Goal: Task Accomplishment & Management: Complete application form

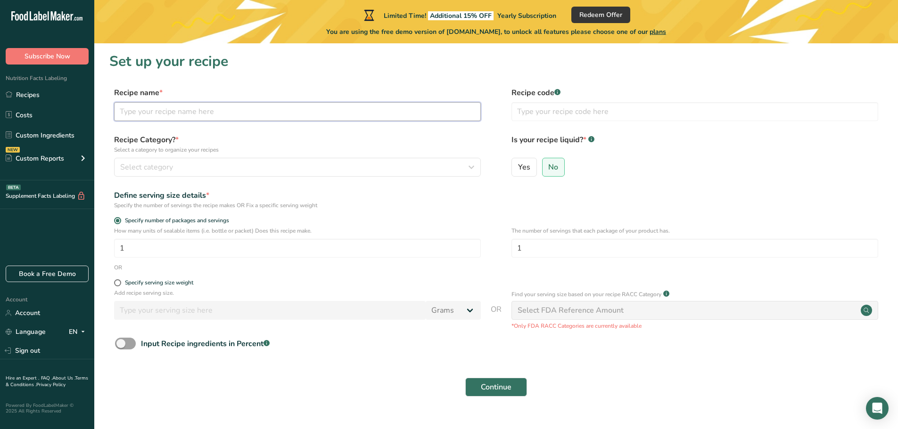
click at [240, 115] on input "text" at bounding box center [297, 111] width 367 height 19
type input "insane"
click at [532, 163] on label "Yes" at bounding box center [523, 167] width 25 height 19
click at [518, 164] on input "Yes" at bounding box center [515, 167] width 6 height 6
radio input "true"
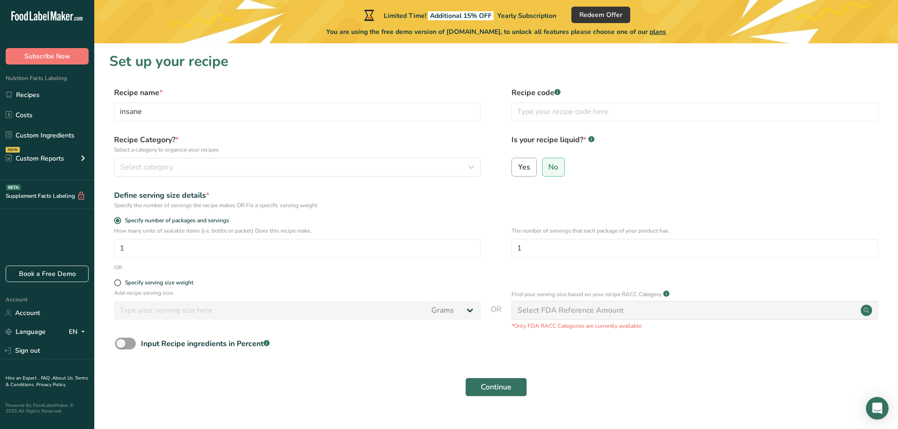
radio input "false"
select select "22"
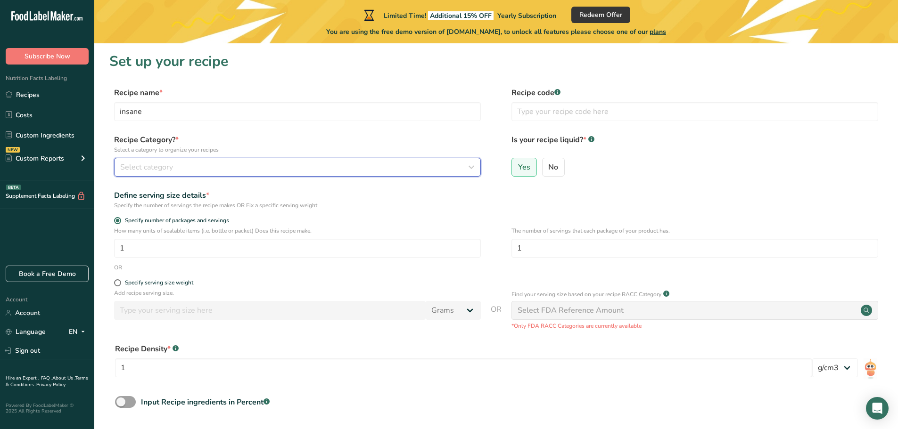
click at [177, 169] on div "Select category" at bounding box center [294, 167] width 349 height 11
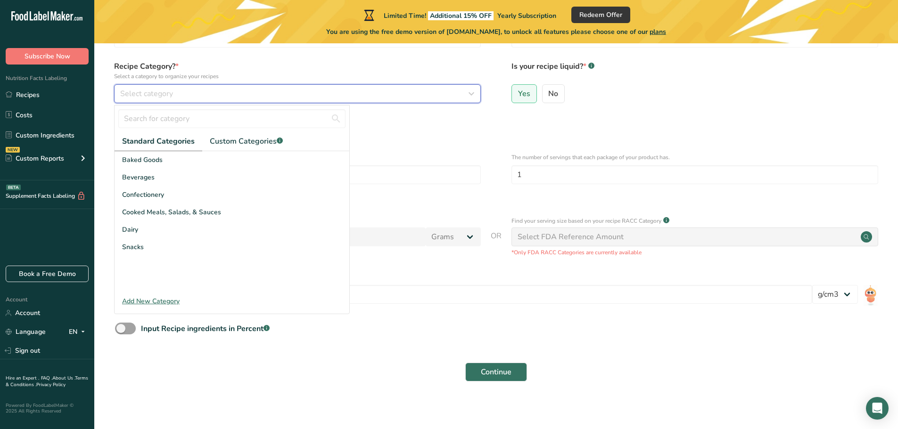
scroll to position [77, 0]
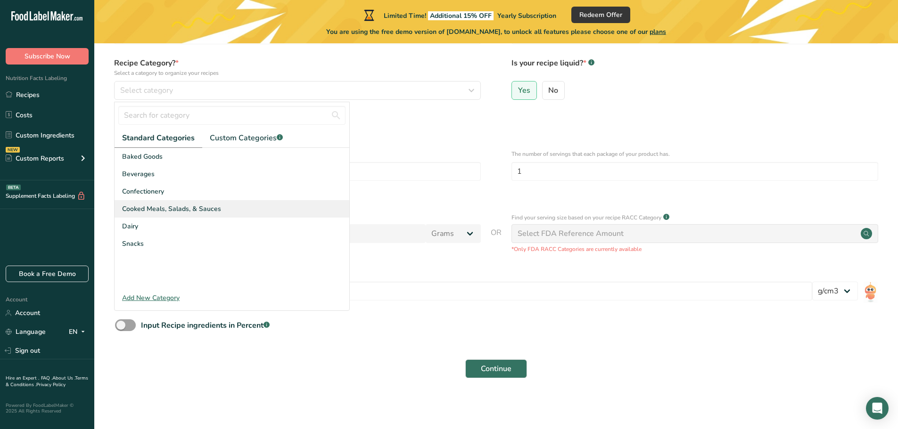
click at [210, 209] on span "Cooked Meals, Salads, & Sauces" at bounding box center [171, 209] width 99 height 10
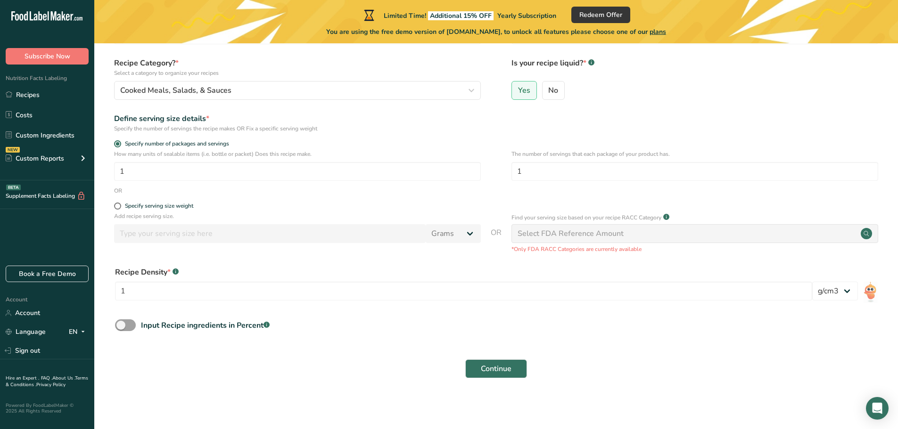
click at [734, 243] on div "Select FDA Reference Amount" at bounding box center [694, 233] width 367 height 19
click at [505, 370] on span "Continue" at bounding box center [496, 368] width 31 height 11
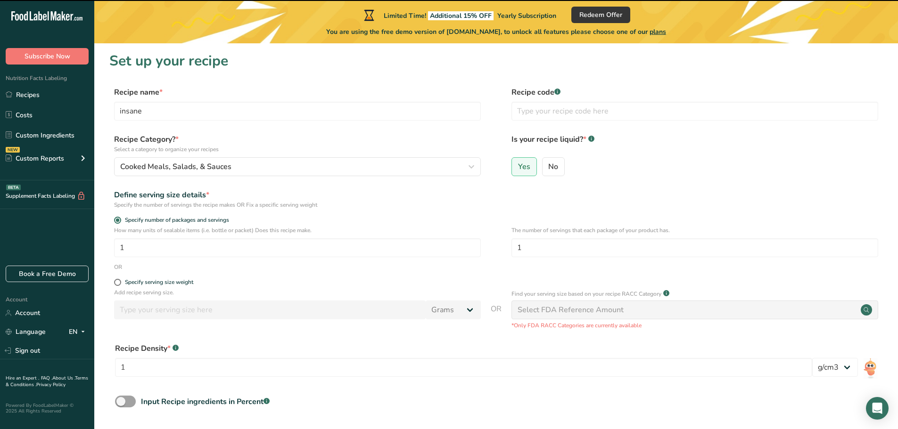
scroll to position [0, 0]
click at [173, 251] on input "1" at bounding box center [297, 248] width 367 height 19
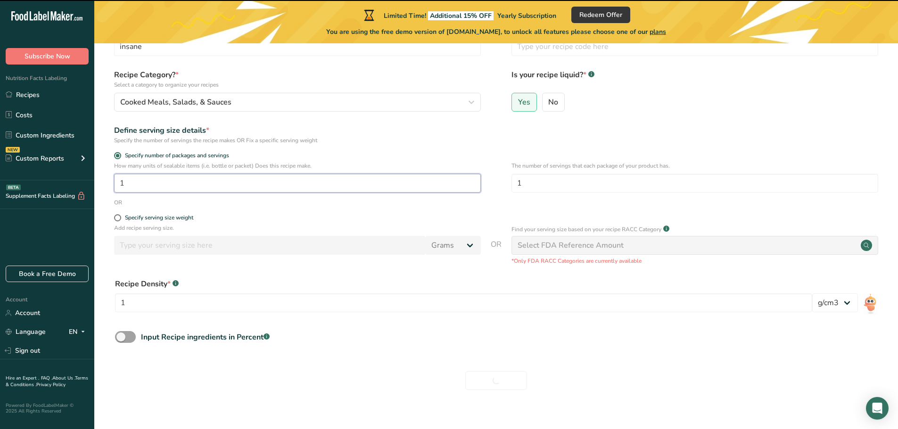
scroll to position [77, 0]
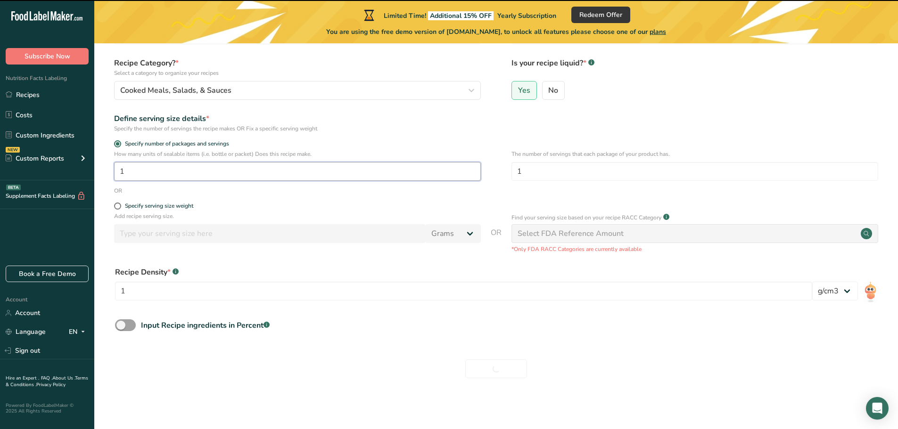
click at [218, 176] on input "1" at bounding box center [297, 171] width 367 height 19
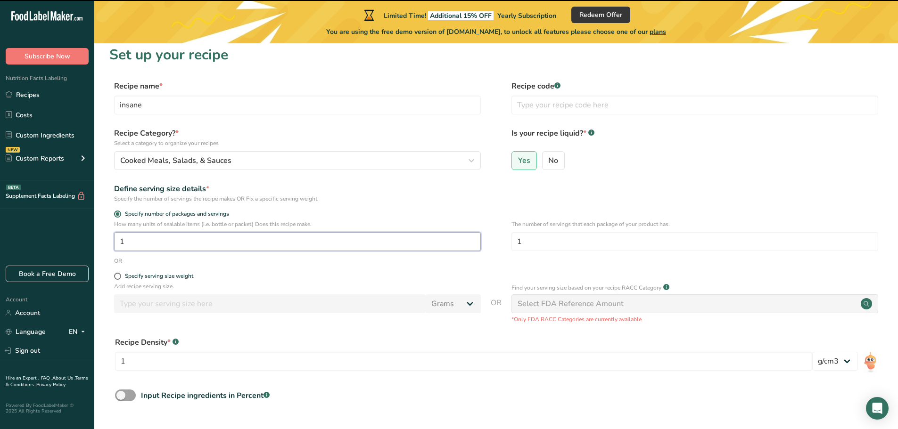
scroll to position [0, 0]
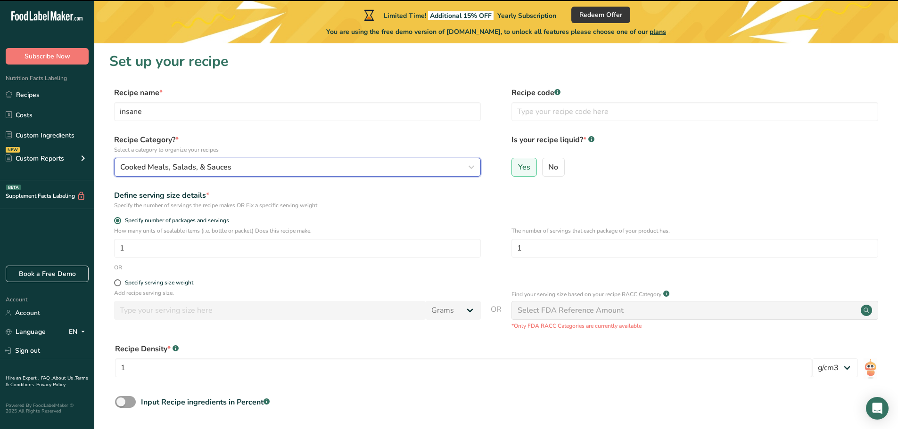
click at [219, 171] on span "Cooked Meals, Salads, & Sauces" at bounding box center [175, 167] width 111 height 11
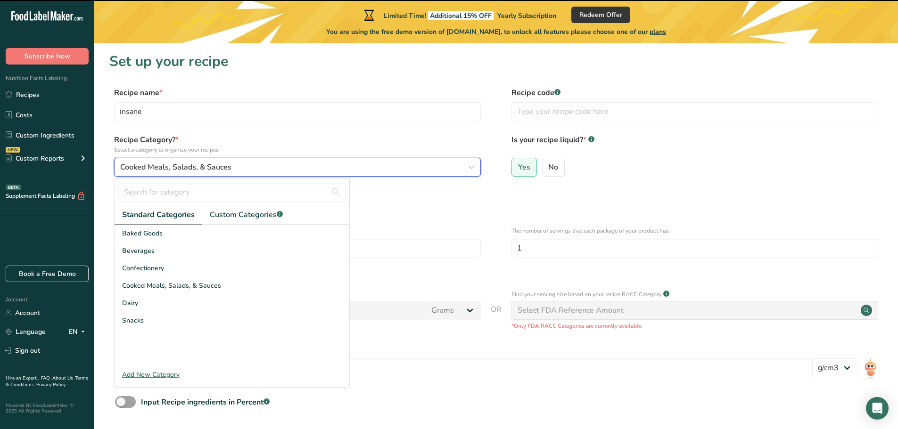
click at [219, 171] on span "Cooked Meals, Salads, & Sauces" at bounding box center [175, 167] width 111 height 11
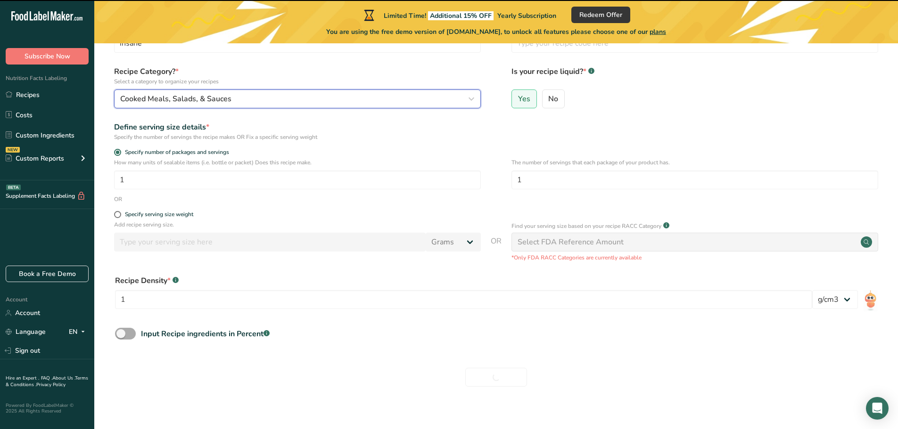
scroll to position [77, 0]
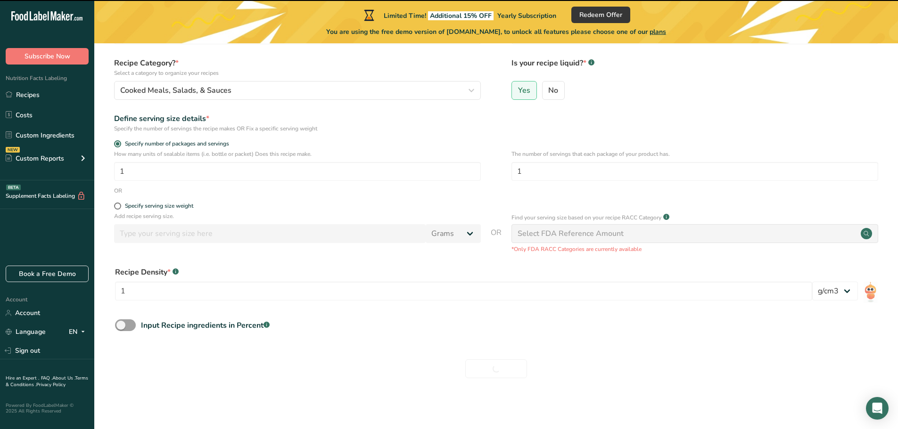
drag, startPoint x: 504, startPoint y: 370, endPoint x: 465, endPoint y: 349, distance: 44.1
click at [504, 368] on div "Continue" at bounding box center [495, 369] width 773 height 30
click at [201, 164] on input "1" at bounding box center [297, 171] width 367 height 19
type input "1"
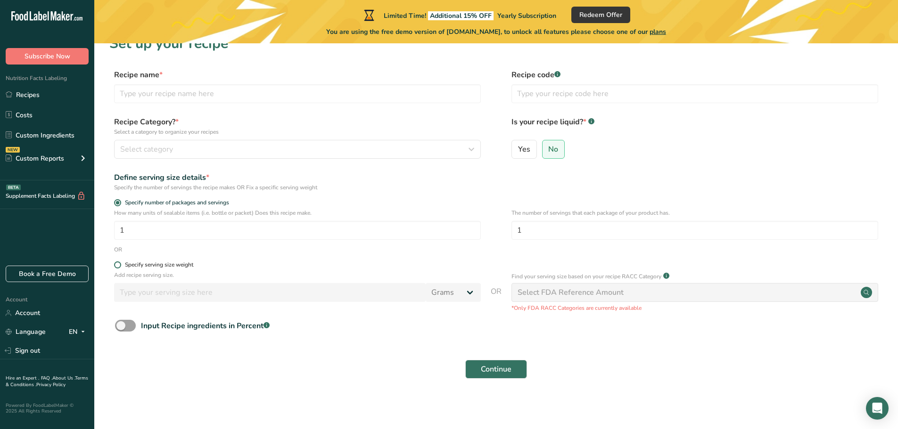
scroll to position [18, 0]
click at [192, 94] on input "text" at bounding box center [297, 93] width 367 height 19
type input "insane"
click at [524, 151] on span "Yes" at bounding box center [524, 148] width 12 height 9
click at [518, 151] on input "Yes" at bounding box center [515, 149] width 6 height 6
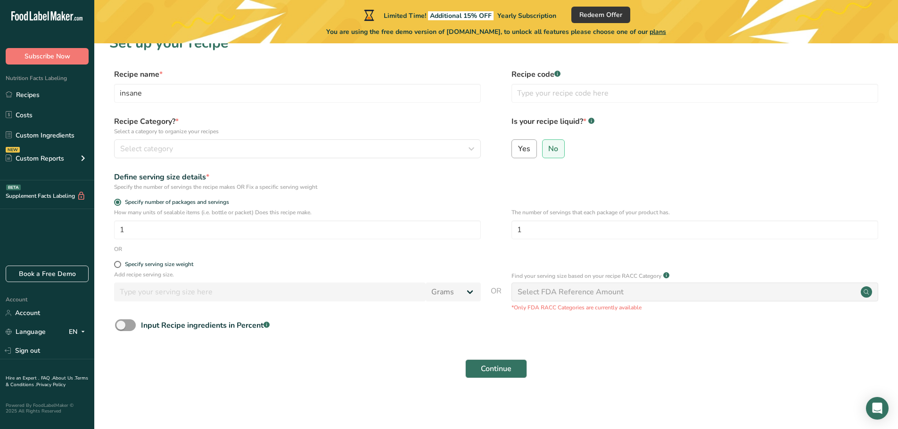
radio input "true"
radio input "false"
select select "22"
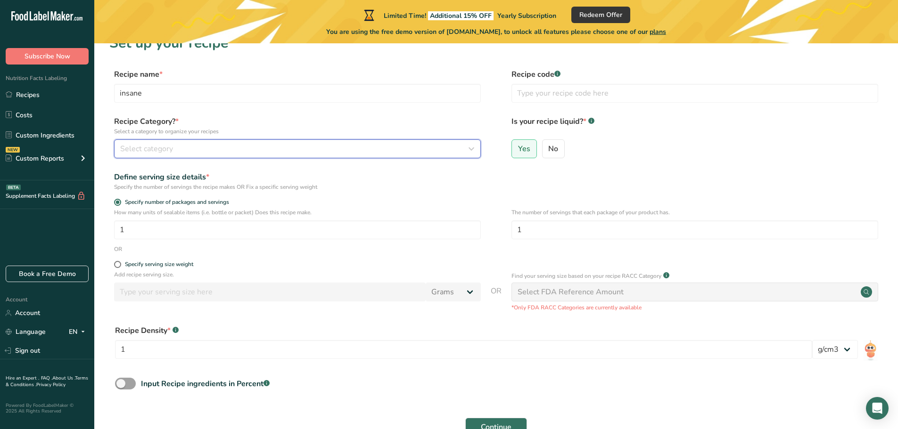
click at [392, 151] on div "Select category" at bounding box center [294, 148] width 349 height 11
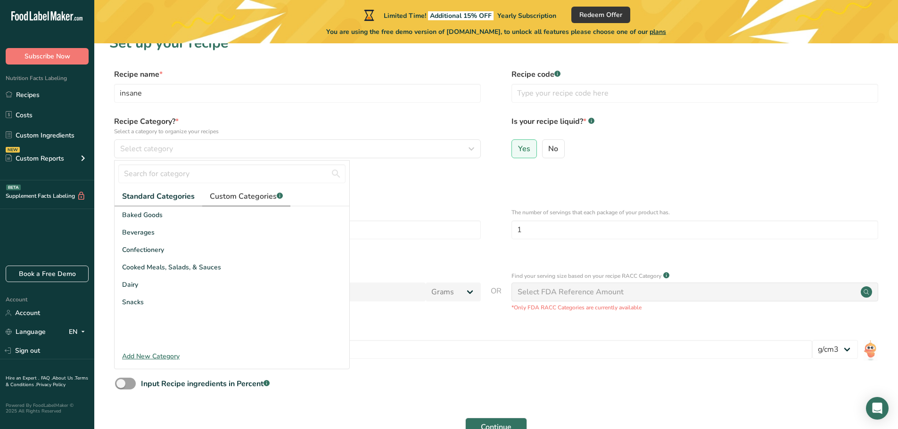
click at [248, 193] on span "Custom Categories .a-a{fill:#347362;}.b-a{fill:#fff;}" at bounding box center [246, 196] width 73 height 11
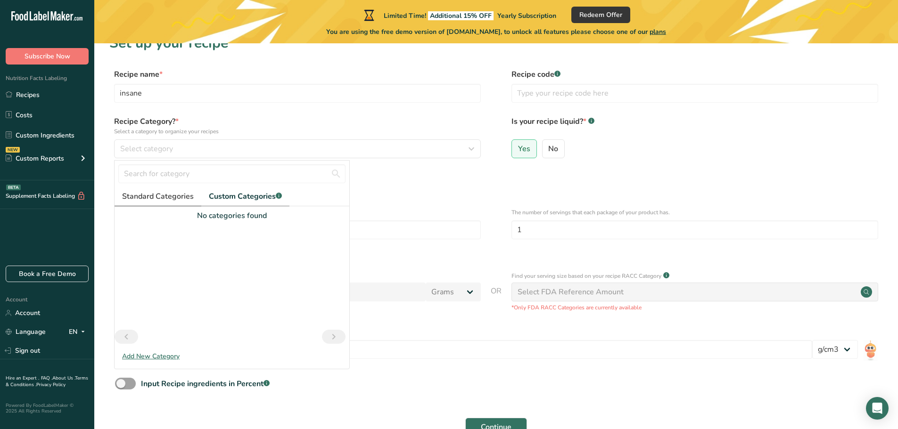
click at [164, 197] on span "Standard Categories" at bounding box center [158, 196] width 72 height 11
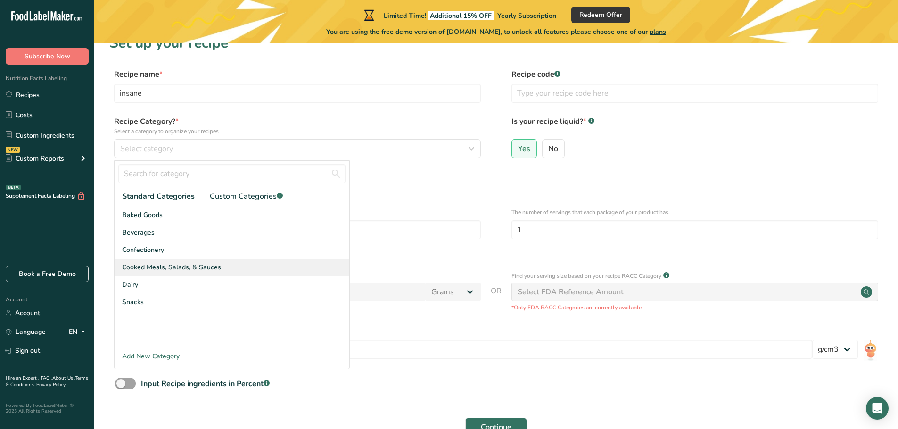
click at [194, 269] on span "Cooked Meals, Salads, & Sauces" at bounding box center [171, 267] width 99 height 10
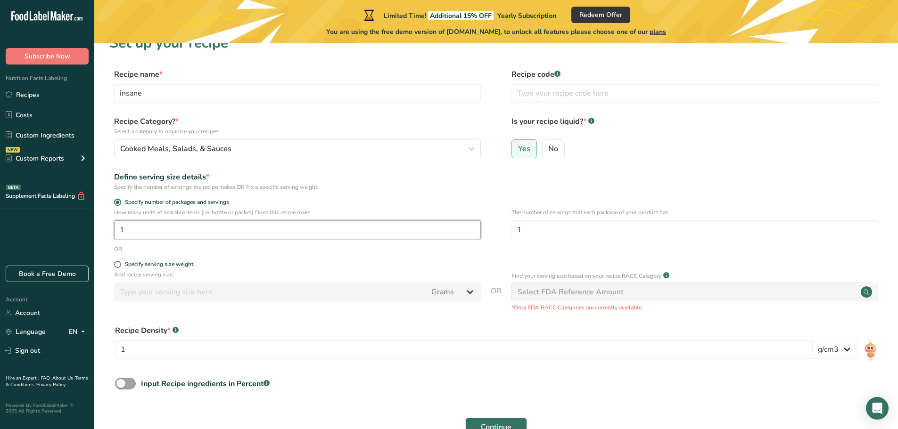
click at [191, 229] on input "1" at bounding box center [297, 230] width 367 height 19
drag, startPoint x: 182, startPoint y: 227, endPoint x: 101, endPoint y: 226, distance: 80.6
click at [102, 226] on section "Set up your recipe Recipe name * insane Recipe code .a-a{fill:#347362;}.b-a{fil…" at bounding box center [495, 241] width 803 height 433
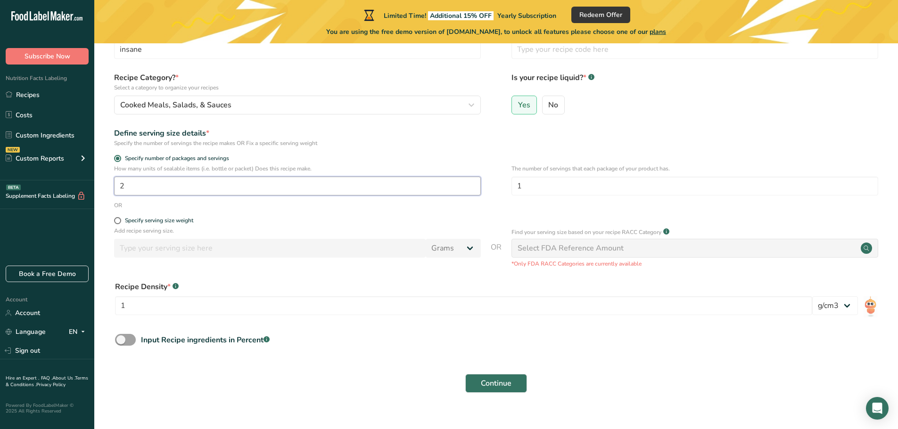
scroll to position [77, 0]
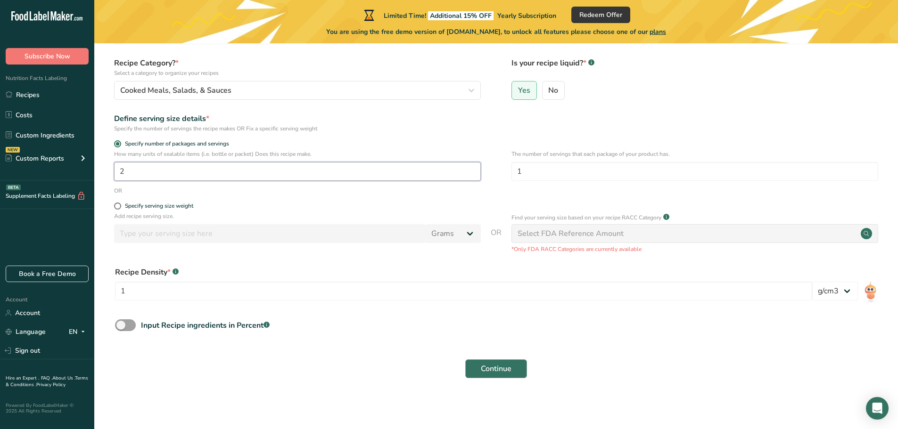
type input "2"
click at [506, 368] on span "Continue" at bounding box center [496, 368] width 31 height 11
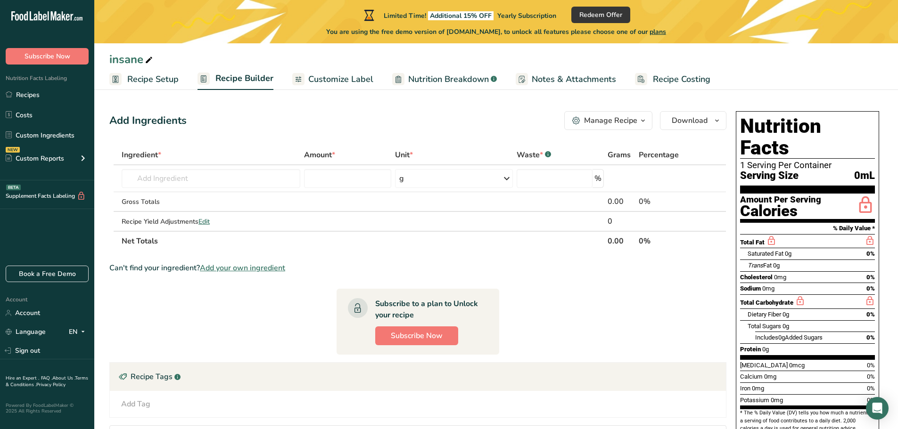
click at [639, 123] on icon "button" at bounding box center [643, 121] width 8 height 12
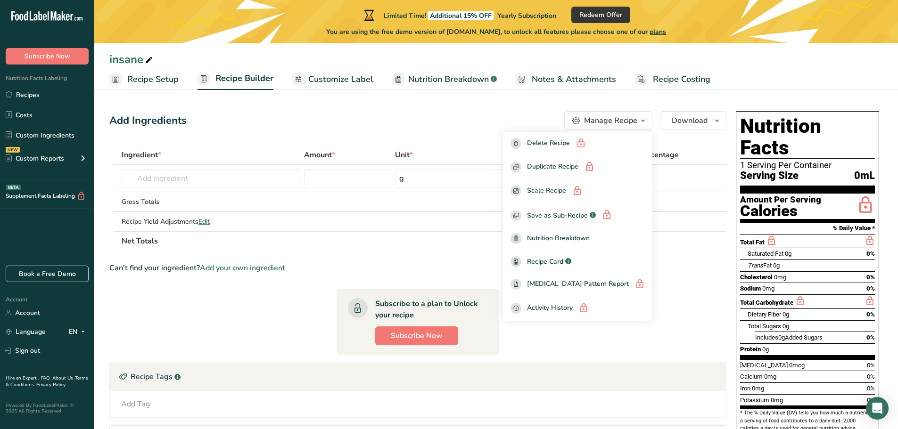
click at [158, 82] on span "Recipe Setup" at bounding box center [152, 79] width 51 height 13
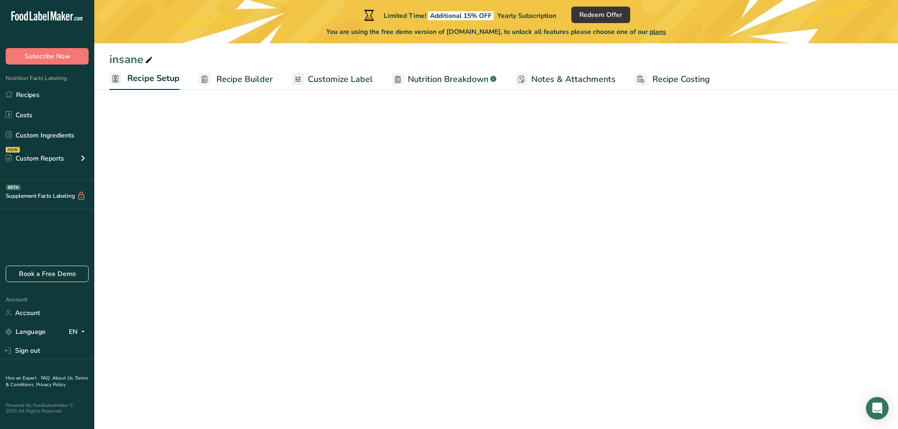
select select "22"
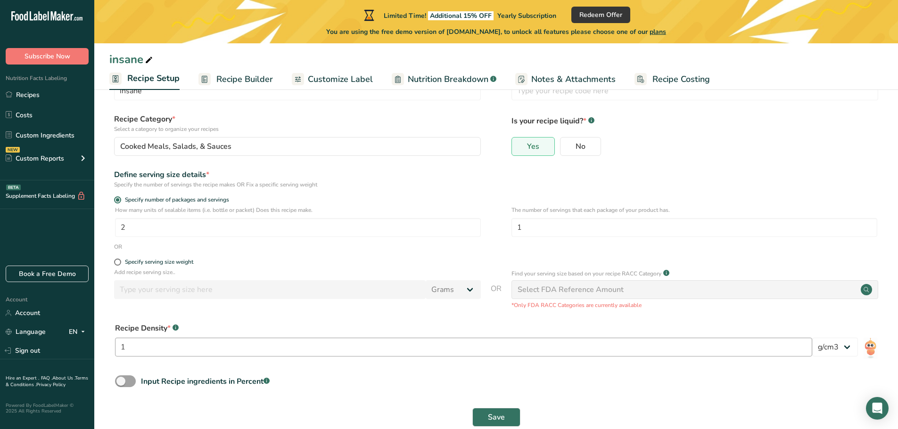
scroll to position [47, 0]
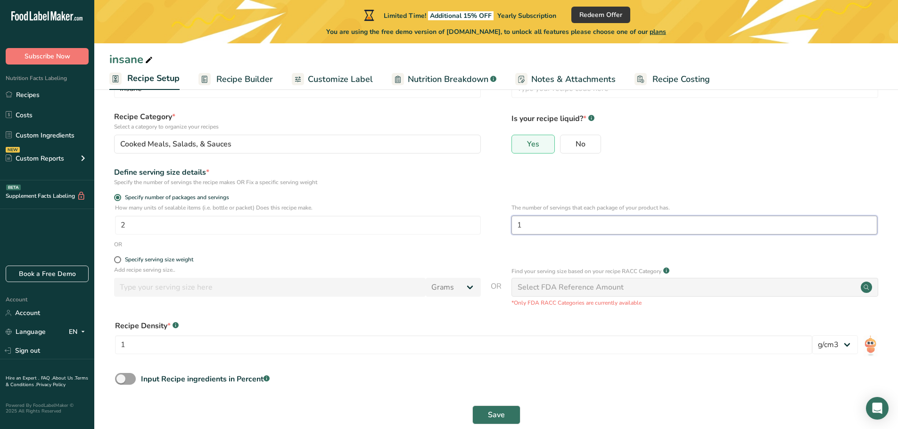
drag, startPoint x: 609, startPoint y: 228, endPoint x: 513, endPoint y: 228, distance: 95.7
click at [513, 228] on input "1" at bounding box center [694, 225] width 366 height 19
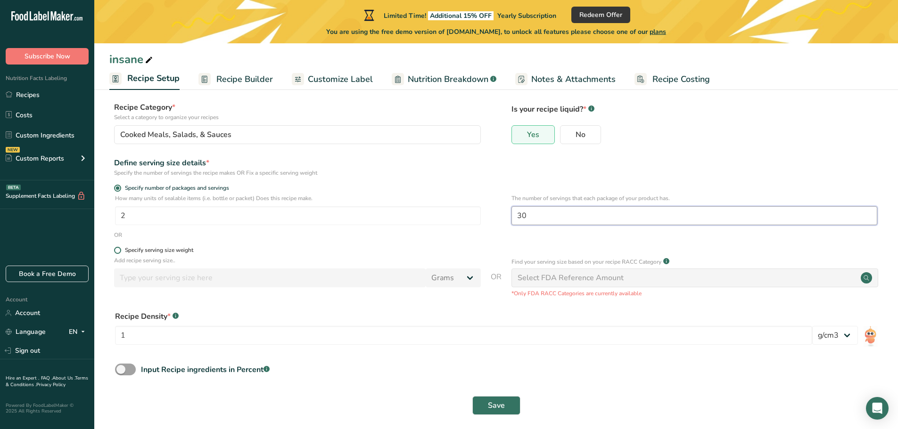
scroll to position [63, 0]
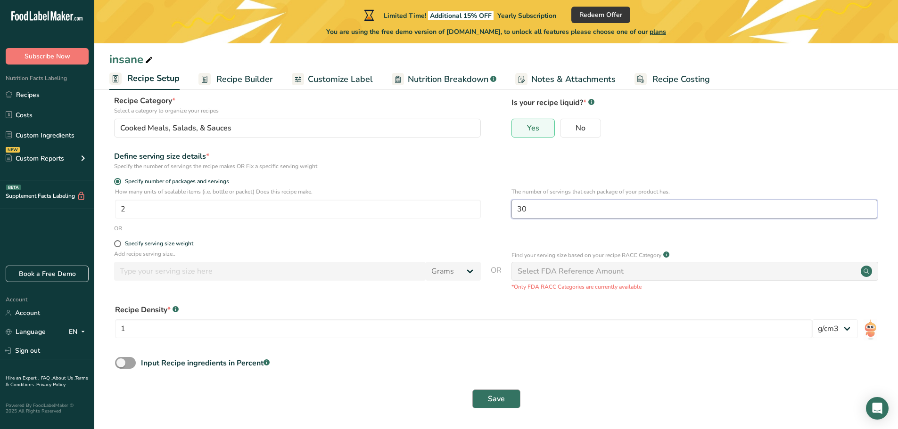
type input "30"
click at [509, 395] on button "Save" at bounding box center [496, 399] width 48 height 19
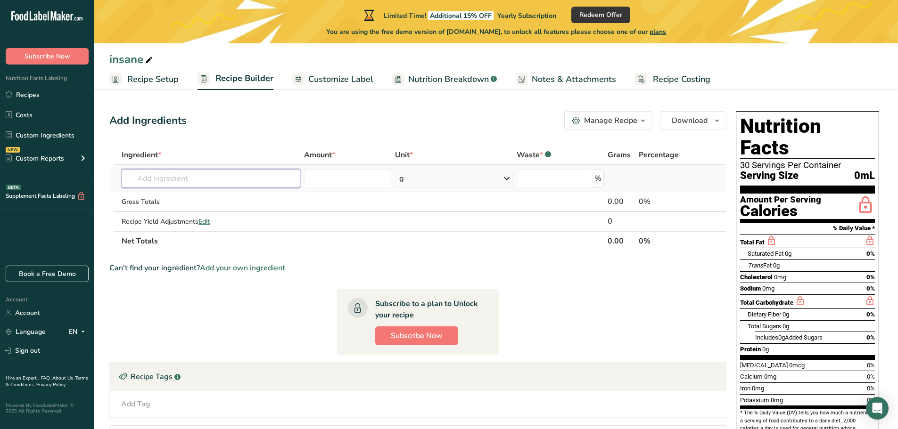
drag, startPoint x: 182, startPoint y: 179, endPoint x: 187, endPoint y: 174, distance: 6.7
click at [182, 178] on input "text" at bounding box center [211, 178] width 179 height 19
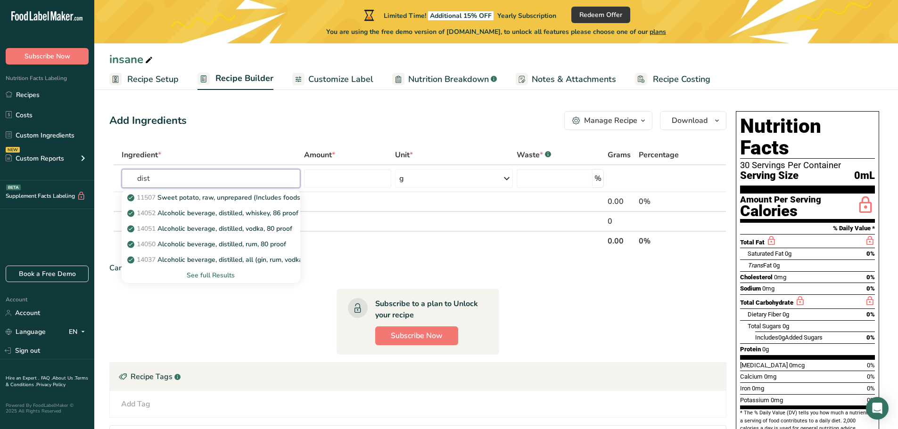
type input "dist"
type input "d"
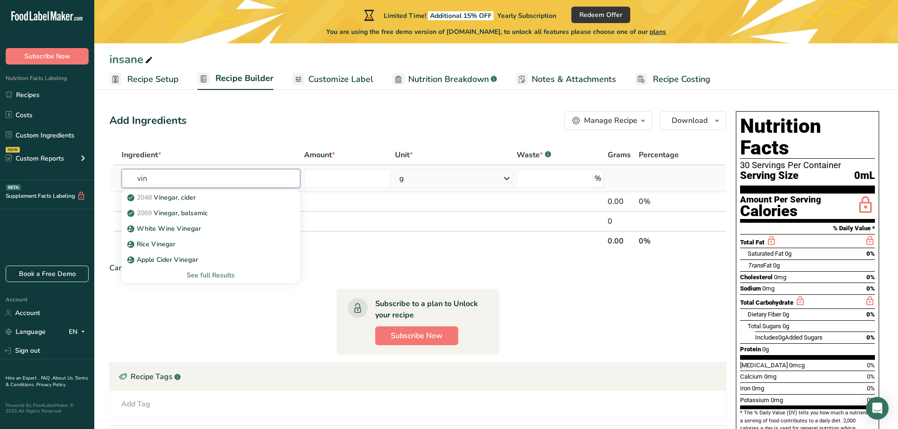
type input "vin"
click at [213, 276] on div "See full Results" at bounding box center [211, 275] width 164 height 10
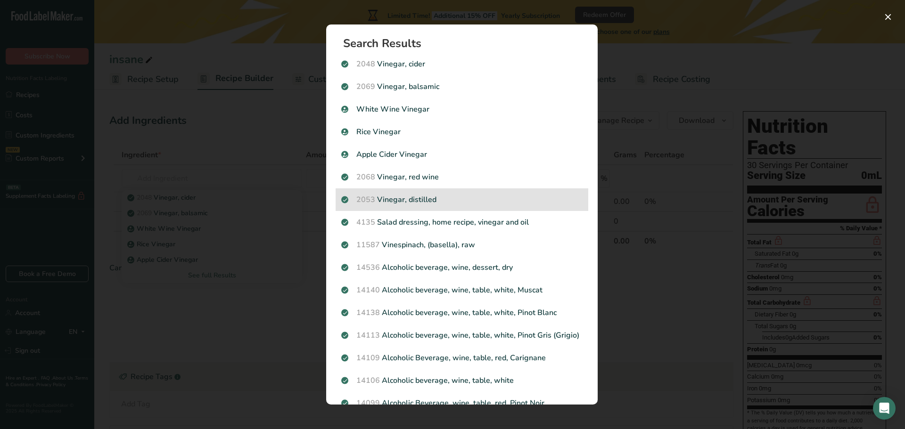
click at [468, 207] on div "2053 Vinegar, distilled" at bounding box center [461, 199] width 253 height 23
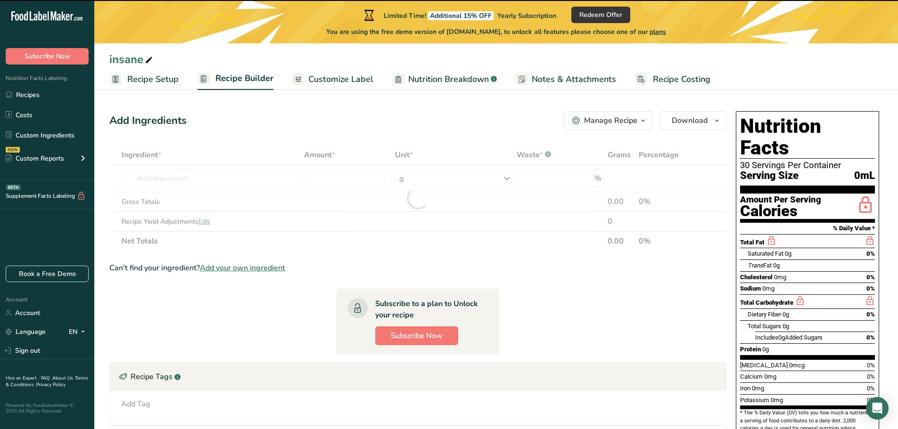
type input "0"
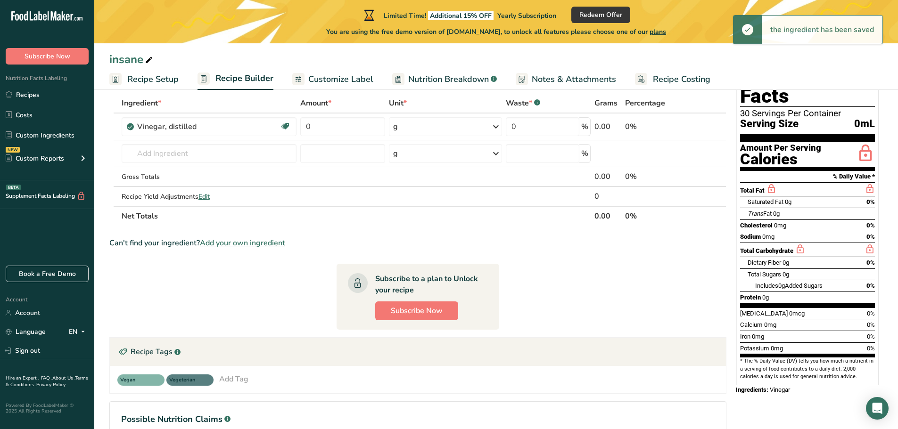
scroll to position [37, 0]
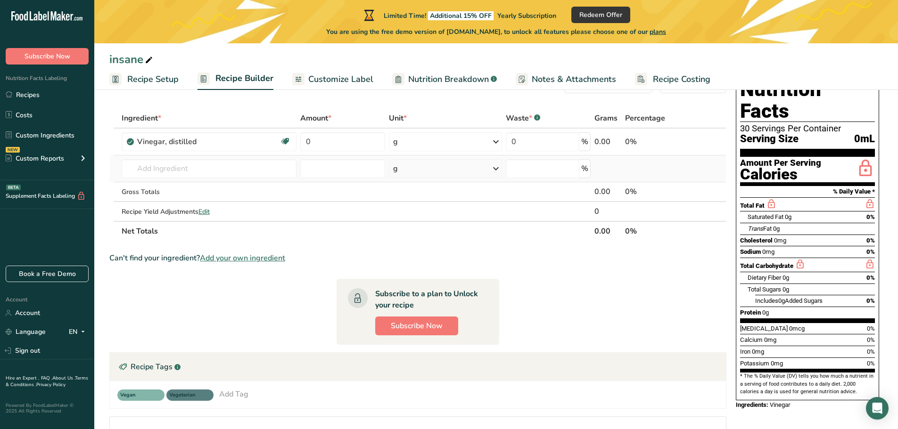
click at [180, 181] on td "2048 Vinegar, cider 2069 Vinegar, balsamic White Wine Vinegar Rice Vinegar Appl…" at bounding box center [209, 168] width 179 height 27
click at [187, 166] on input "text" at bounding box center [209, 168] width 175 height 19
paste input "habanero peppers"
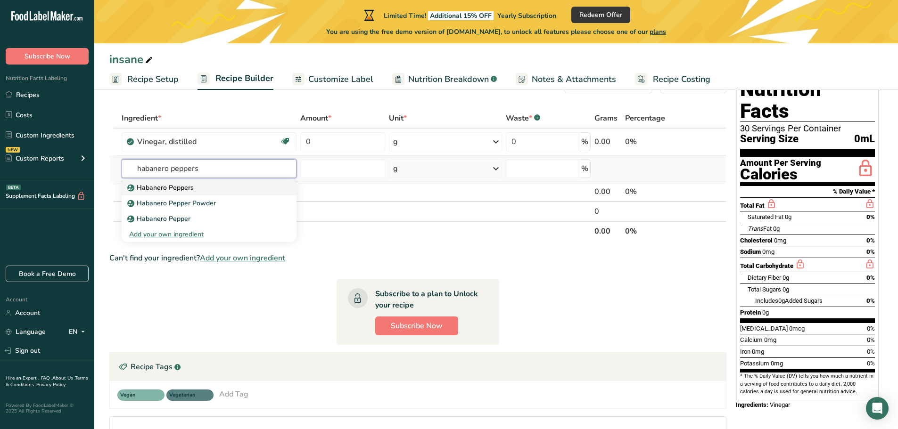
type input "habanero peppers"
click at [220, 187] on div "Habanero Peppers" at bounding box center [201, 188] width 145 height 10
type input "Habanero Peppers"
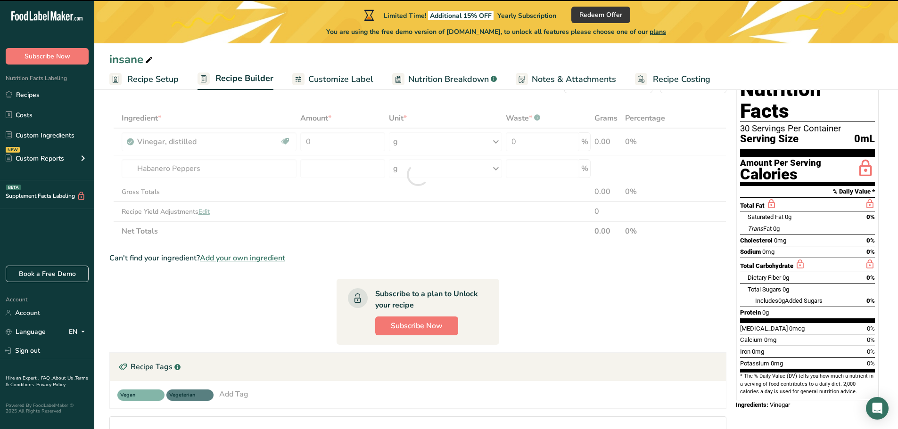
type input "0"
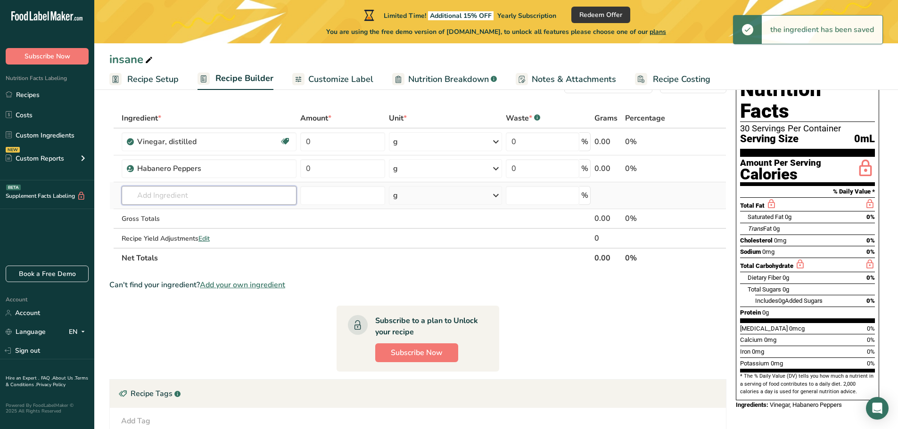
click at [223, 200] on input "text" at bounding box center [209, 195] width 175 height 19
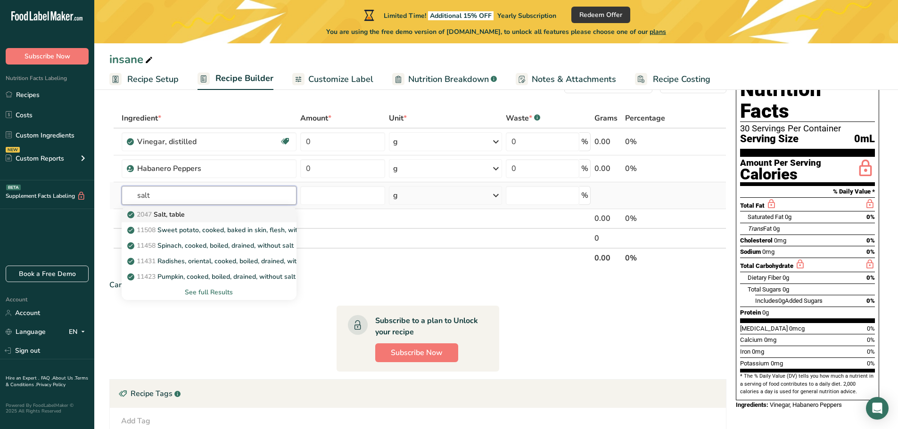
type input "salt"
click at [190, 218] on div "2047 Salt, table" at bounding box center [201, 215] width 145 height 10
type input "Salt, table"
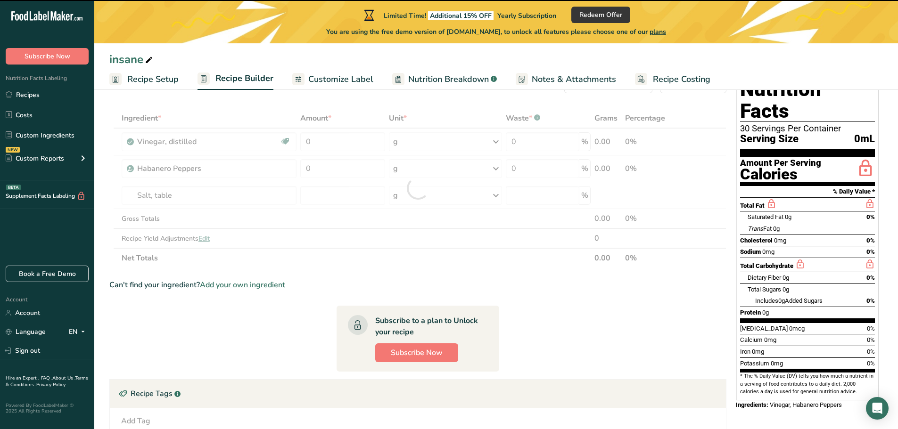
type input "0"
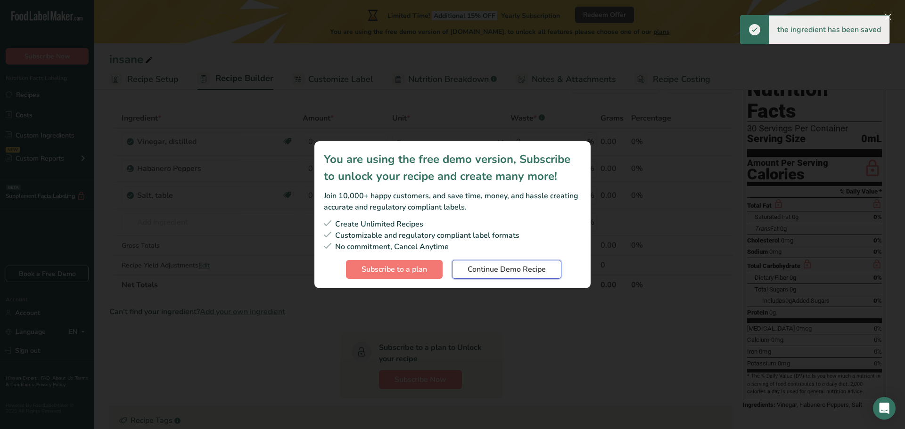
click at [513, 273] on span "Continue Demo Recipe" at bounding box center [506, 269] width 78 height 11
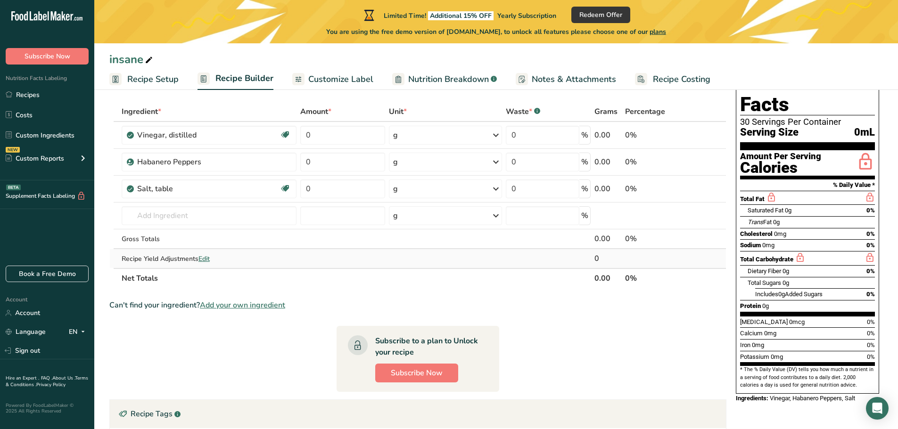
scroll to position [47, 0]
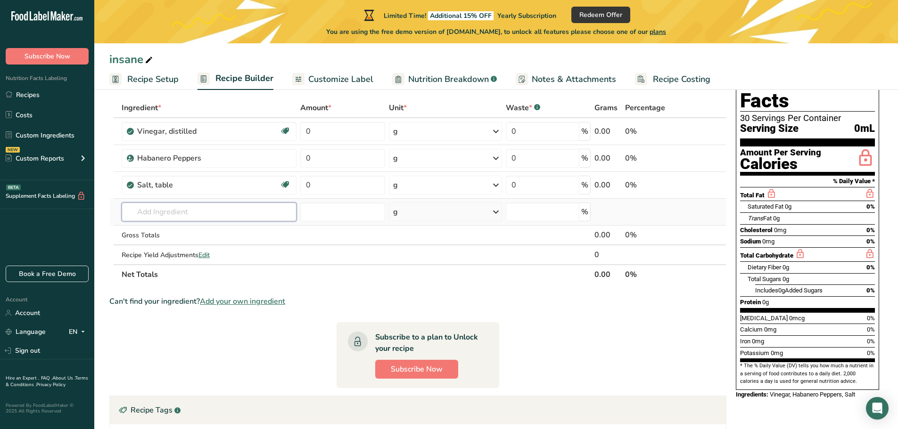
click at [167, 206] on input "text" at bounding box center [209, 212] width 175 height 19
paste input "leoresin capsicum"
type input "leoresin capsicum"
click at [181, 248] on div "Add your own ingredient" at bounding box center [209, 247] width 160 height 10
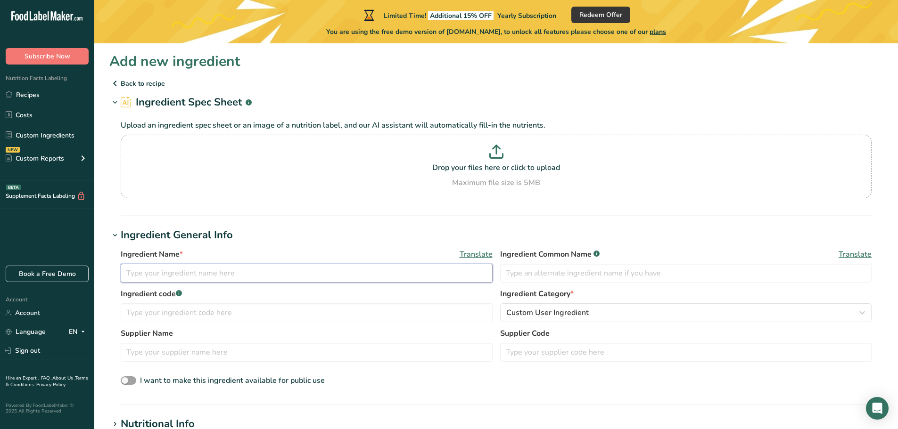
click at [250, 276] on input "text" at bounding box center [307, 273] width 372 height 19
paste input "leoresin capsicum"
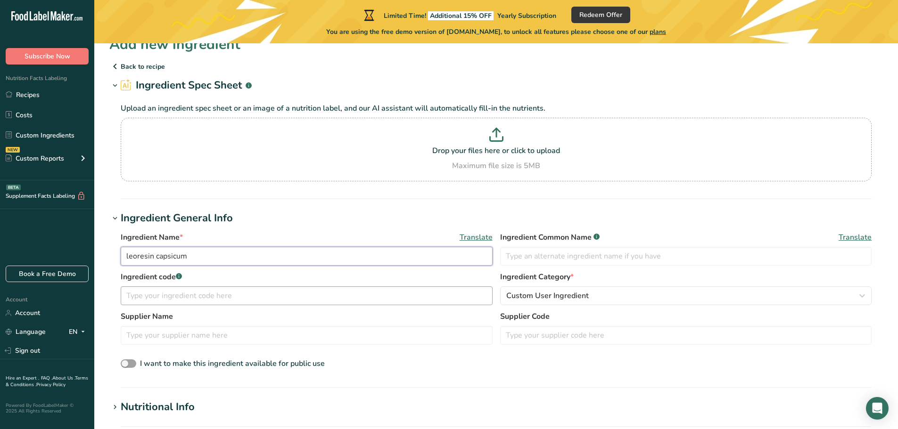
scroll to position [47, 0]
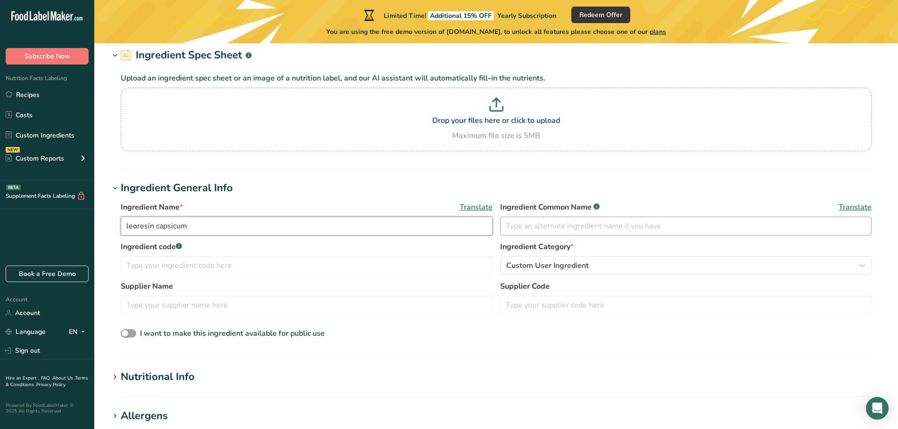
type input "leoresin capsicum"
click at [586, 229] on input "text" at bounding box center [686, 226] width 372 height 19
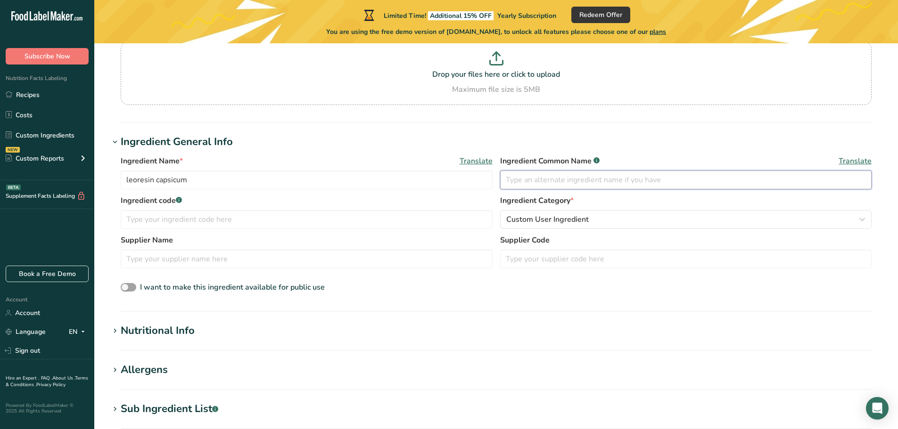
scroll to position [94, 0]
paste input "leoresin capsicum"
type input "leoresin capsicum"
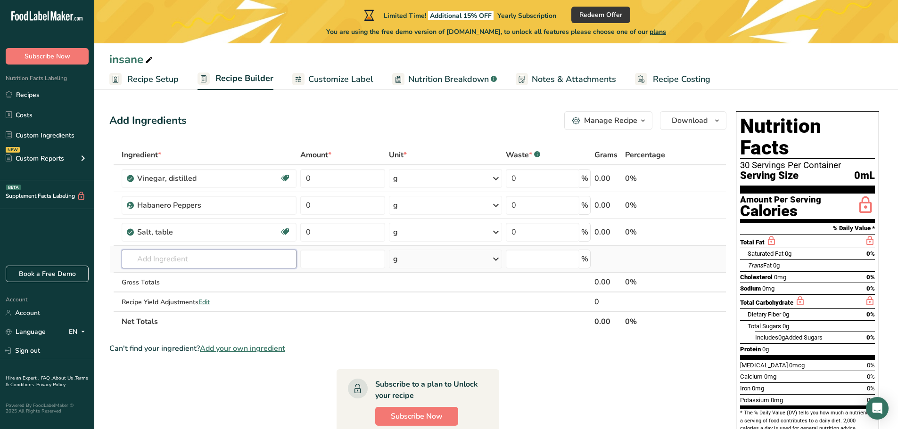
drag, startPoint x: 172, startPoint y: 268, endPoint x: 175, endPoint y: 259, distance: 9.3
click at [172, 268] on input "text" at bounding box center [209, 259] width 175 height 19
paste input "leoresin capsicum"
drag, startPoint x: 152, startPoint y: 259, endPoint x: 133, endPoint y: 258, distance: 18.9
click at [133, 258] on input "leoresin capsicum" at bounding box center [209, 259] width 175 height 19
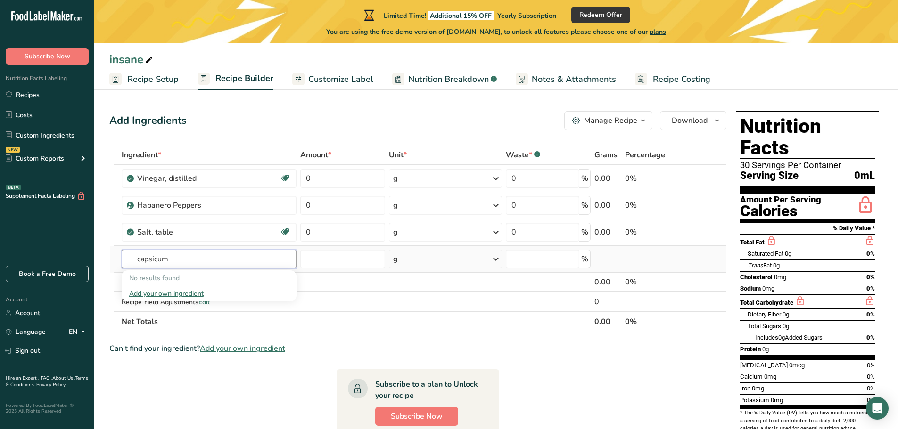
type input "capsicum"
click at [179, 290] on div "Add your own ingredient" at bounding box center [209, 294] width 160 height 10
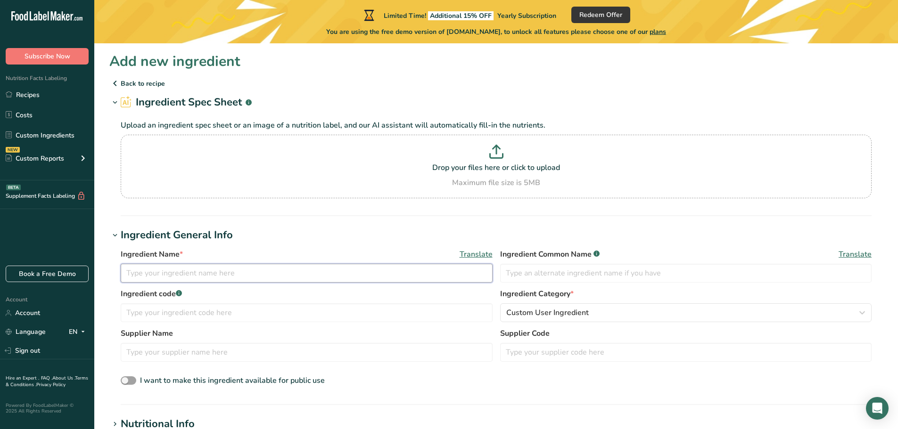
click at [220, 271] on input "text" at bounding box center [307, 273] width 372 height 19
paste input "oleoresin capsicum"
type input "oleoresin capsicum"
click at [577, 278] on input "text" at bounding box center [686, 273] width 372 height 19
paste input "oleoresin capsicum"
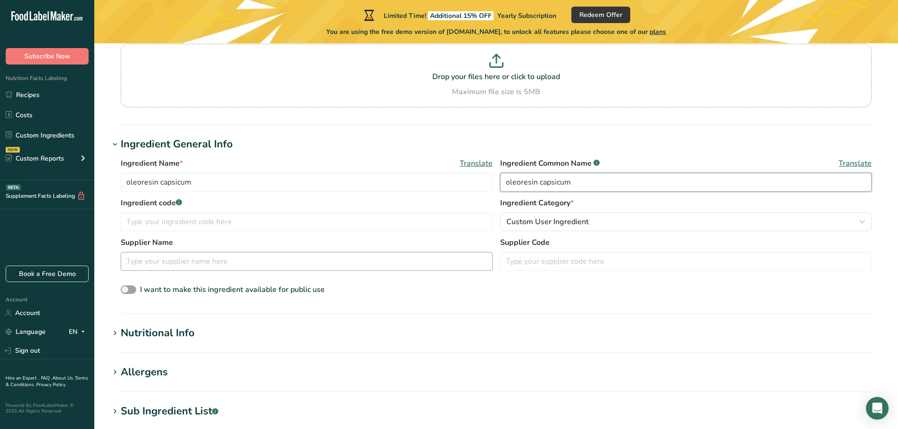
scroll to position [94, 0]
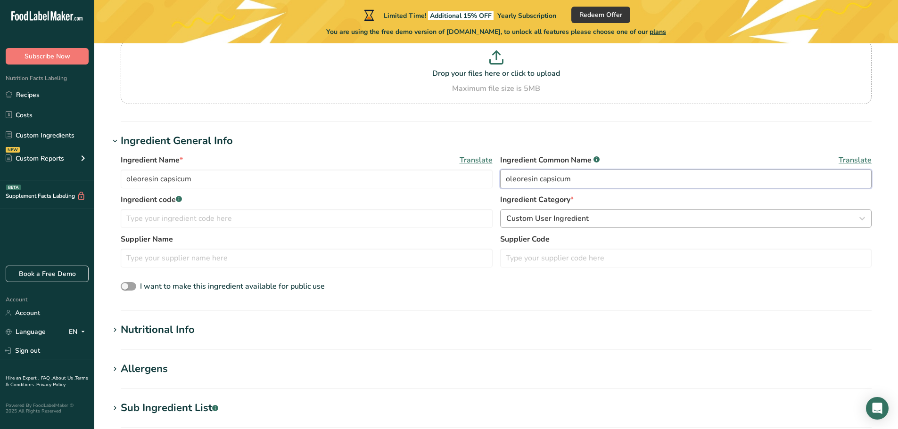
type input "oleoresin capsicum"
click at [589, 219] on div "Custom User Ingredient" at bounding box center [683, 218] width 354 height 11
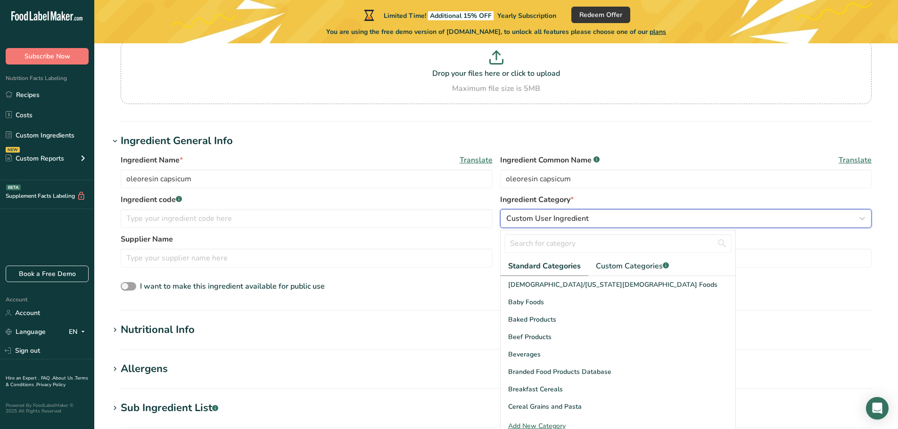
click at [593, 218] on div "Custom User Ingredient" at bounding box center [683, 218] width 354 height 11
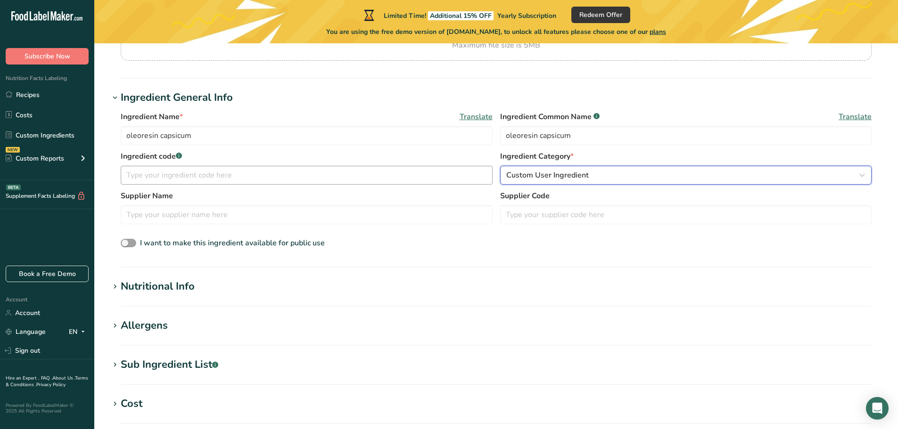
scroll to position [141, 0]
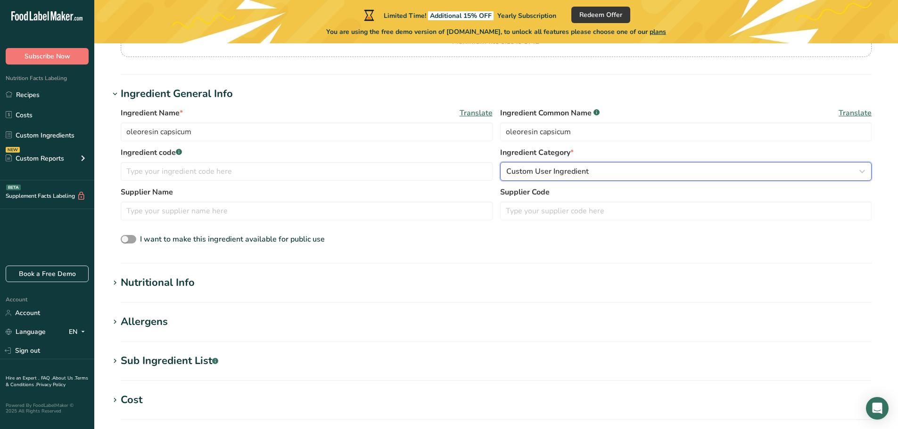
click at [610, 176] on div "Custom User Ingredient" at bounding box center [683, 171] width 354 height 11
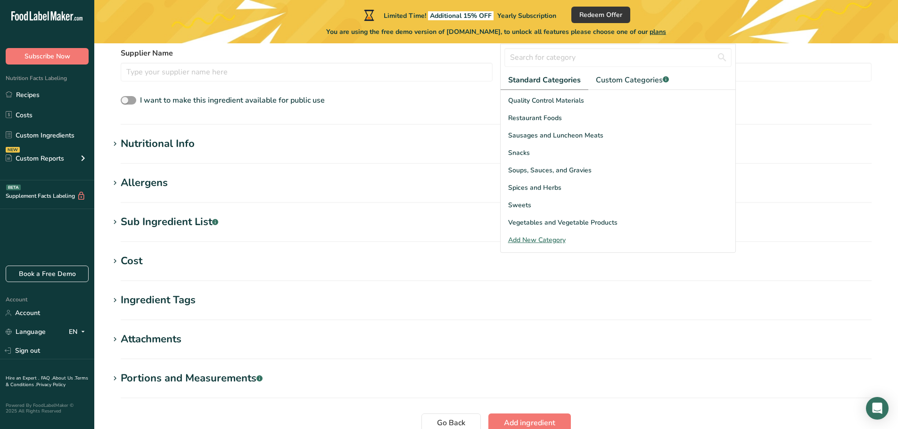
scroll to position [283, 0]
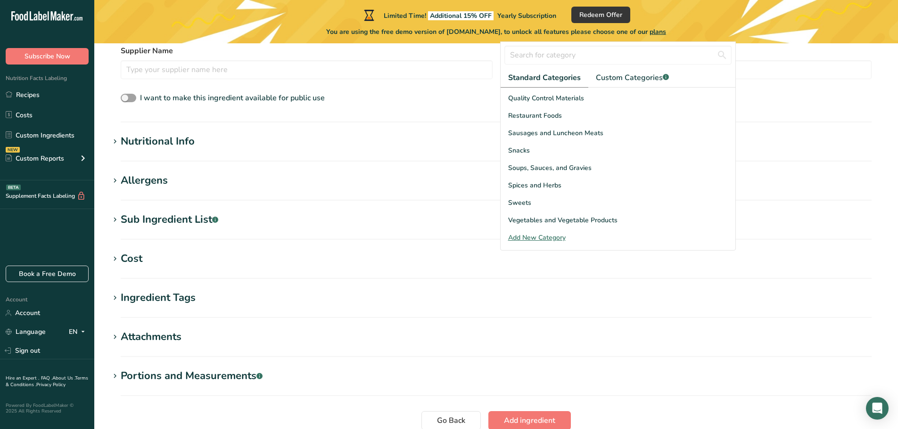
click at [542, 241] on div "Add New Category" at bounding box center [617, 238] width 235 height 10
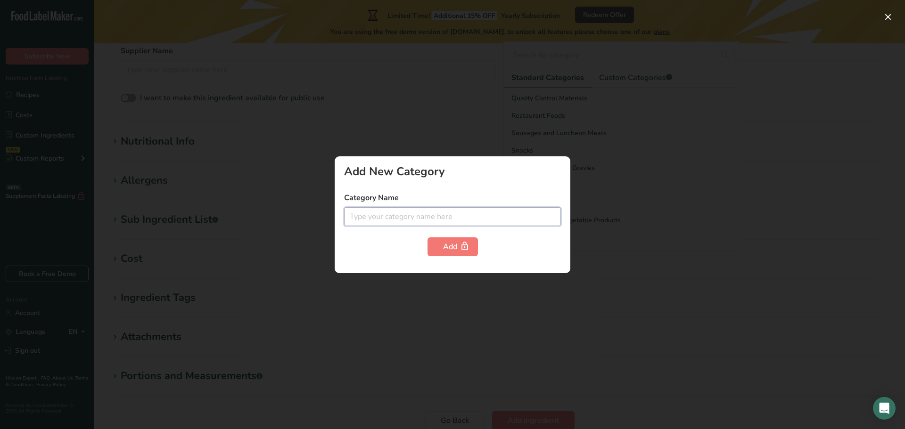
click at [531, 211] on input "text" at bounding box center [452, 216] width 217 height 19
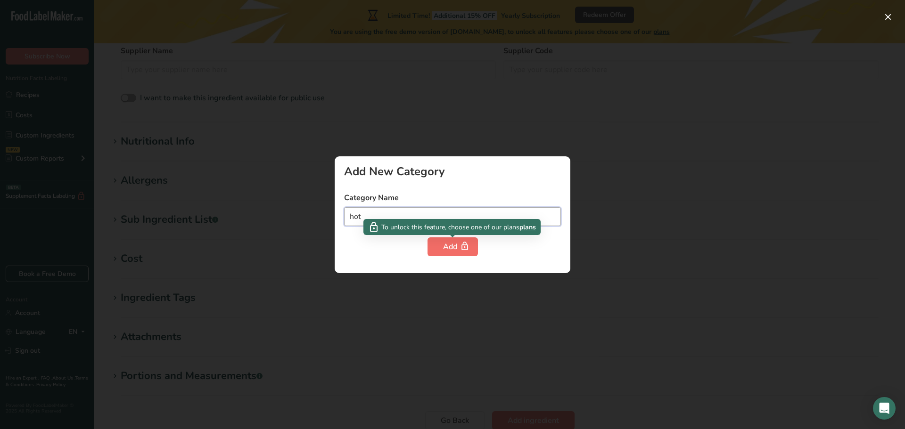
type input "hot"
click at [450, 252] on div "Add" at bounding box center [452, 246] width 19 height 11
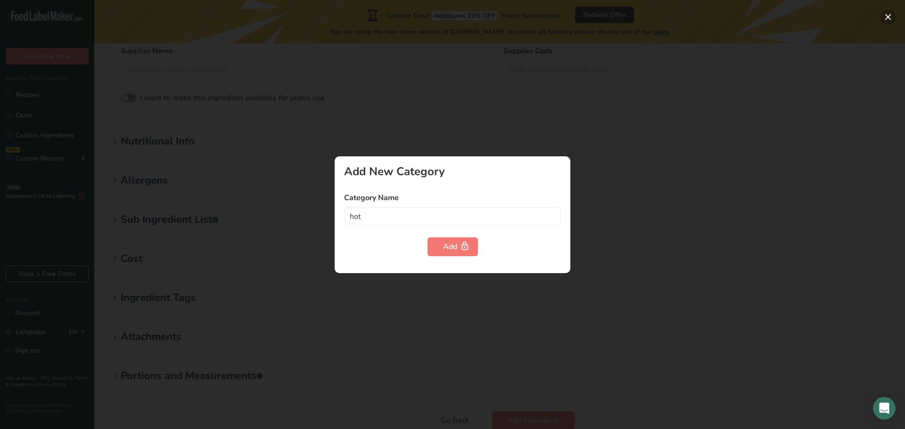
click at [885, 18] on button "button" at bounding box center [887, 16] width 15 height 15
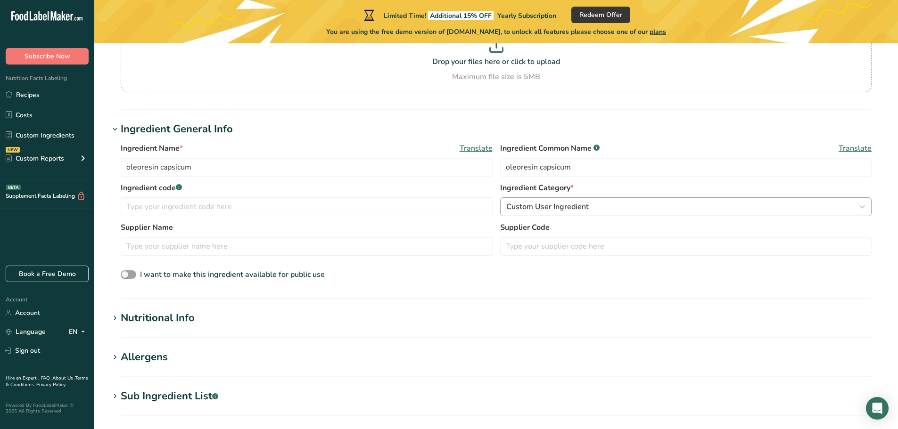
scroll to position [94, 0]
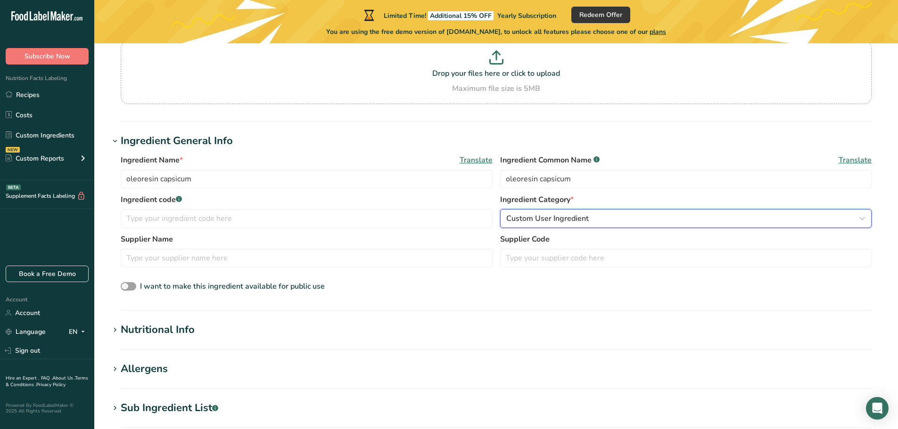
click at [588, 222] on div "Custom User Ingredient" at bounding box center [683, 218] width 354 height 11
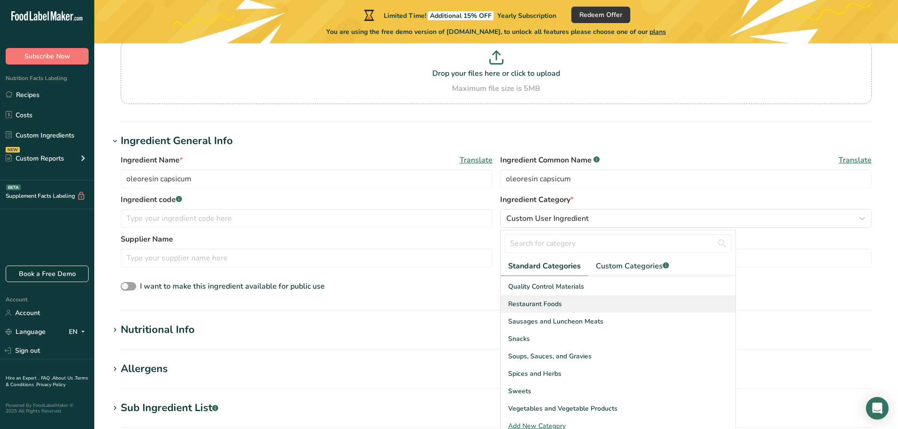
click at [573, 306] on div "Restaurant Foods" at bounding box center [617, 303] width 235 height 17
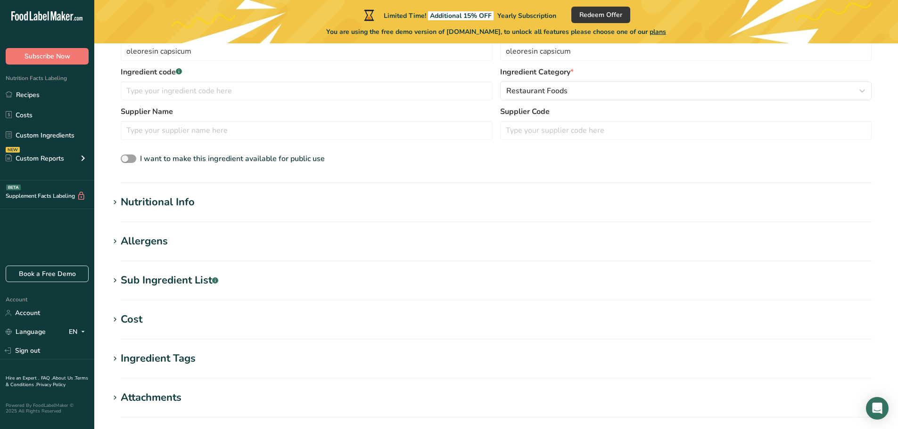
scroll to position [364, 0]
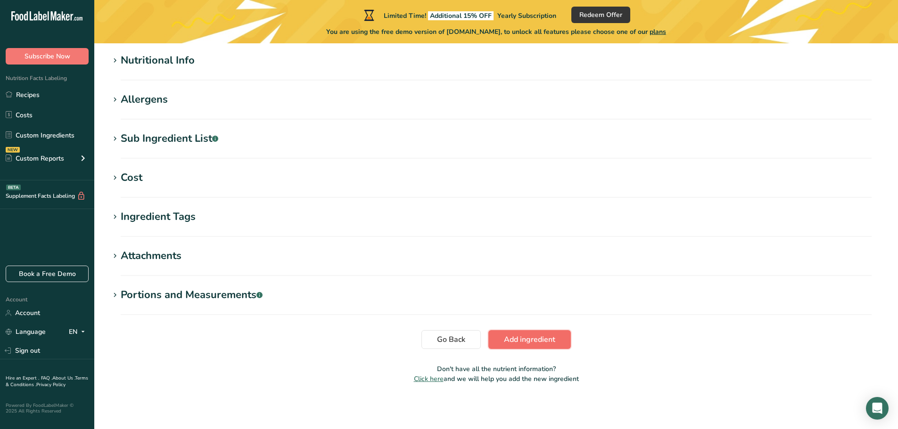
click at [545, 339] on span "Add ingredient" at bounding box center [529, 339] width 51 height 11
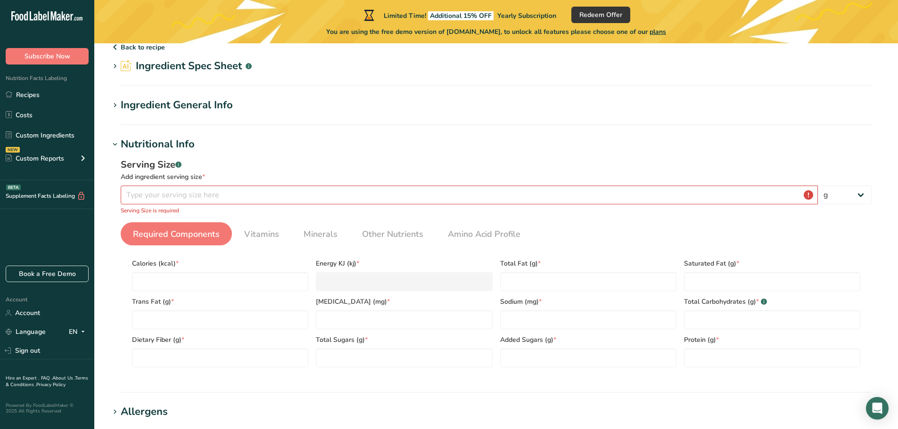
scroll to position [34, 0]
click at [227, 199] on input "number" at bounding box center [469, 197] width 697 height 19
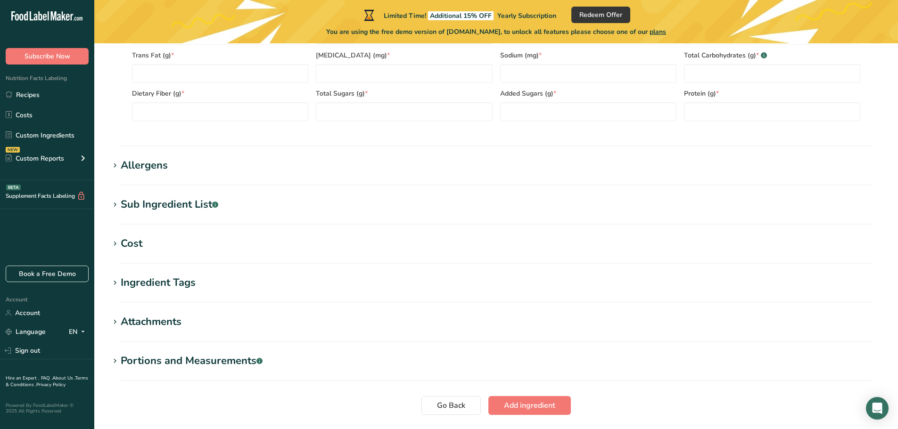
scroll to position [0, 0]
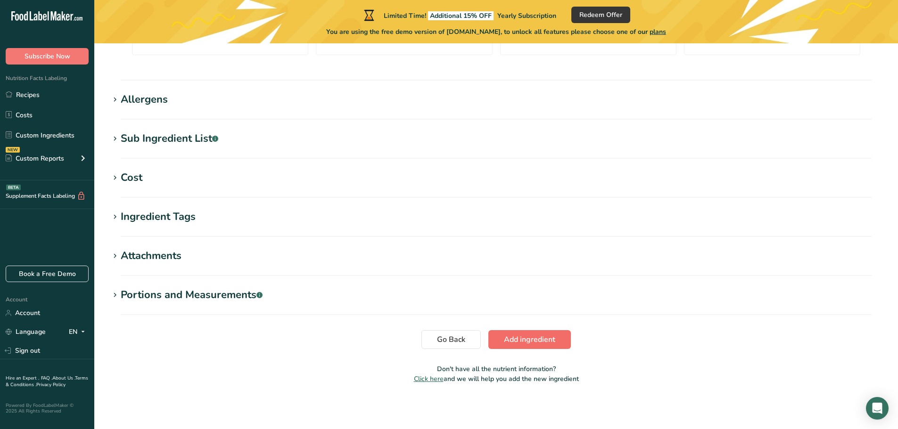
type input "30"
click at [539, 335] on span "Add ingredient" at bounding box center [529, 339] width 51 height 11
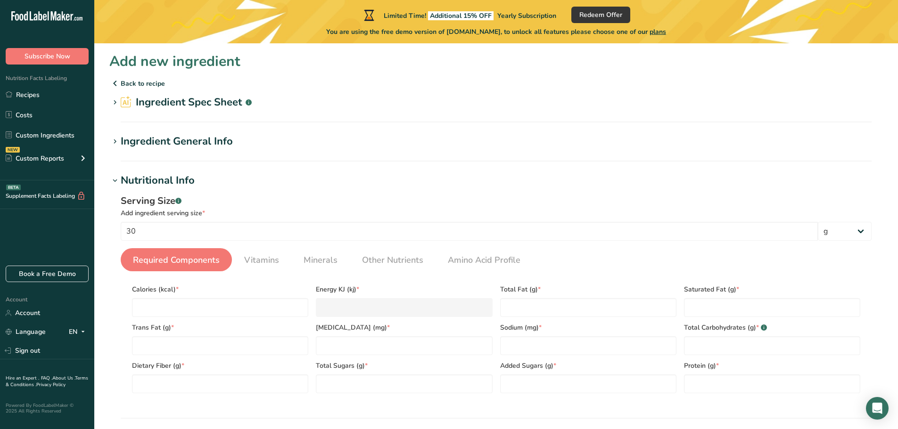
click at [206, 264] on span "Required Components" at bounding box center [176, 260] width 87 height 13
click at [217, 304] on input "number" at bounding box center [220, 307] width 176 height 19
type input "1"
type KJ "4.2"
type input "1"
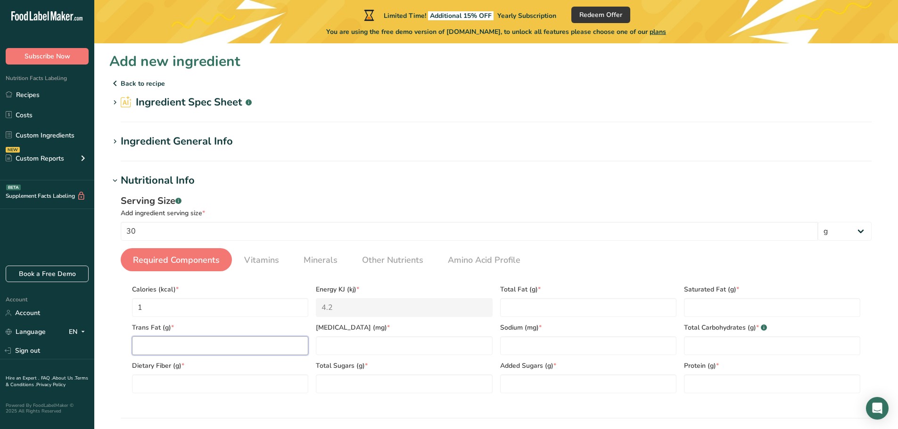
click at [223, 350] on Fat "number" at bounding box center [220, 345] width 176 height 19
type Fat "00"
click at [232, 382] on Fiber "number" at bounding box center [220, 384] width 176 height 19
type Fiber "0"
click at [351, 352] on input "number" at bounding box center [404, 345] width 176 height 19
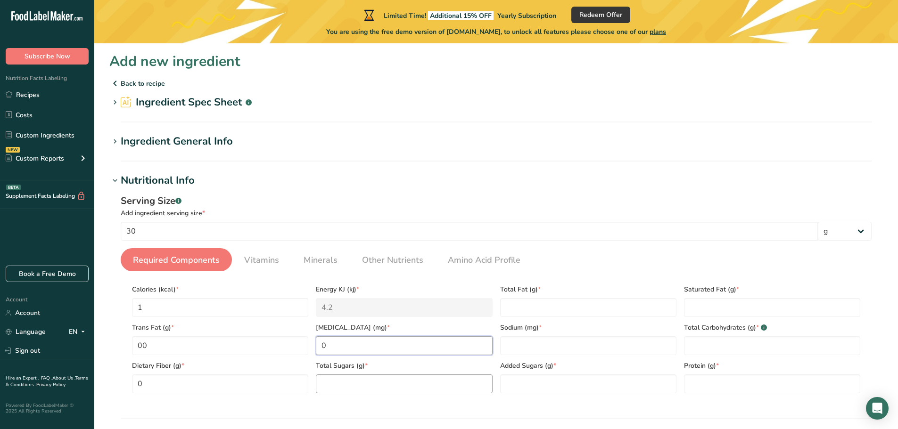
type input "0"
click at [344, 379] on Sugars "number" at bounding box center [404, 384] width 176 height 19
type Sugars "0"
click at [528, 312] on Fat "number" at bounding box center [588, 307] width 176 height 19
type Fat "0"
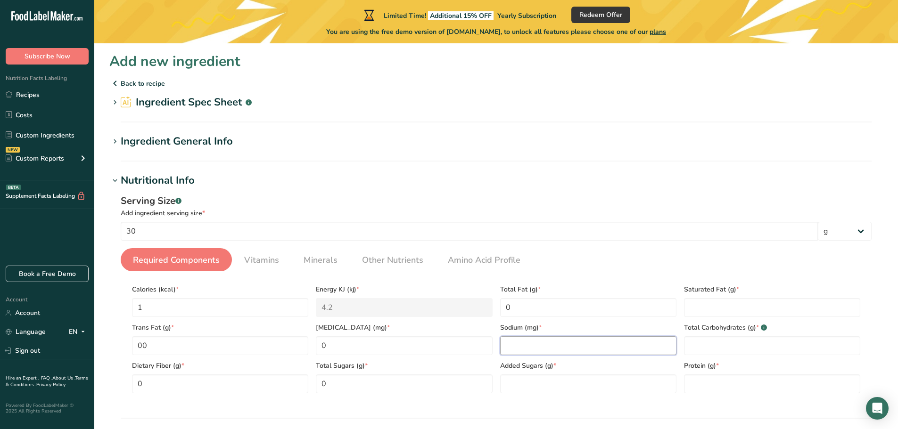
click at [535, 339] on input "number" at bounding box center [588, 345] width 176 height 19
type input "0"
click at [549, 375] on Sugars "number" at bounding box center [588, 384] width 176 height 19
type Sugars "0"
click at [777, 308] on Fat "number" at bounding box center [772, 307] width 176 height 19
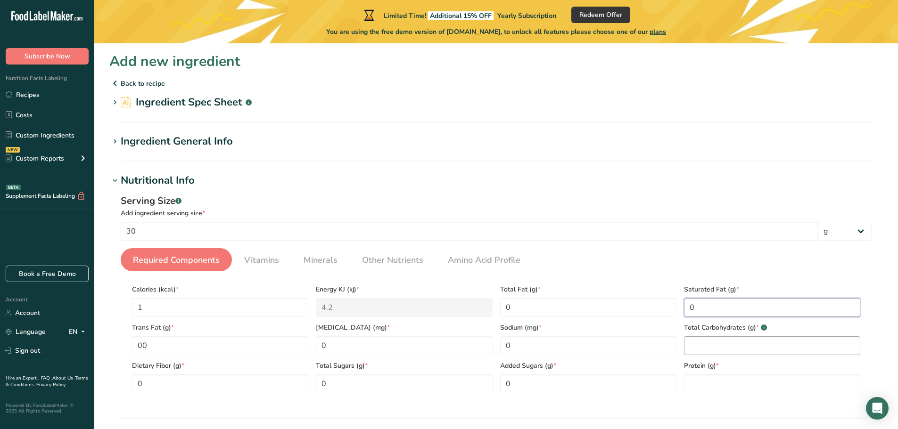
type Fat "0"
click at [741, 354] on Carbohydrates "number" at bounding box center [772, 345] width 176 height 19
type Carbohydrates "0"
click at [728, 375] on input "number" at bounding box center [772, 384] width 176 height 19
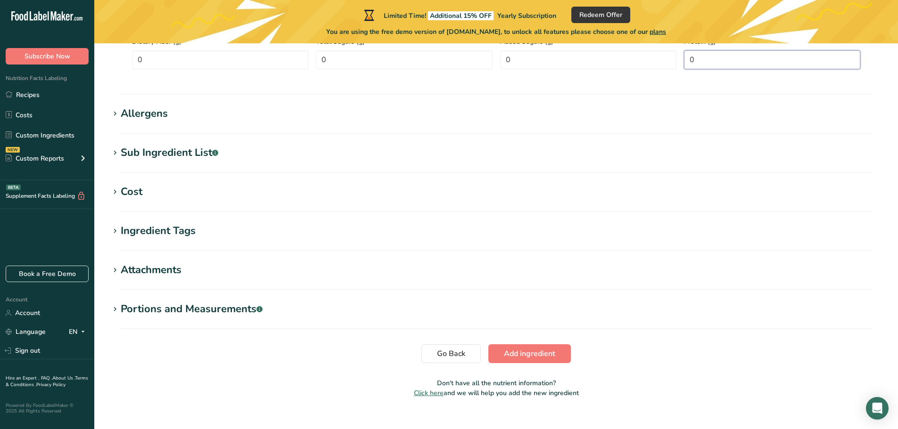
scroll to position [338, 0]
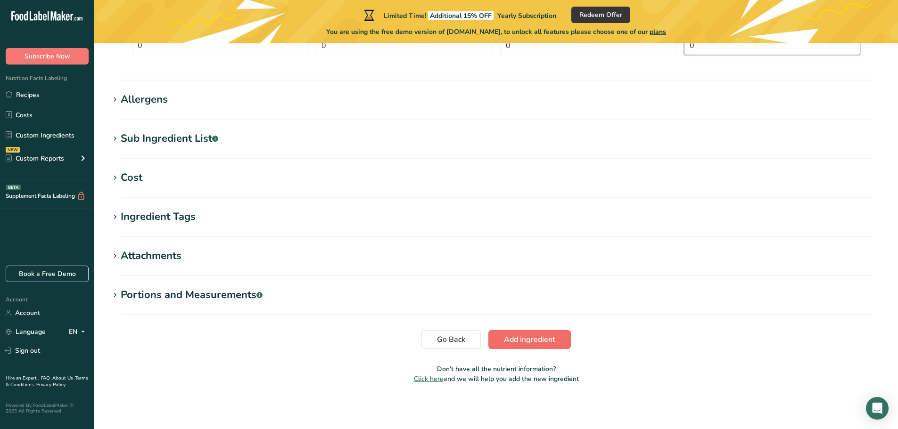
type input "0"
click at [542, 344] on span "Add ingredient" at bounding box center [529, 339] width 51 height 11
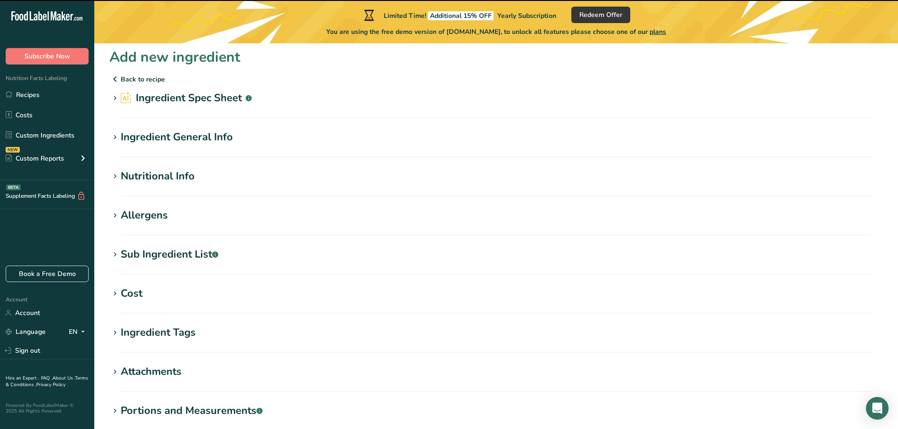
scroll to position [0, 0]
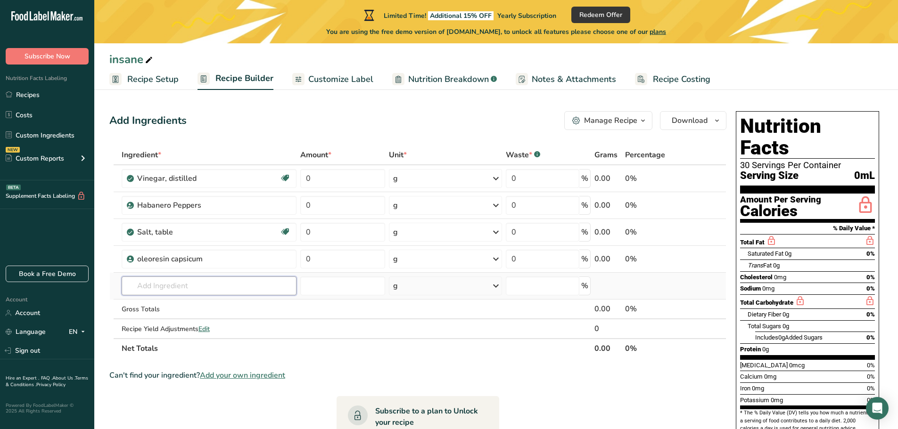
drag, startPoint x: 182, startPoint y: 284, endPoint x: 174, endPoint y: 284, distance: 7.5
click at [181, 284] on input "text" at bounding box center [209, 286] width 175 height 19
paste input "xanthan"
type input "xanthan"
click at [215, 304] on div "Xanthan gum (E415)" at bounding box center [201, 305] width 145 height 10
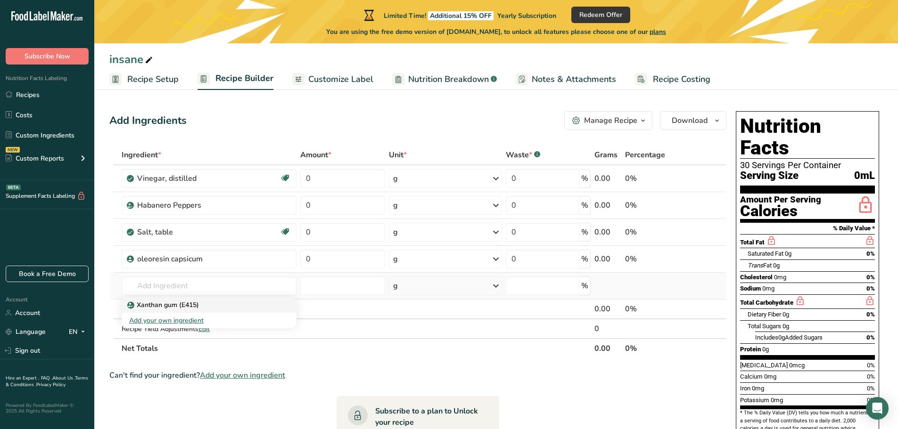
type input "Xanthan gum (E415)"
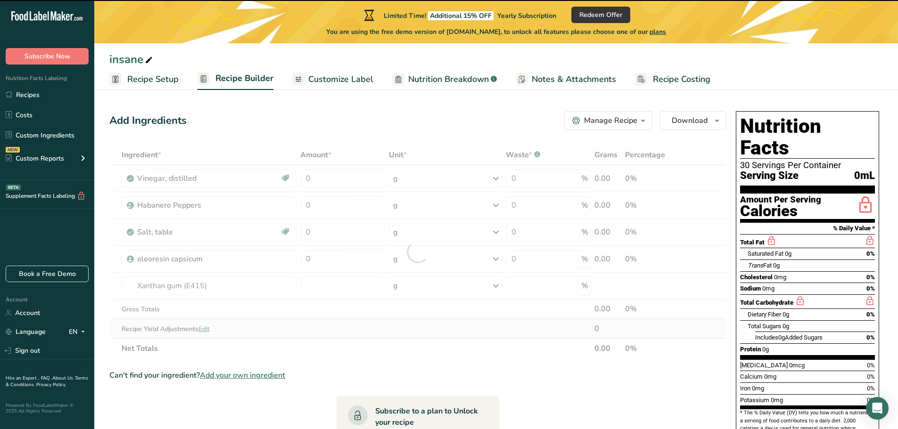
type input "0"
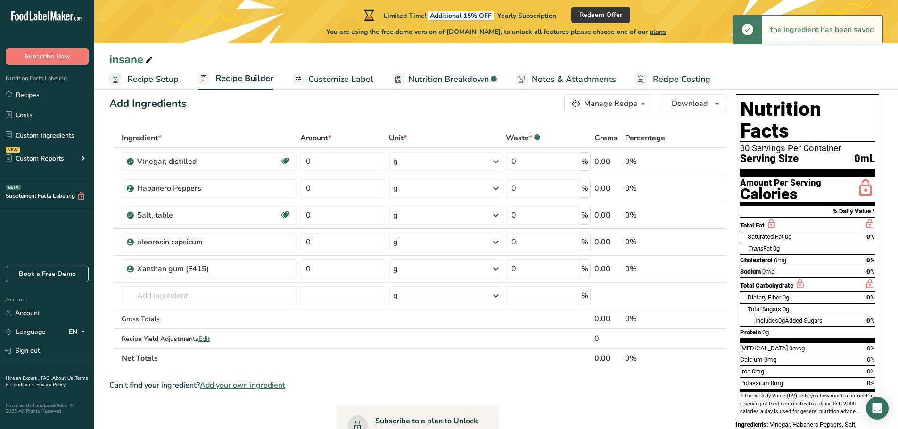
scroll to position [47, 0]
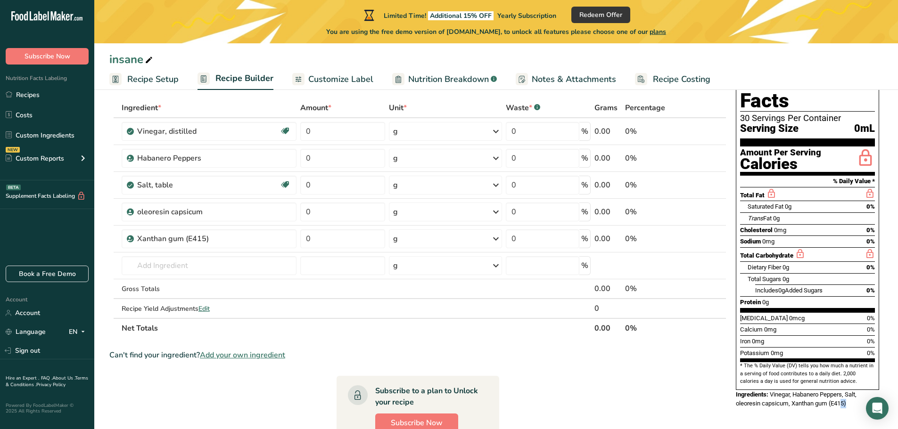
drag, startPoint x: 820, startPoint y: 384, endPoint x: 842, endPoint y: 385, distance: 22.2
click at [842, 390] on div "Ingredients: Vinegar, Habanero Peppers, Salt, oleoresin capsicum, Xanthan gum (…" at bounding box center [807, 399] width 143 height 18
click at [833, 402] on div "Nutrition Facts 30 Servings Per Container Serving Size 0mL Amount Per Serving C…" at bounding box center [807, 332] width 151 height 544
click at [229, 244] on div "Xanthan gum (E415)" at bounding box center [196, 238] width 118 height 11
click at [283, 243] on div "Xanthan gum (E415)" at bounding box center [214, 238] width 154 height 11
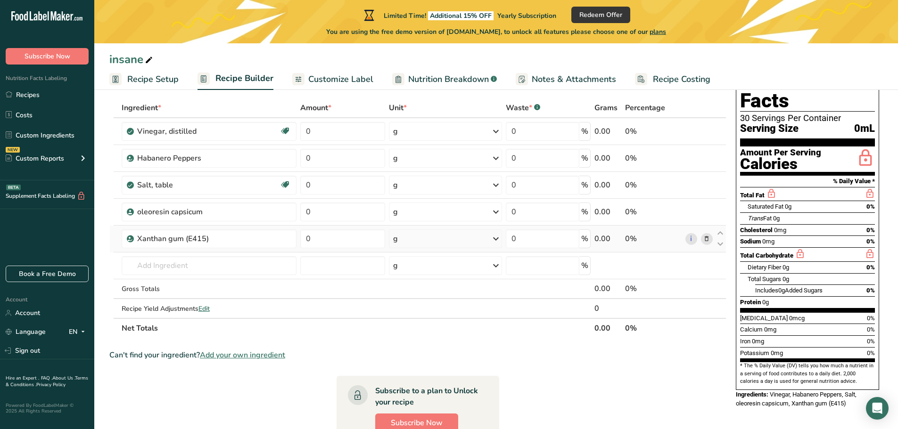
click at [701, 238] on span at bounding box center [706, 238] width 11 height 11
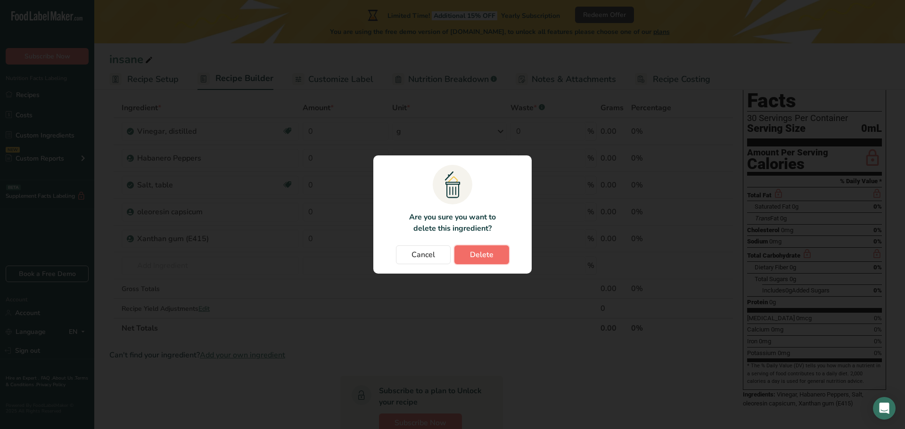
click at [489, 258] on span "Delete" at bounding box center [482, 254] width 24 height 11
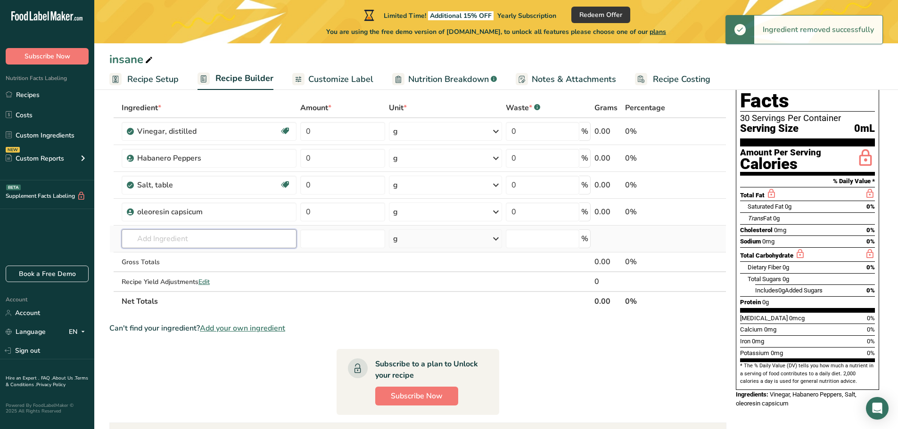
click at [249, 234] on input "text" at bounding box center [209, 238] width 175 height 19
paste input "xanthan"
type input "xanthan"
click at [168, 274] on div "Add your own ingredient" at bounding box center [209, 274] width 160 height 10
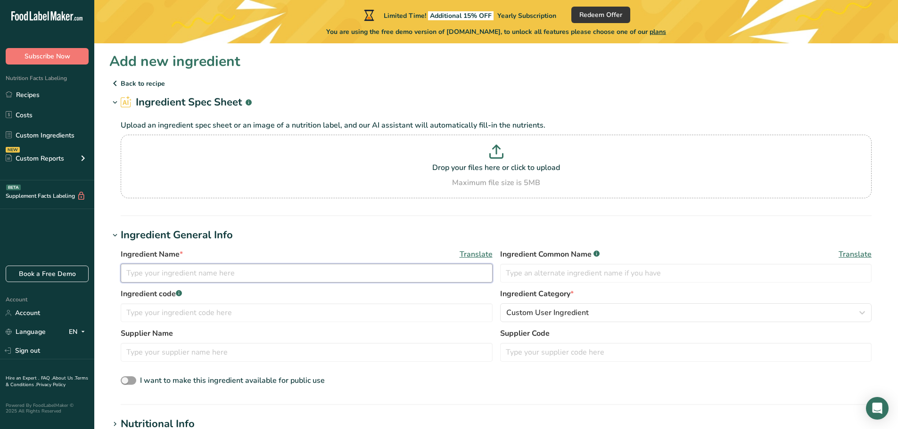
click at [231, 270] on input "text" at bounding box center [307, 273] width 372 height 19
paste input "xanthan"
click at [155, 274] on input "xanthan gum" at bounding box center [307, 273] width 372 height 19
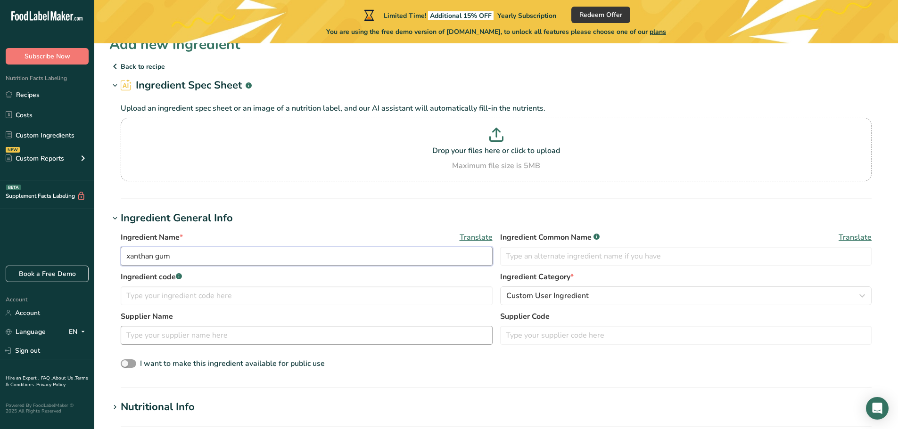
scroll to position [47, 0]
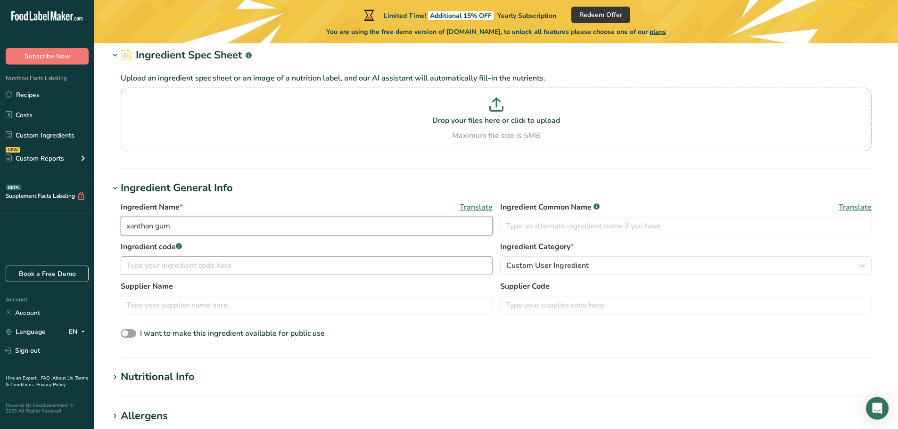
type input "xanthan gum"
click at [187, 268] on input "text" at bounding box center [307, 265] width 372 height 19
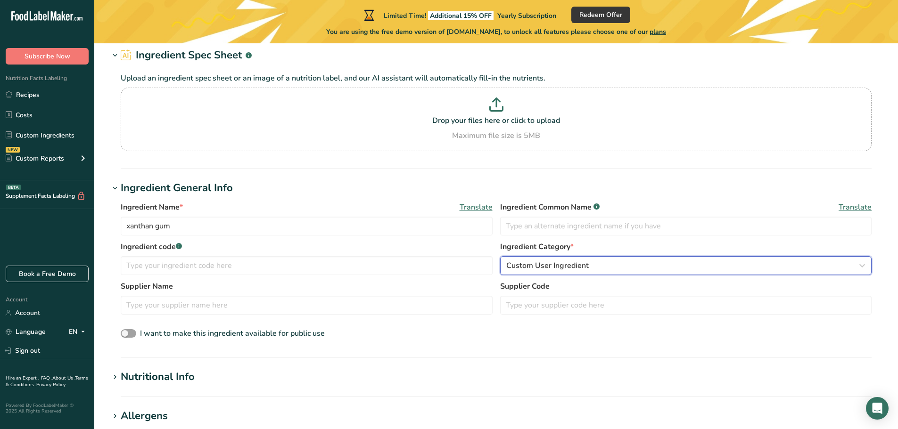
click at [632, 268] on div "Custom User Ingredient" at bounding box center [683, 265] width 354 height 11
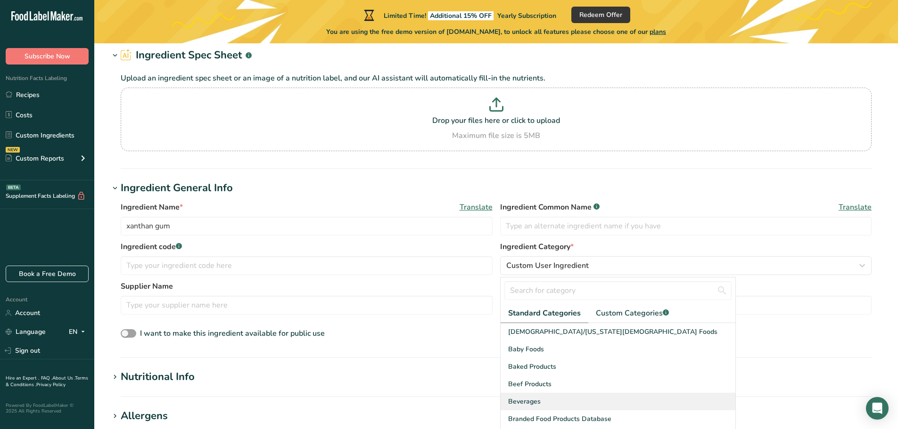
click at [583, 402] on div "Beverages" at bounding box center [617, 401] width 235 height 17
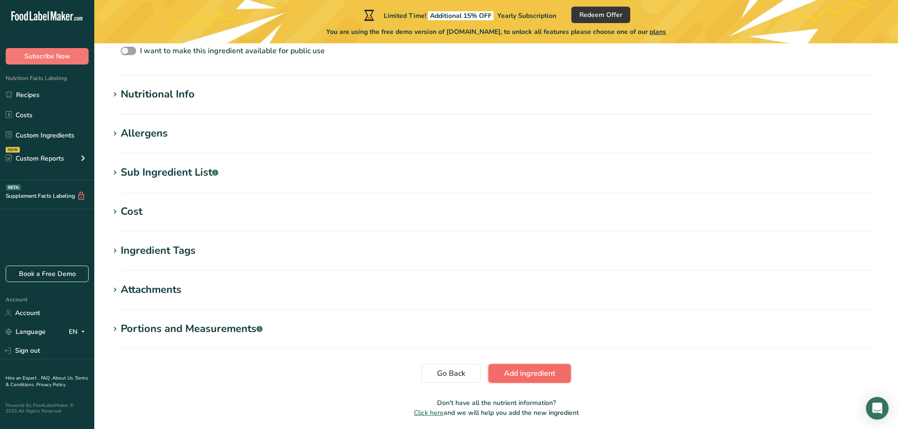
click at [534, 374] on span "Add ingredient" at bounding box center [529, 373] width 51 height 11
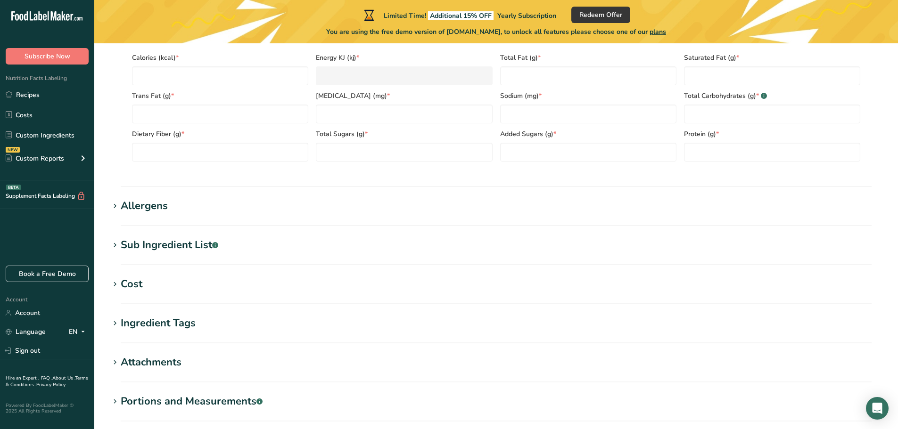
scroll to position [129, 0]
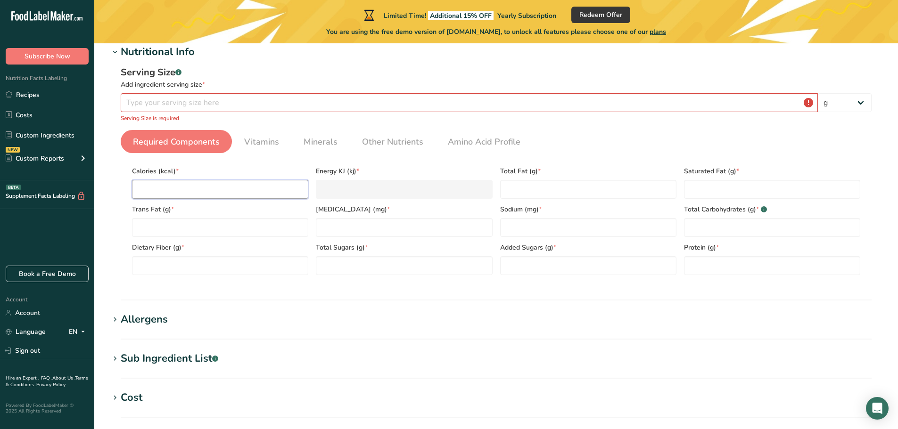
click at [191, 190] on input "number" at bounding box center [220, 189] width 176 height 19
type input "0.0001"
type KJ "0"
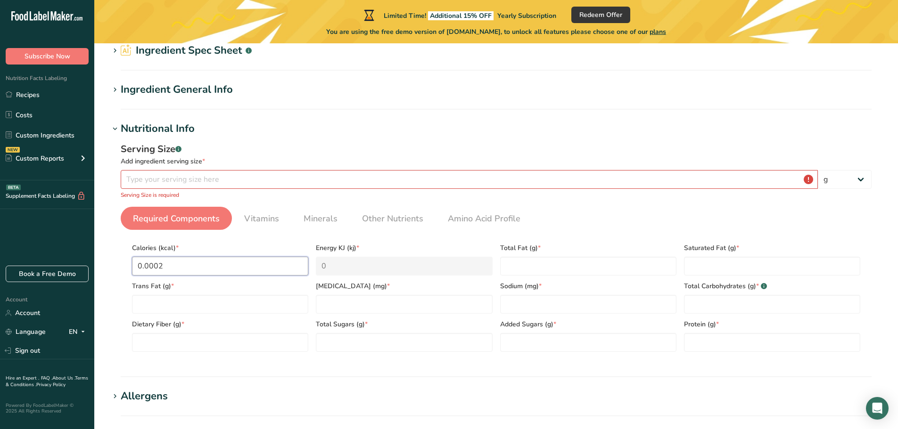
scroll to position [34, 0]
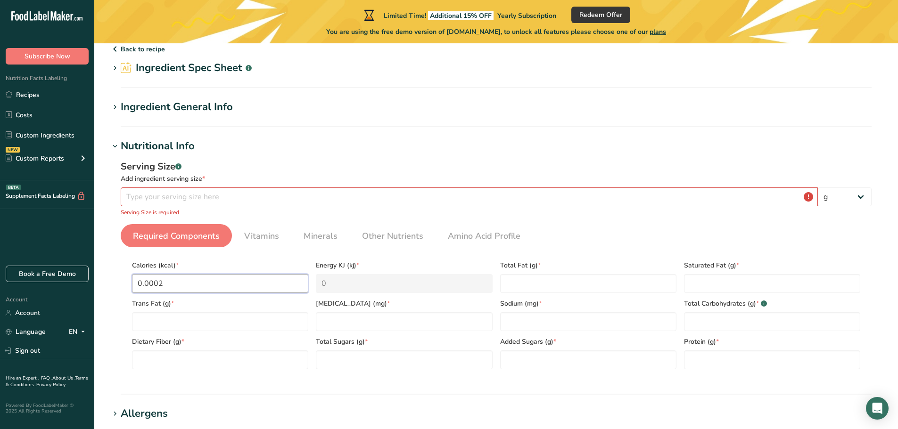
type input "0.0002"
click at [177, 190] on input "number" at bounding box center [469, 197] width 697 height 19
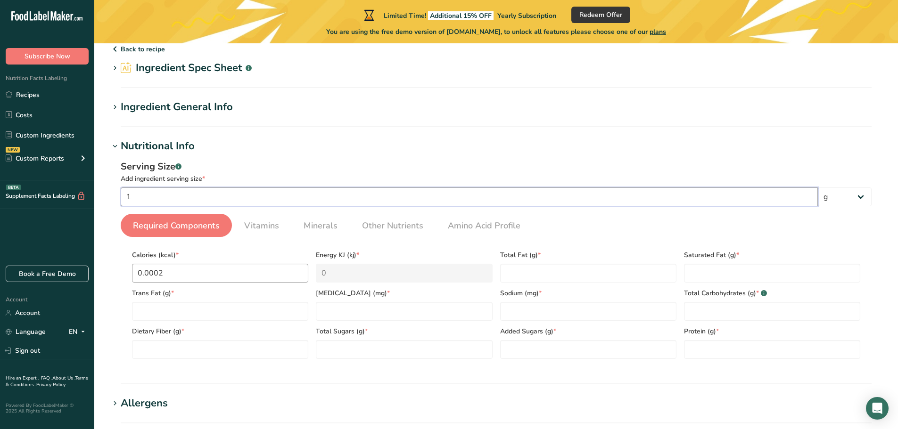
type input "1"
click at [181, 272] on input "0.0002" at bounding box center [220, 273] width 176 height 19
drag, startPoint x: 147, startPoint y: 268, endPoint x: 129, endPoint y: 268, distance: 17.9
click at [129, 268] on div "Calories (kcal) * 0.0002" at bounding box center [220, 264] width 184 height 38
type input "2"
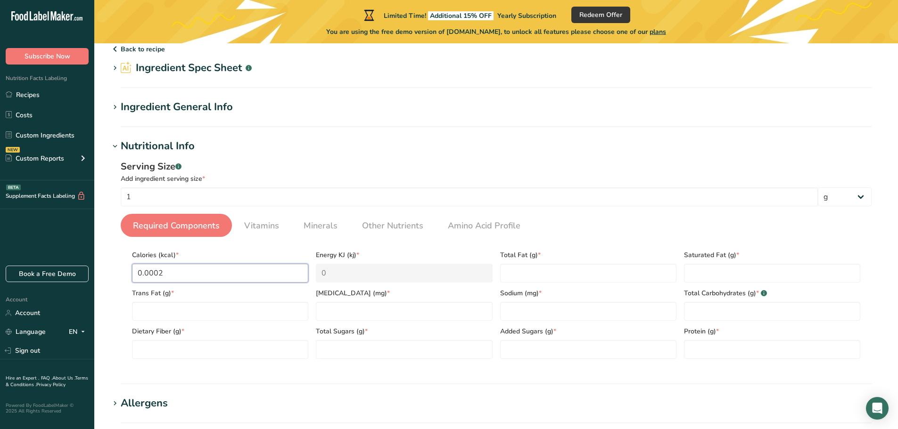
type KJ "8.4"
type input "2.5"
type KJ "10.5"
type input "2.5"
click at [538, 274] on Fat "number" at bounding box center [588, 273] width 176 height 19
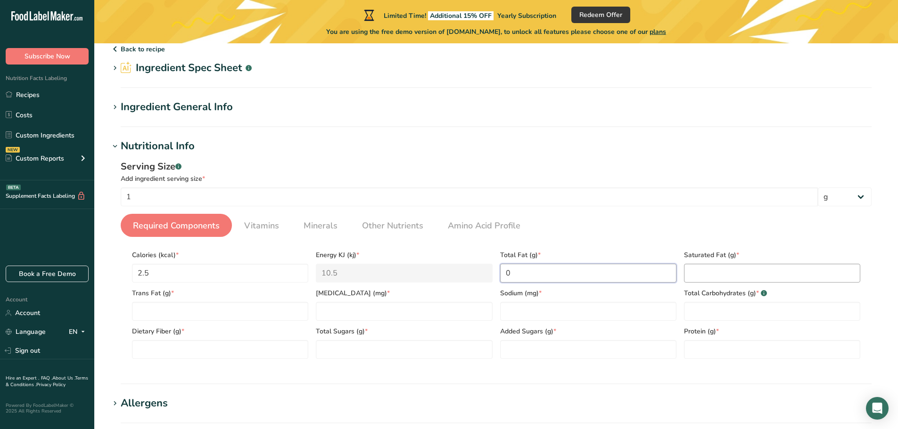
type Fat "0"
click at [740, 269] on Fat "number" at bounding box center [772, 273] width 176 height 19
type Fat "0"
click at [197, 314] on Fat "number" at bounding box center [220, 311] width 176 height 19
type Fat "0"
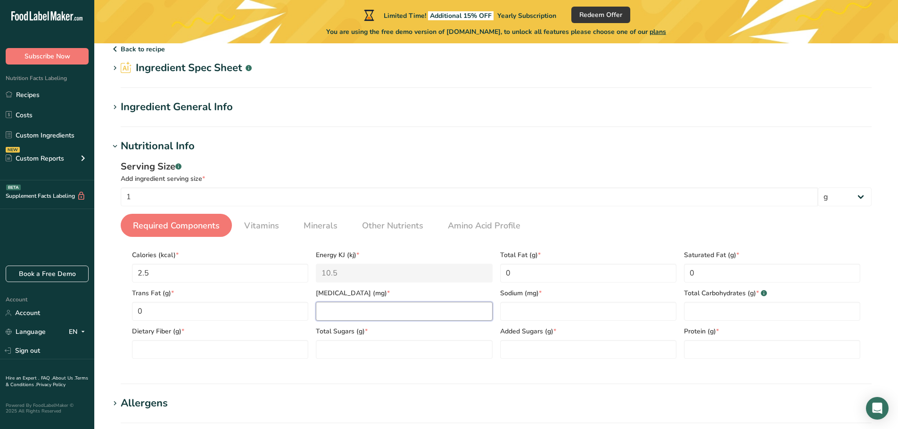
click at [360, 310] on input "number" at bounding box center [404, 311] width 176 height 19
type input "0"
click at [551, 311] on input "number" at bounding box center [588, 311] width 176 height 19
type input "0"
click at [720, 311] on Carbohydrates "number" at bounding box center [772, 311] width 176 height 19
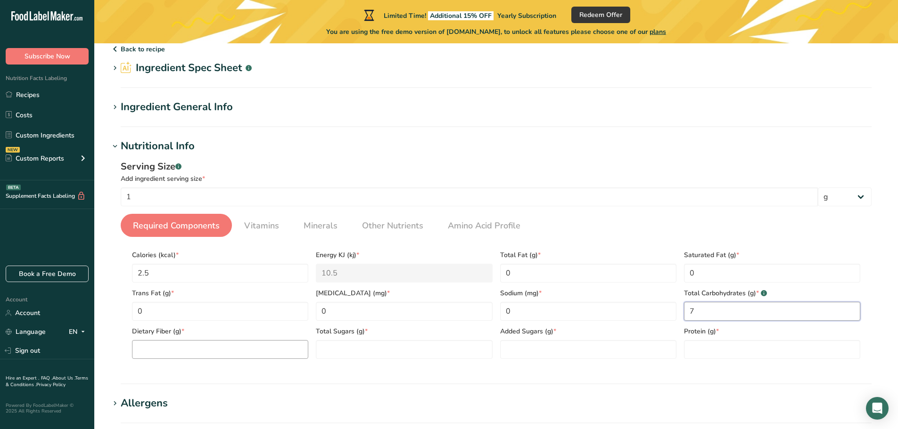
type Carbohydrates "7"
click at [211, 352] on Fiber "number" at bounding box center [220, 349] width 176 height 19
type Fiber "0"
click at [361, 347] on Sugars "number" at bounding box center [404, 349] width 176 height 19
type Sugars "0"
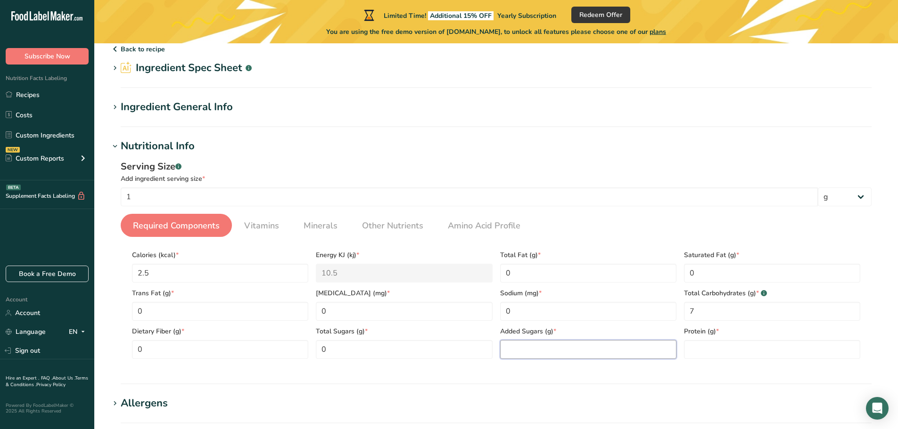
click at [541, 349] on Sugars "number" at bounding box center [588, 349] width 176 height 19
type Sugars "0"
click at [705, 344] on input "number" at bounding box center [772, 349] width 176 height 19
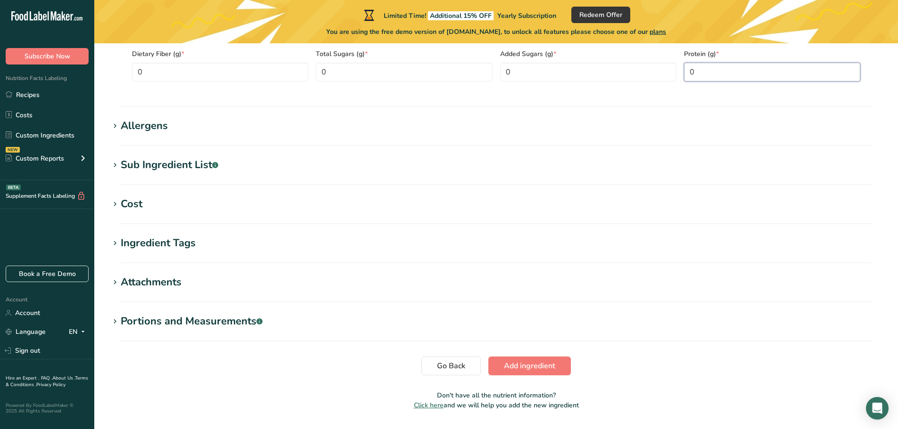
scroll to position [338, 0]
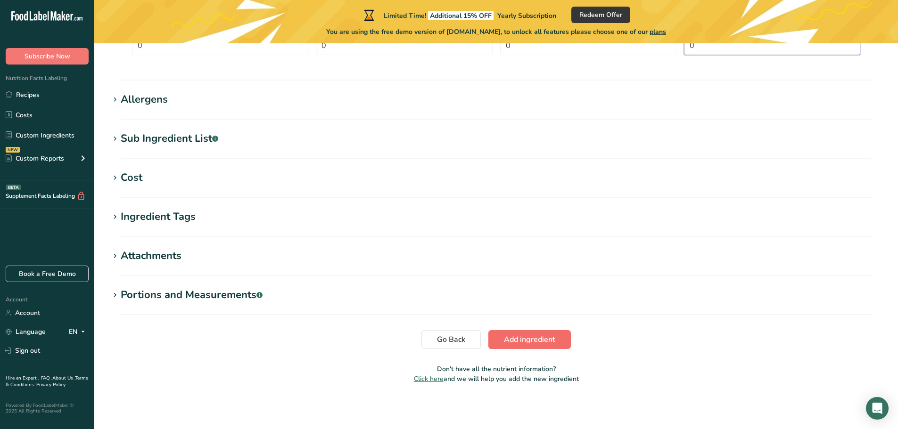
type input "0"
click at [555, 341] on span "Add ingredient" at bounding box center [529, 339] width 51 height 11
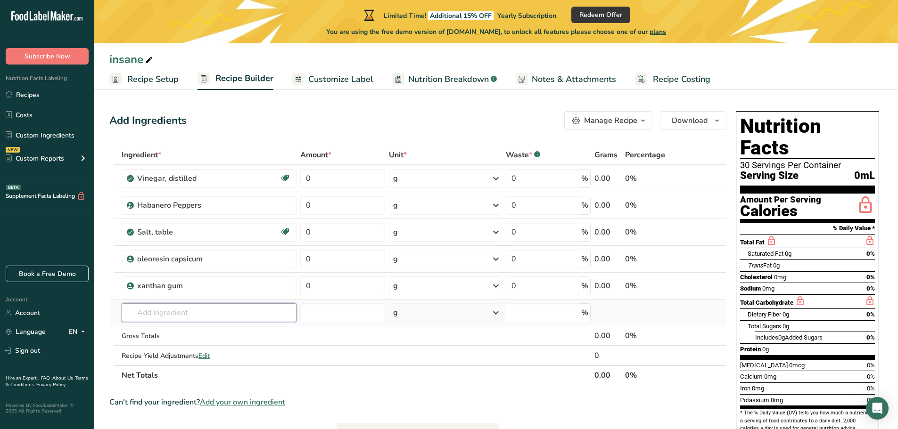
click at [185, 315] on input "text" at bounding box center [209, 312] width 175 height 19
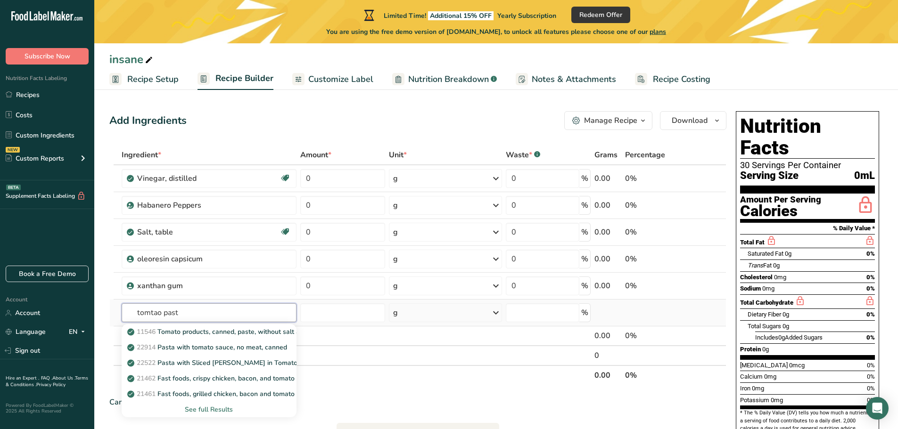
type input "tomtao past"
drag, startPoint x: 175, startPoint y: 380, endPoint x: 164, endPoint y: 386, distance: 12.0
click at [163, 387] on div "11546 Tomato products, canned, paste, without salt added (Includes foods for US…" at bounding box center [209, 370] width 175 height 93
click at [213, 413] on div "See full Results" at bounding box center [209, 410] width 160 height 10
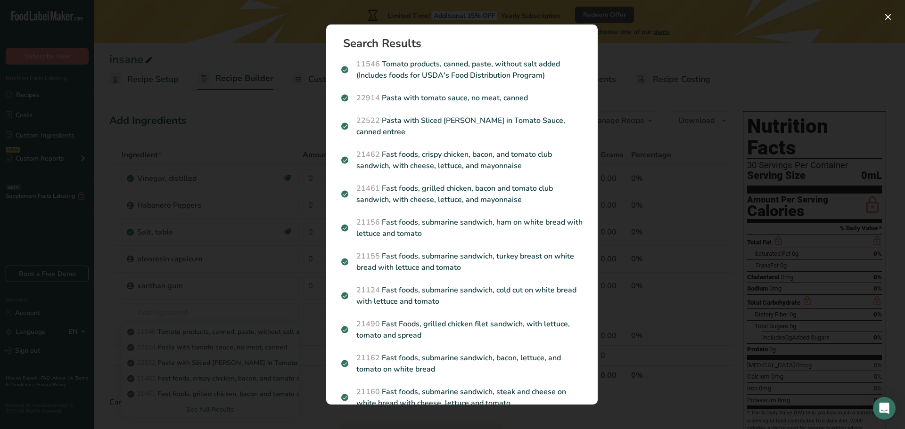
click at [211, 278] on div "Search results modal" at bounding box center [452, 214] width 905 height 429
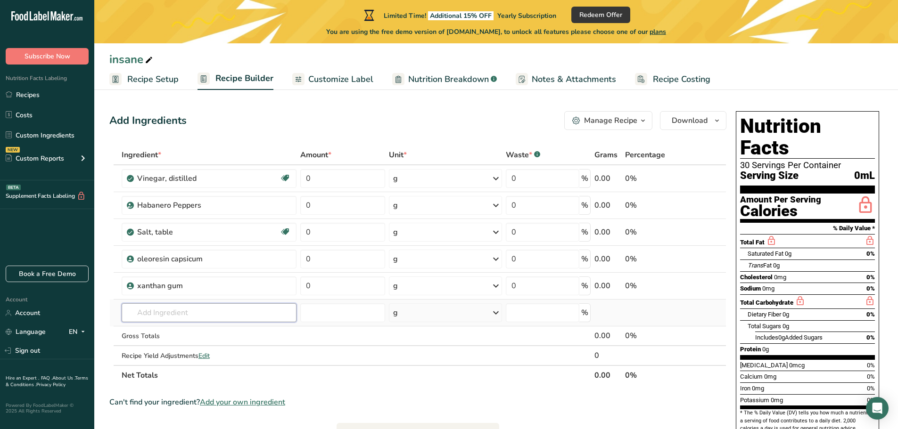
click at [203, 316] on input "text" at bounding box center [209, 312] width 175 height 19
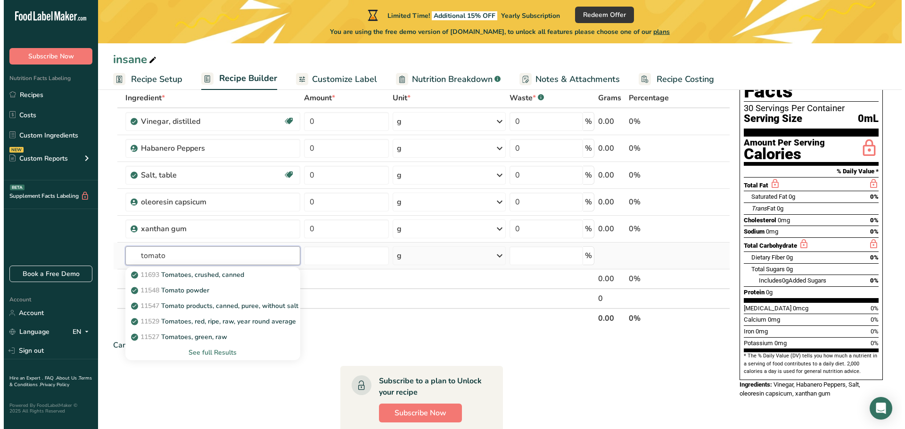
scroll to position [94, 0]
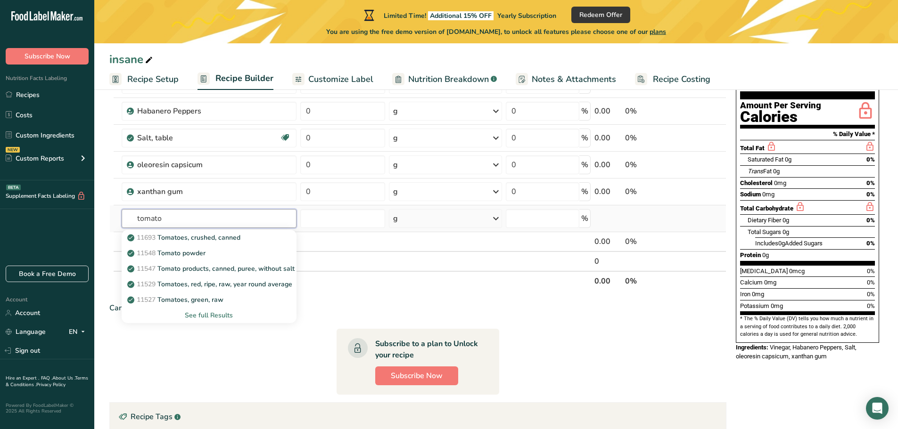
type input "tomato"
click at [213, 314] on div "See full Results" at bounding box center [209, 316] width 160 height 10
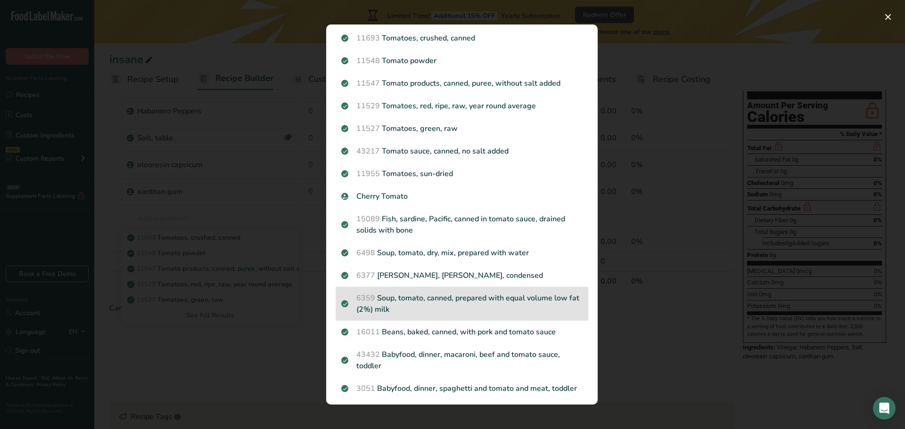
scroll to position [0, 0]
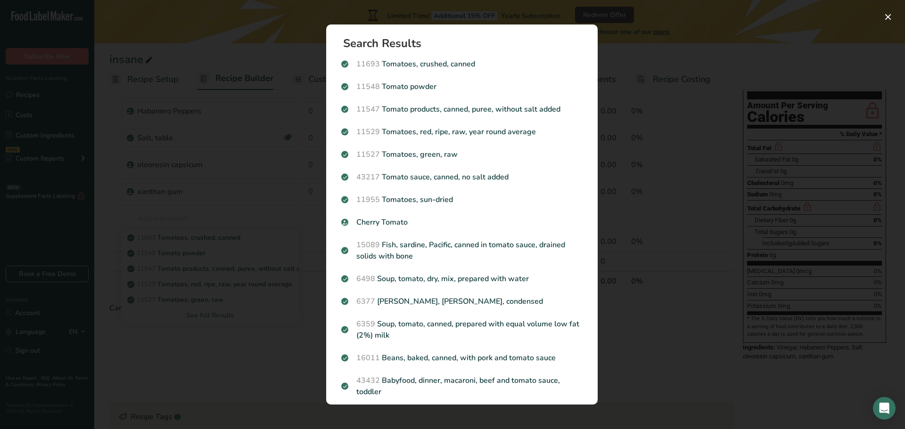
click at [194, 328] on div "Search results modal" at bounding box center [452, 214] width 905 height 429
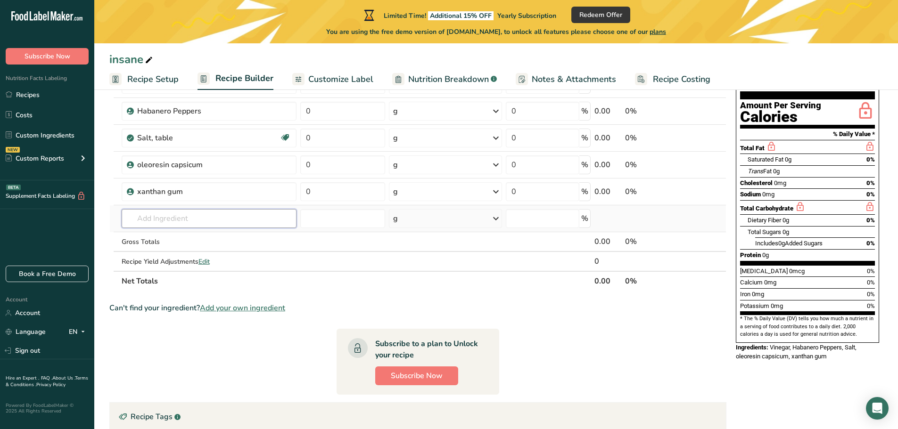
click at [245, 224] on input "text" at bounding box center [209, 218] width 175 height 19
paste input "Tomatoes"
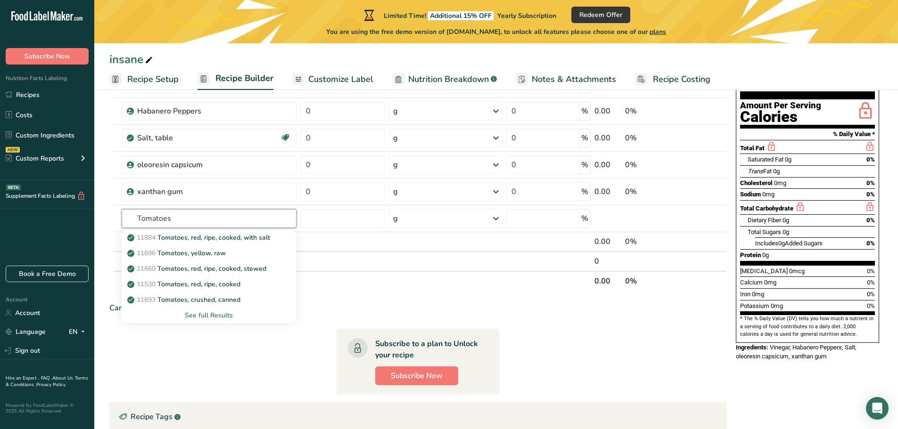
type input "Tomatoes"
click at [276, 376] on section "Ingredient * Amount * Unit * Waste * .a-a{fill:#347362;}.b-a{fill:#fff;} Grams …" at bounding box center [417, 296] width 617 height 491
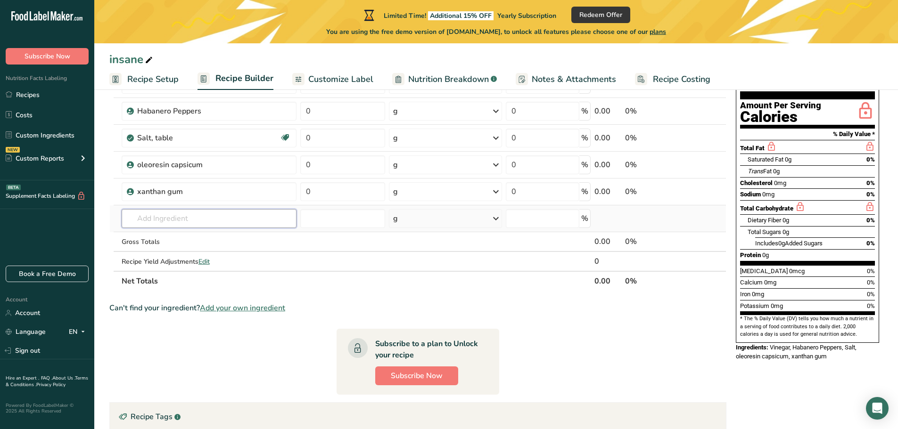
click at [206, 223] on input "text" at bounding box center [209, 218] width 175 height 19
paste input "Tomatoes"
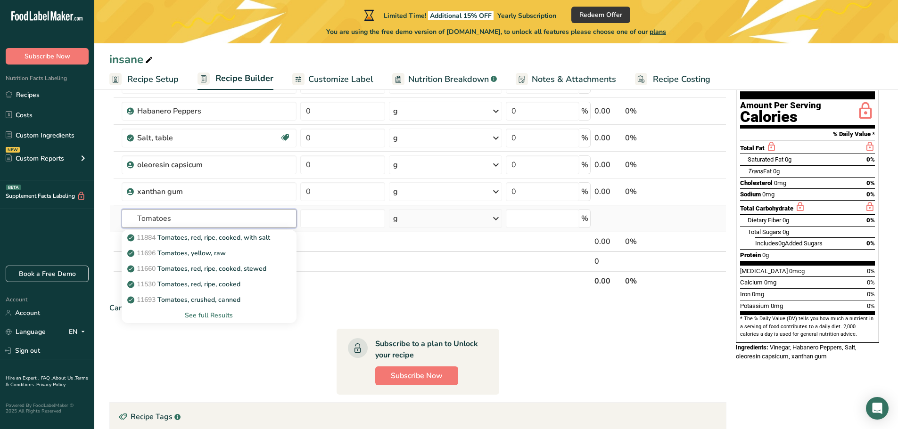
type input "Tomatoes"
click at [213, 315] on div "See full Results" at bounding box center [209, 316] width 160 height 10
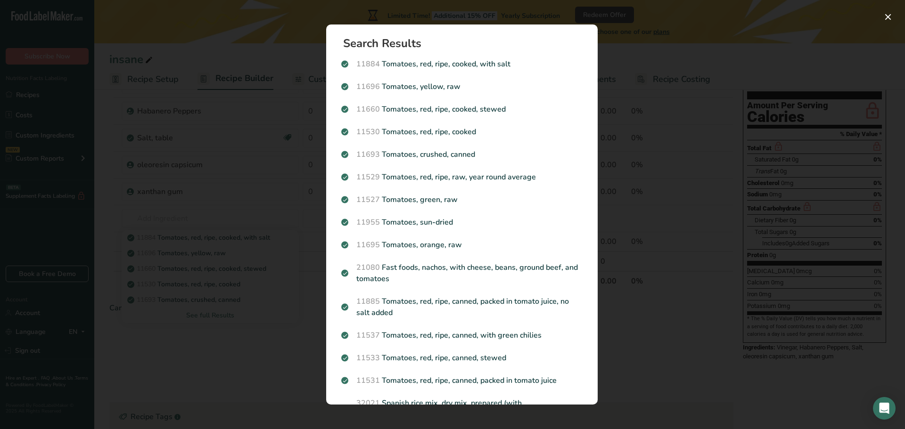
click at [178, 287] on div "Search results modal" at bounding box center [452, 214] width 905 height 429
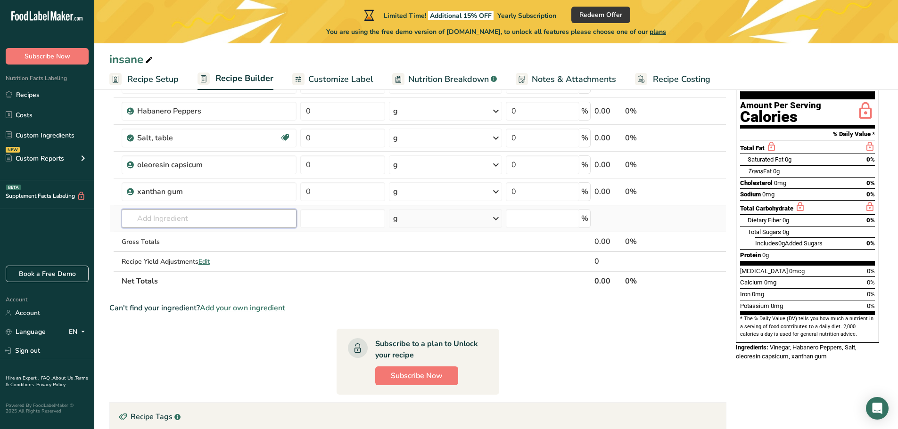
click at [171, 216] on input "text" at bounding box center [209, 218] width 175 height 19
paste input "Tomatoes"
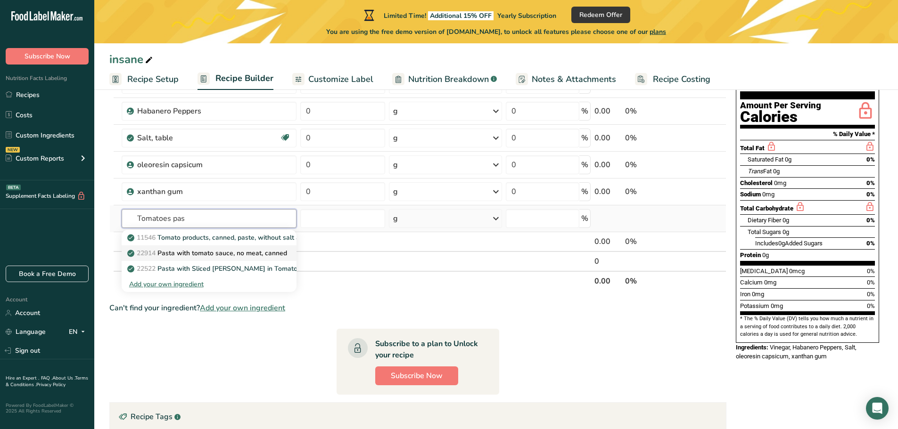
type input "Tomatoes pas"
click at [203, 256] on p "22914 Pasta with tomato sauce, no meat, canned" at bounding box center [208, 253] width 158 height 10
type input "Pasta with tomato sauce, no meat, canned"
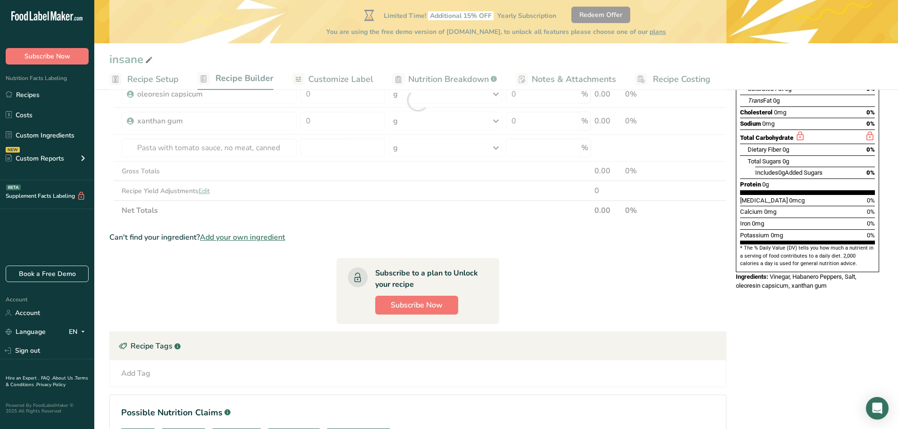
scroll to position [94, 0]
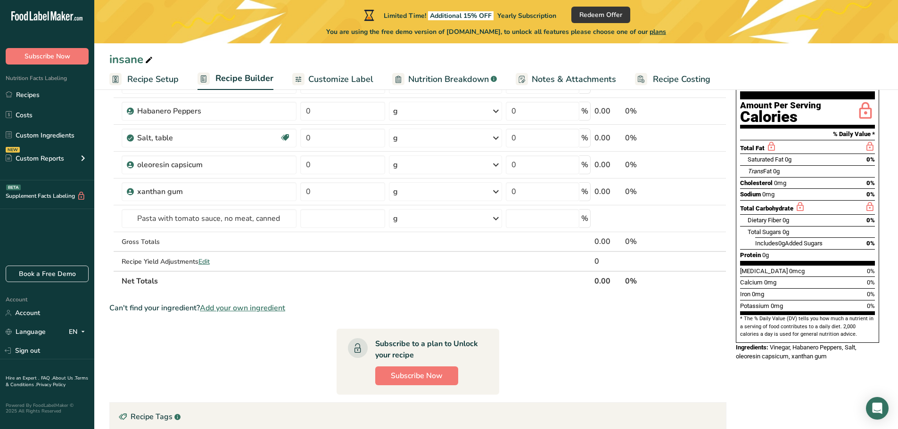
click at [540, 332] on section "Ingredient * Amount * Unit * Waste * .a-a{fill:#347362;}.b-a{fill:#fff;} Grams …" at bounding box center [417, 296] width 617 height 491
click at [247, 218] on input "Pasta with tomato sauce, no meat, canned" at bounding box center [209, 218] width 175 height 19
paste input "Tomatoes"
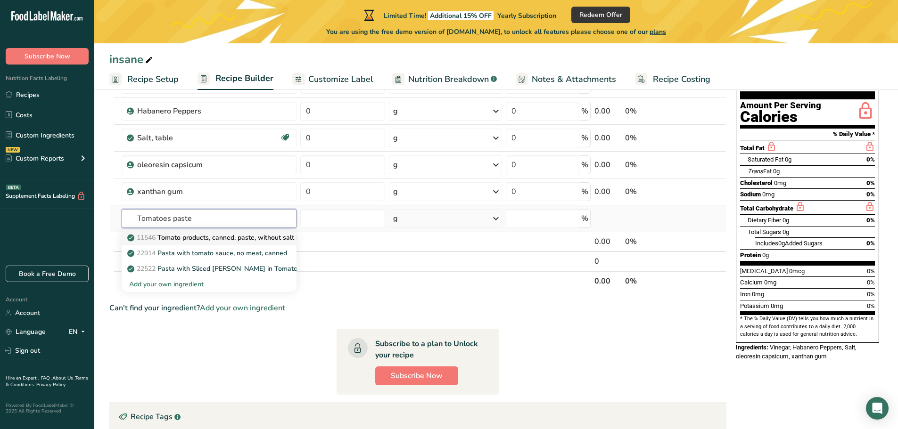
type input "Tomatoes paste"
click at [221, 240] on p "11546 Tomato products, canned, paste, without salt added (Includes foods for US…" at bounding box center [306, 238] width 354 height 10
type input "Tomato products, canned, paste, without salt added (Includes foods for USDA's F…"
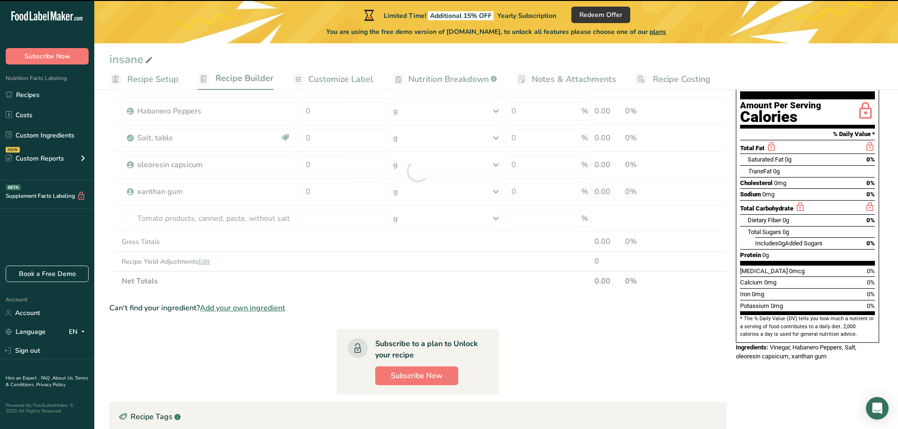
type input "0"
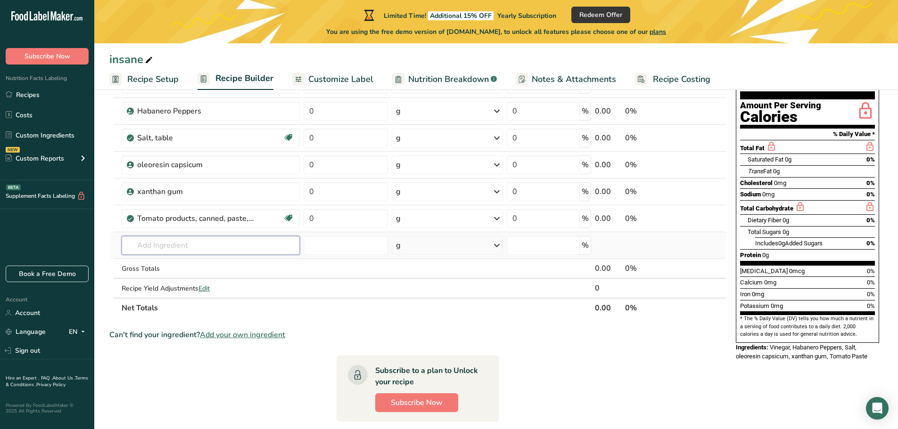
click at [237, 249] on input "text" at bounding box center [211, 245] width 179 height 19
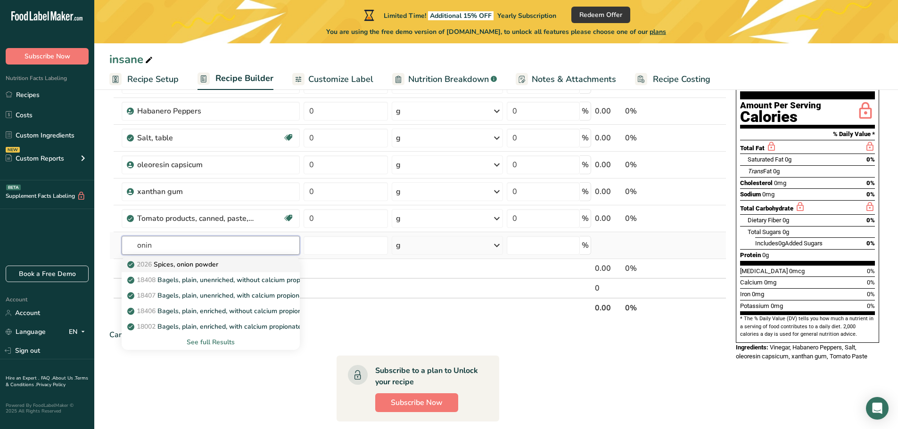
type input "onin"
click at [205, 265] on p "2026 Spices, onion powder" at bounding box center [173, 265] width 89 height 10
type input "Spices, onion powder"
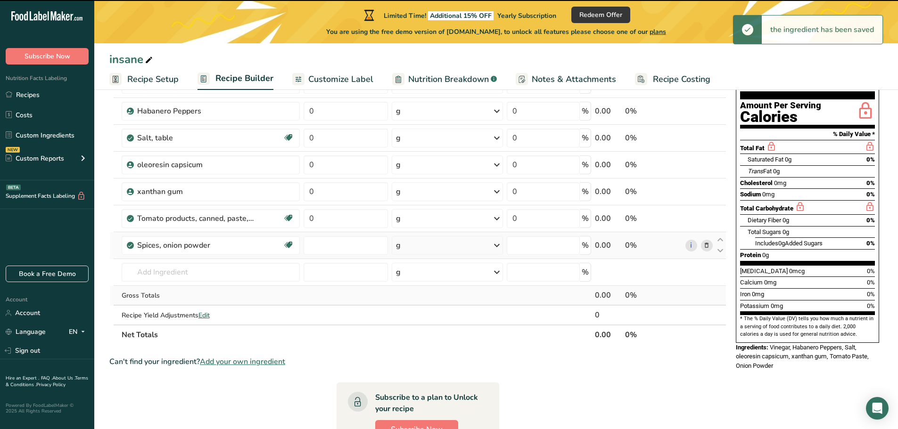
type input "0"
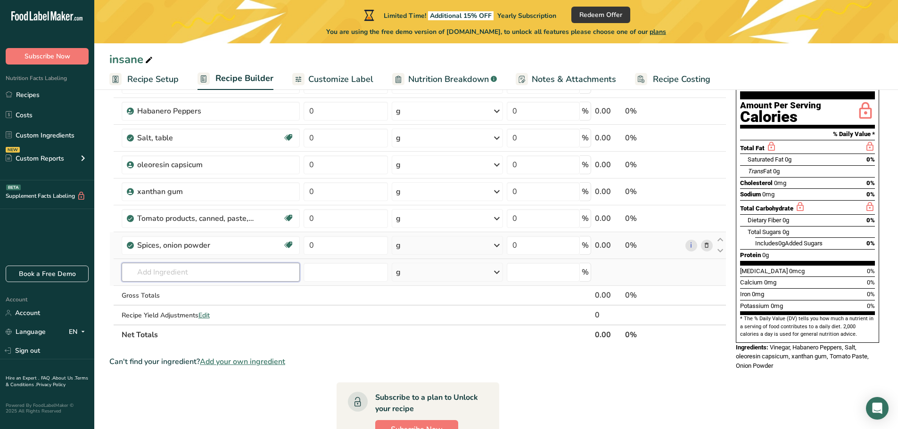
click at [197, 275] on input "text" at bounding box center [211, 272] width 179 height 19
type input "garlic powder"
click at [229, 291] on div "2020 Spices, garlic powder" at bounding box center [203, 291] width 148 height 10
type input "Spices, garlic powder"
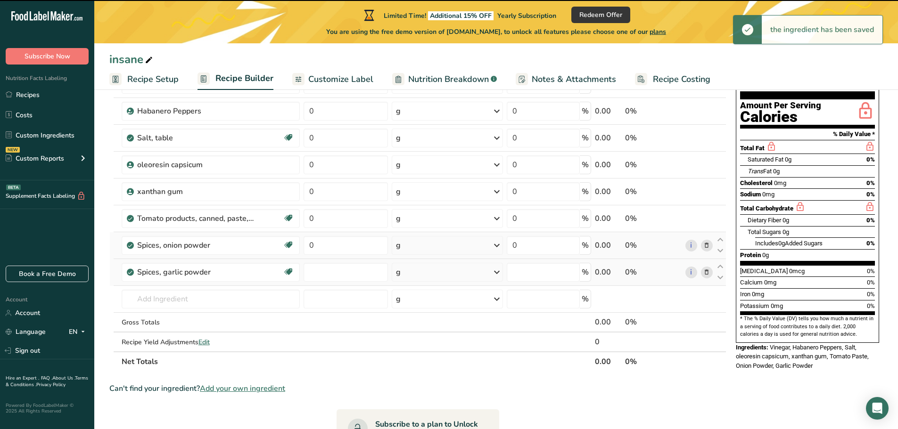
type input "0"
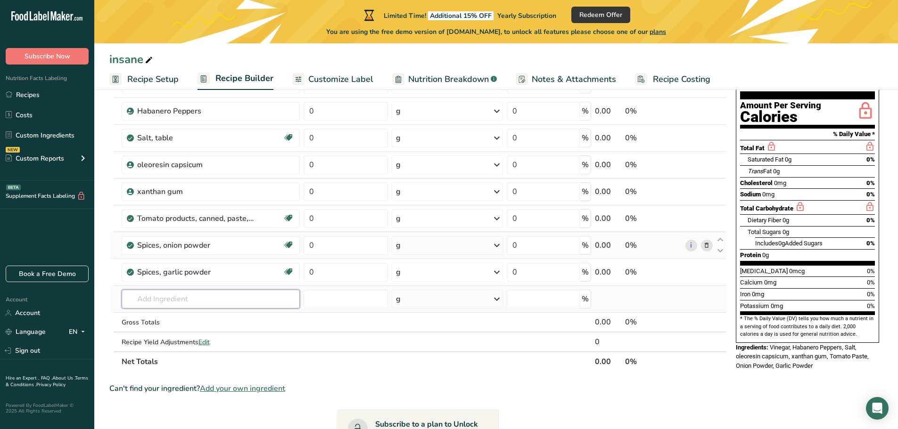
click at [175, 302] on input "text" at bounding box center [211, 299] width 179 height 19
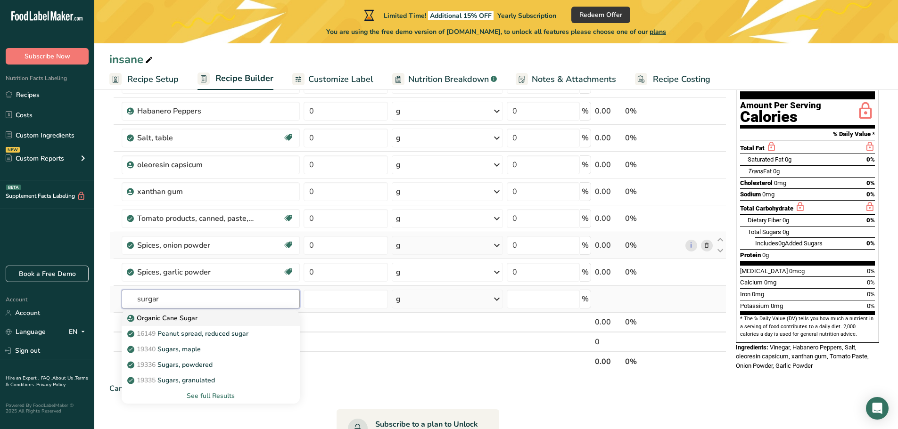
type input "surgar"
click at [226, 320] on div "Organic Cane Sugar" at bounding box center [203, 318] width 148 height 10
type input "Organic Cane Sugar"
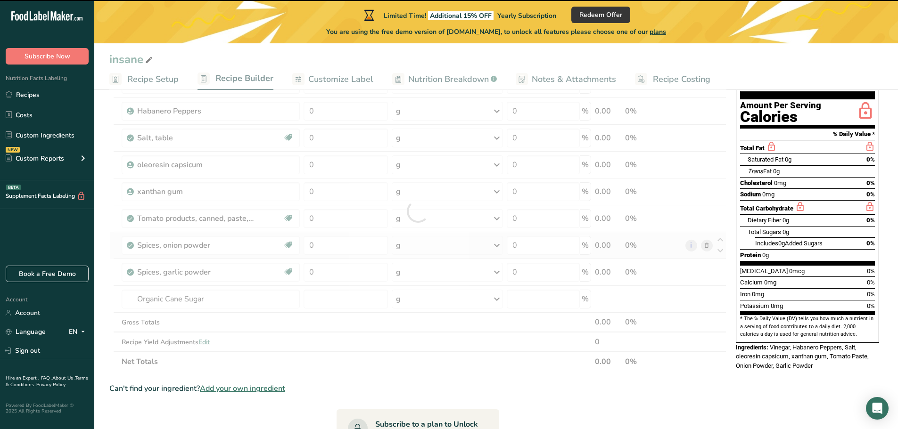
type input "0"
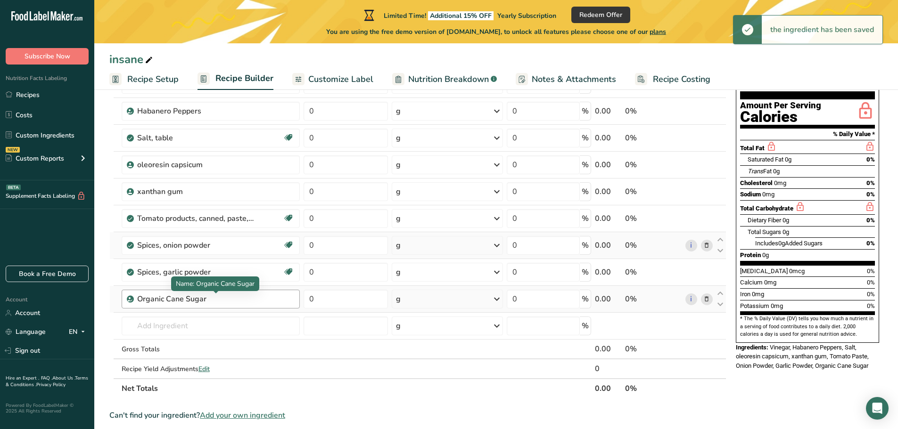
click at [178, 302] on div "Organic Cane Sugar" at bounding box center [196, 299] width 118 height 11
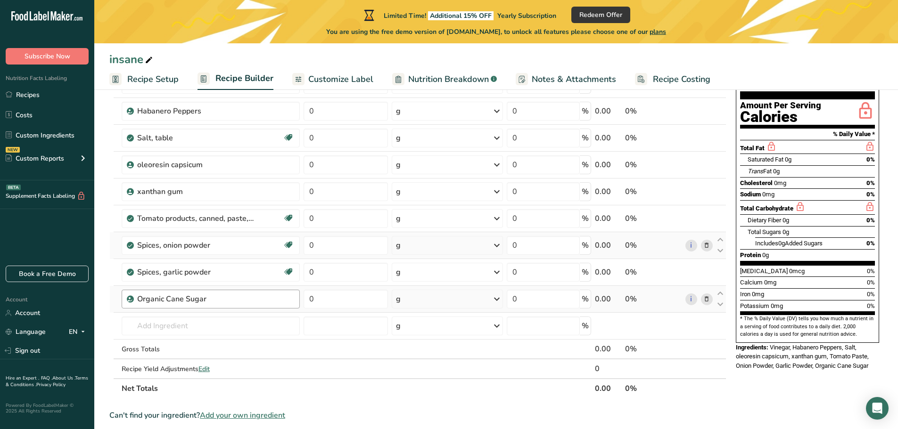
drag, startPoint x: 184, startPoint y: 301, endPoint x: 135, endPoint y: 300, distance: 48.6
click at [137, 300] on div "Organic Cane Sugar" at bounding box center [196, 299] width 118 height 11
click at [704, 300] on icon at bounding box center [706, 300] width 7 height 10
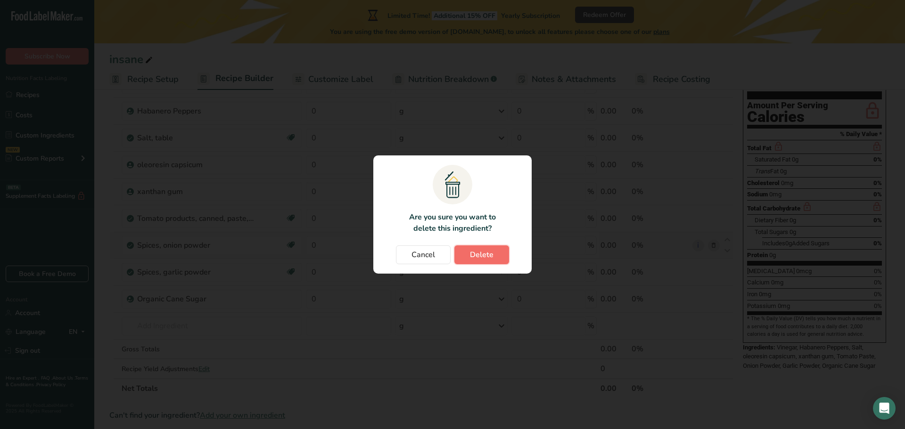
click at [502, 257] on button "Delete" at bounding box center [481, 254] width 55 height 19
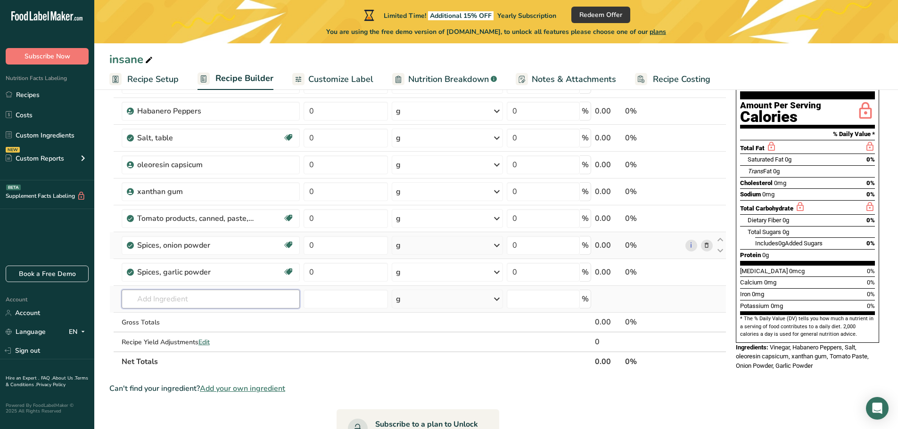
click at [219, 301] on input "text" at bounding box center [211, 299] width 179 height 19
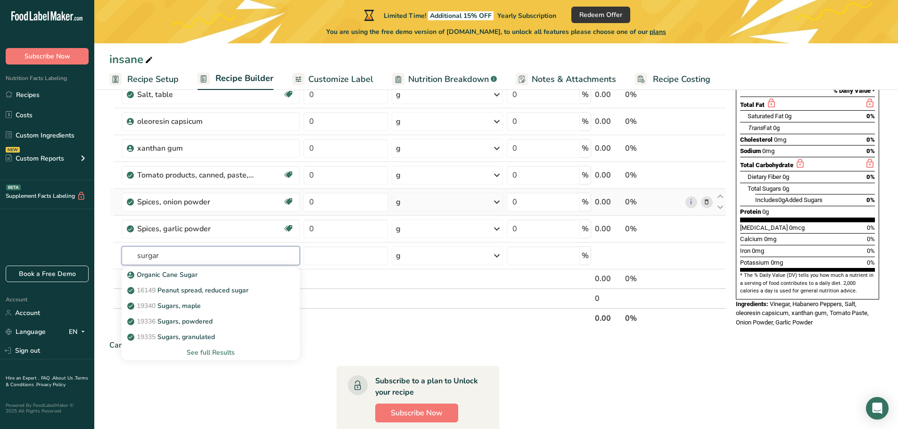
scroll to position [141, 0]
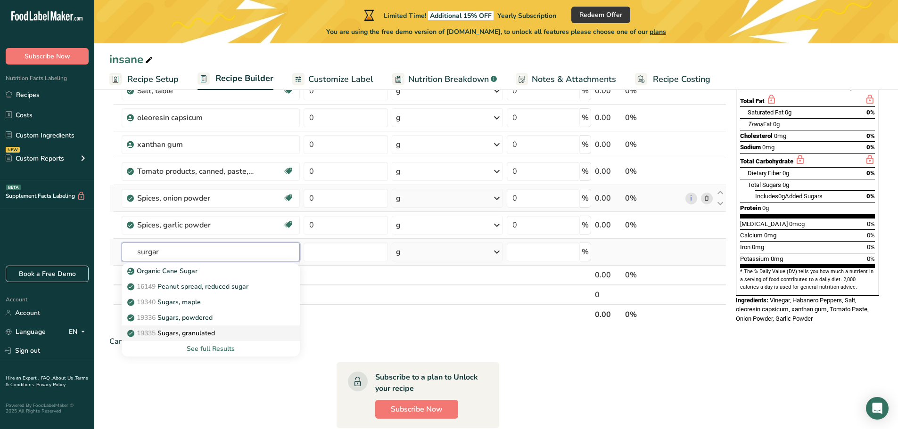
type input "surgar"
drag, startPoint x: 212, startPoint y: 335, endPoint x: 177, endPoint y: 332, distance: 34.6
click at [177, 332] on p "19335 [GEOGRAPHIC_DATA], granulated" at bounding box center [172, 333] width 86 height 10
type input "Sugars, granulated"
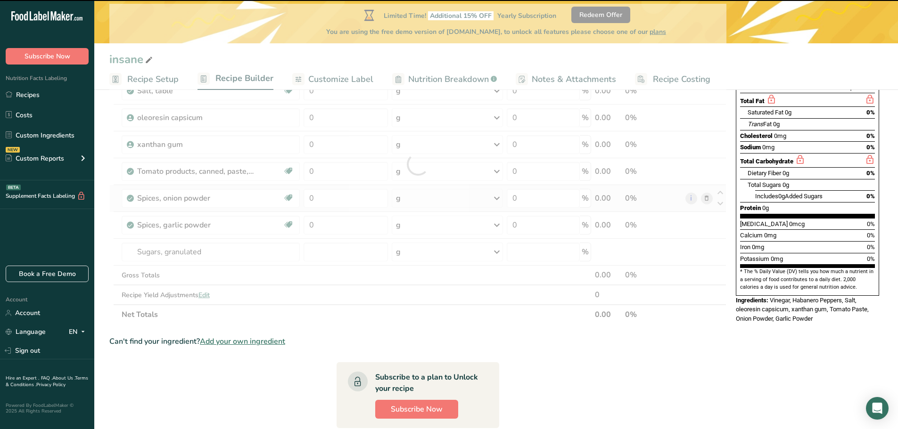
type input "0"
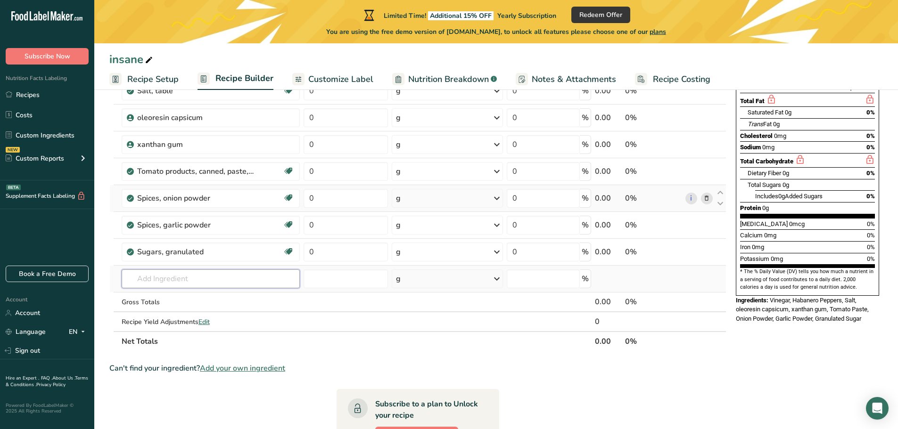
click at [216, 283] on input "text" at bounding box center [211, 279] width 179 height 19
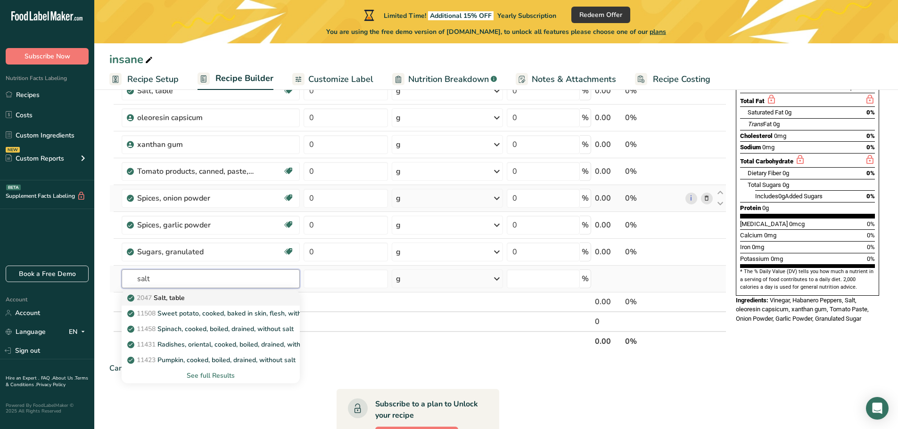
type input "salt"
click at [196, 302] on div "2047 Salt, table" at bounding box center [203, 298] width 148 height 10
type input "Salt, table"
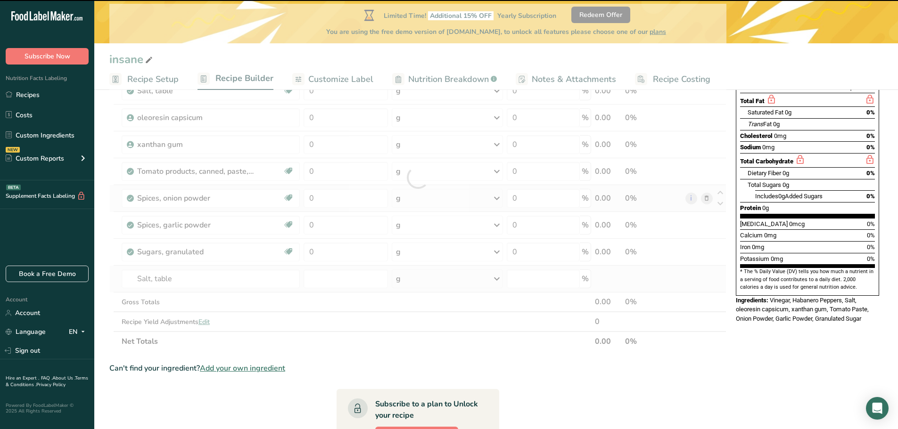
type input "0"
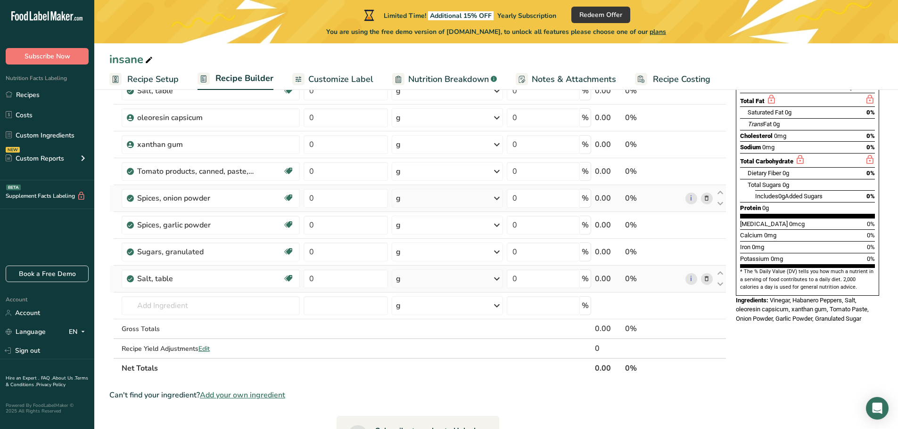
click at [710, 198] on icon at bounding box center [706, 199] width 7 height 10
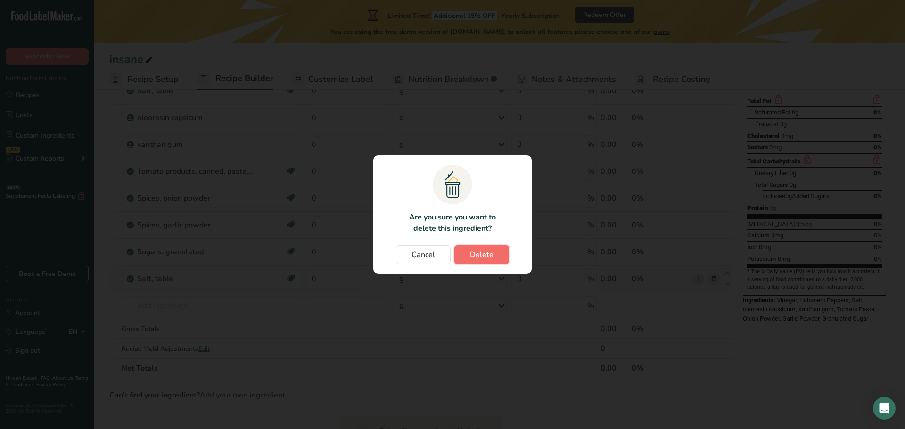
click at [481, 256] on span "Delete" at bounding box center [482, 254] width 24 height 11
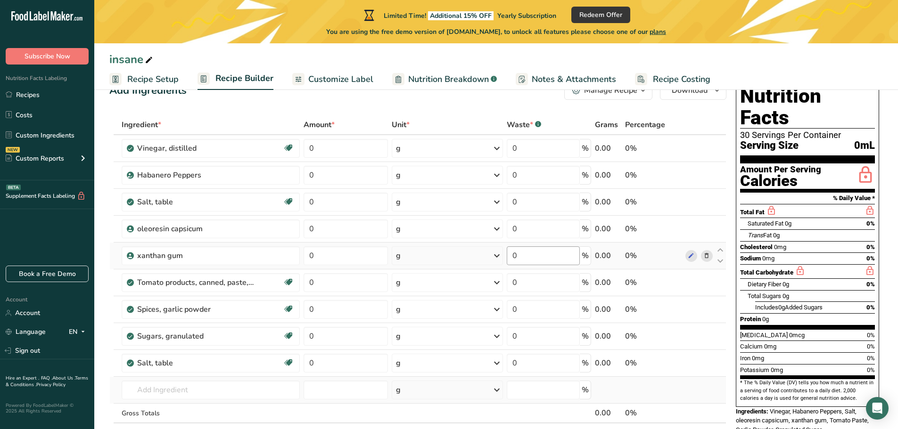
scroll to position [0, 0]
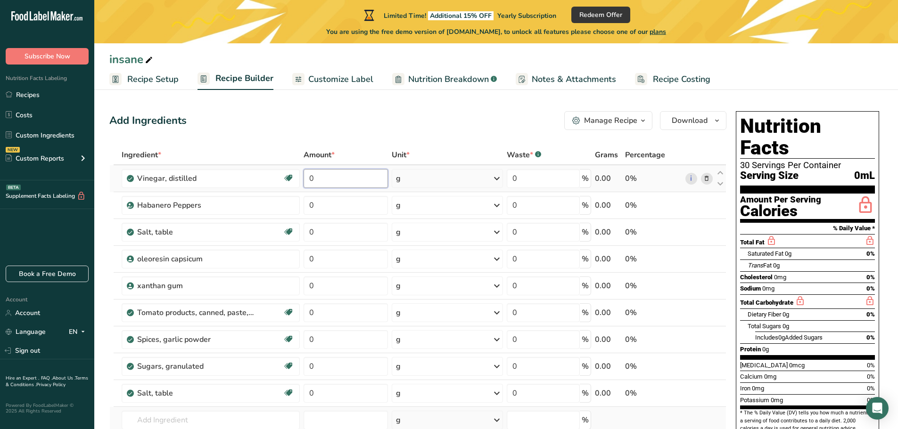
click at [333, 181] on input "0" at bounding box center [345, 178] width 84 height 19
type input "1"
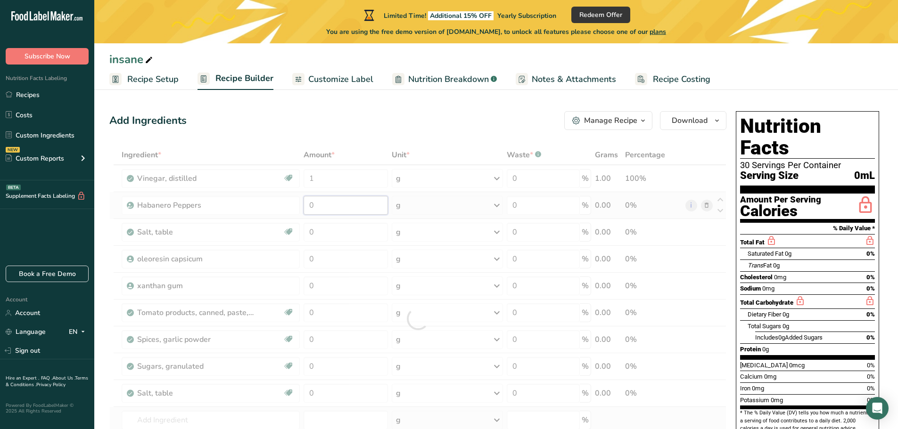
click at [332, 206] on div "Ingredient * Amount * Unit * Waste * .a-a{fill:#347362;}.b-a{fill:#fff;} Grams …" at bounding box center [417, 319] width 617 height 348
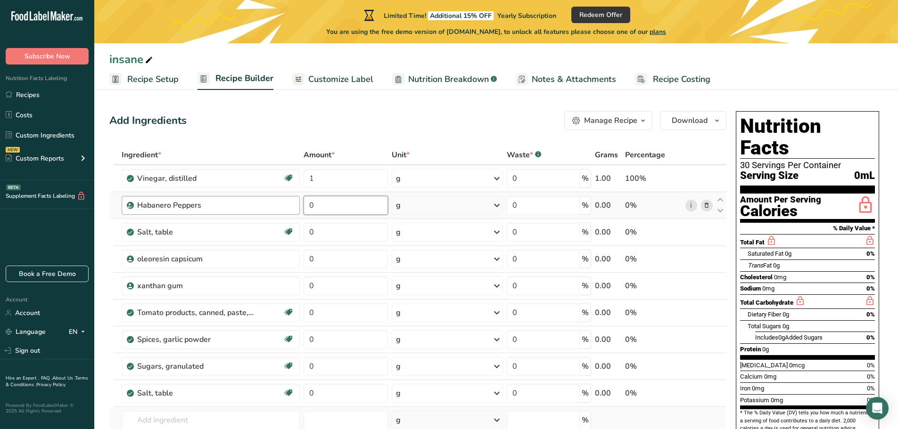
click at [296, 204] on tr "Habanero Peppers 0 g Weight Units g kg mg See more Volume Units l Volume units …" at bounding box center [418, 205] width 616 height 27
click at [352, 181] on div "Ingredient * Amount * Unit * Waste * .a-a{fill:#347362;}.b-a{fill:#fff;} Grams …" at bounding box center [417, 319] width 617 height 348
type input "85"
click at [339, 209] on div "Ingredient * Amount * Unit * Waste * .a-a{fill:#347362;}.b-a{fill:#fff;} Grams …" at bounding box center [417, 319] width 617 height 348
type input "85"
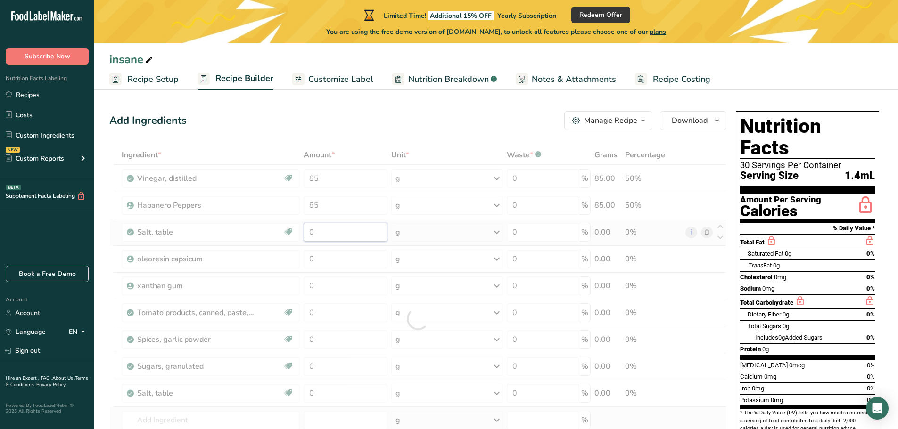
click at [344, 238] on div "Ingredient * Amount * Unit * Waste * .a-a{fill:#347362;}.b-a{fill:#fff;} Grams …" at bounding box center [417, 319] width 617 height 348
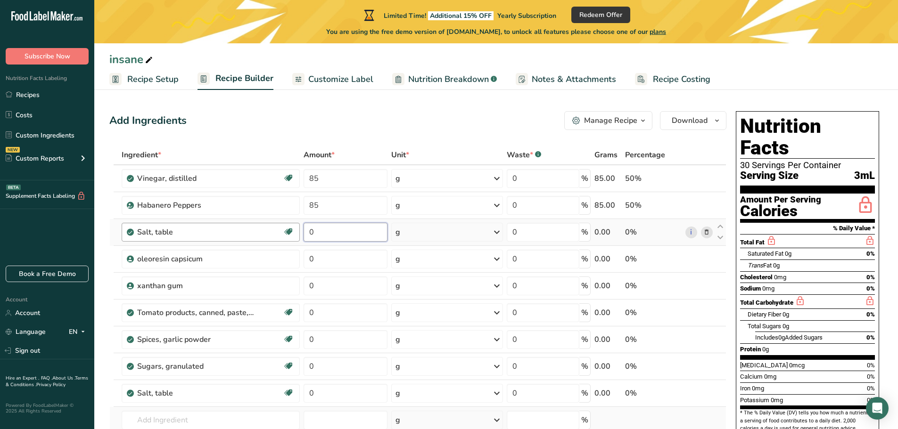
click at [279, 229] on tr "Salt, table Dairy free Gluten free Vegan Vegetarian Soy free 0 g Portions 1 tsp…" at bounding box center [418, 232] width 616 height 27
type input "1"
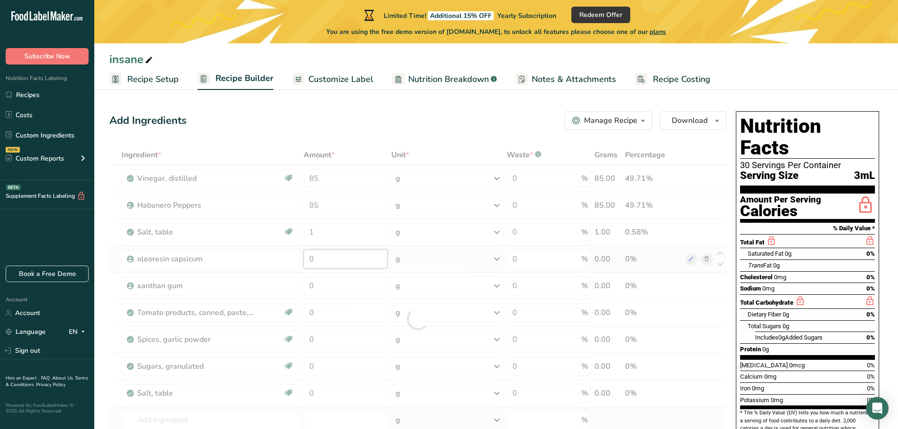
click at [332, 264] on div "Ingredient * Amount * Unit * Waste * .a-a{fill:#347362;}.b-a{fill:#fff;} Grams …" at bounding box center [417, 319] width 617 height 348
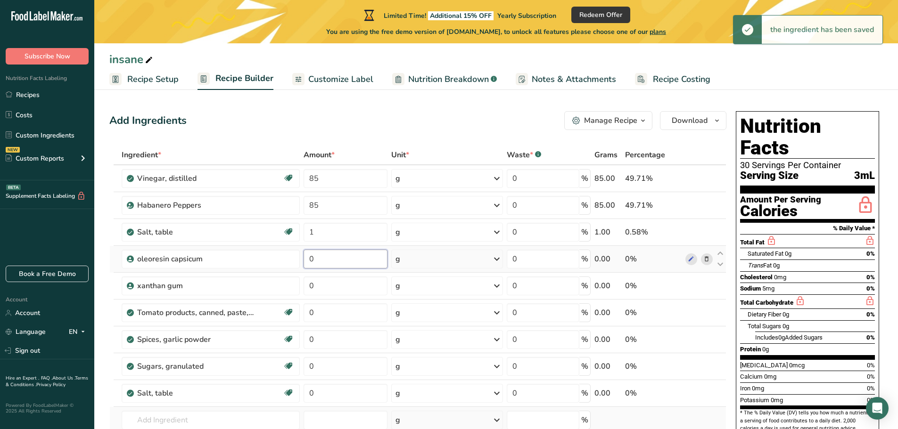
drag, startPoint x: 320, startPoint y: 265, endPoint x: 303, endPoint y: 264, distance: 17.0
click at [306, 264] on input "0" at bounding box center [345, 259] width 84 height 19
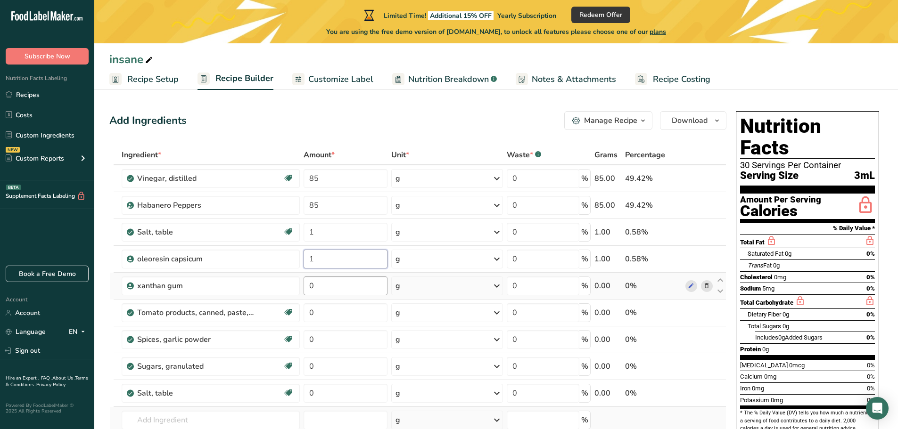
type input "1"
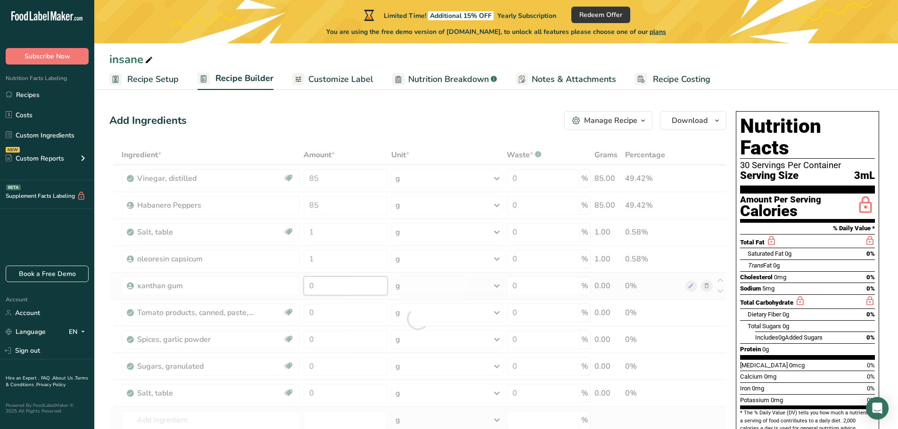
click at [364, 280] on div "Ingredient * Amount * Unit * Waste * .a-a{fill:#347362;}.b-a{fill:#fff;} Grams …" at bounding box center [417, 319] width 617 height 348
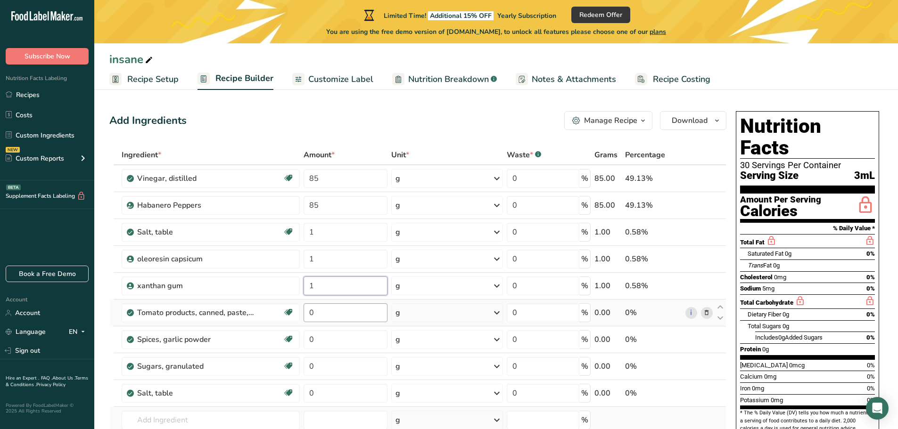
type input "1"
click at [367, 305] on div "Ingredient * Amount * Unit * Waste * .a-a{fill:#347362;}.b-a{fill:#fff;} Grams …" at bounding box center [417, 319] width 617 height 348
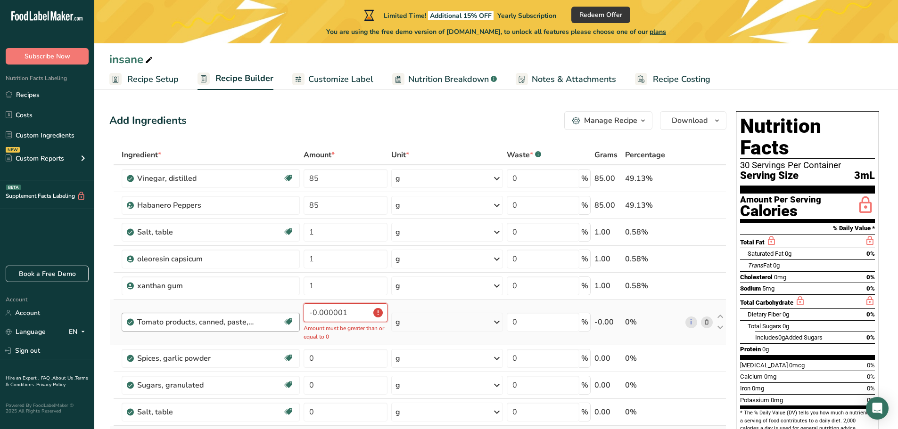
drag, startPoint x: 352, startPoint y: 314, endPoint x: 290, endPoint y: 313, distance: 61.7
click at [290, 313] on tr "Tomato products, canned, paste, without salt added (Includes foods for USDA's F…" at bounding box center [418, 323] width 616 height 46
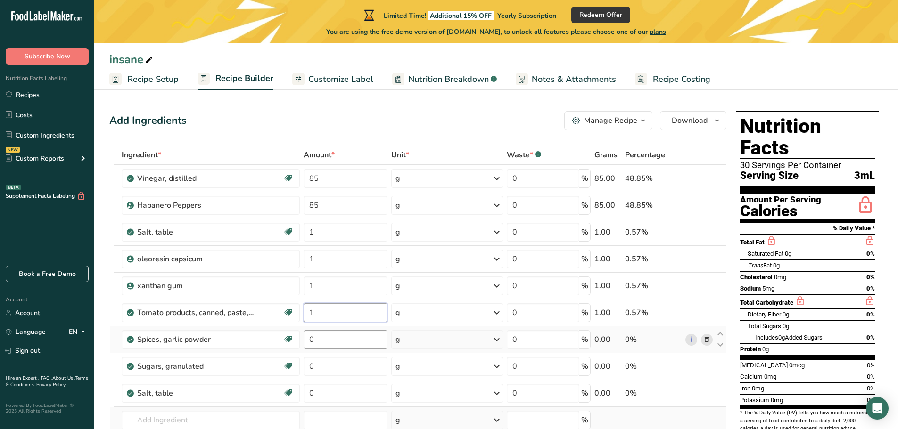
type input "1"
click at [346, 334] on div "Ingredient * Amount * Unit * Waste * .a-a{fill:#347362;}.b-a{fill:#fff;} Grams …" at bounding box center [417, 319] width 617 height 348
type input "1"
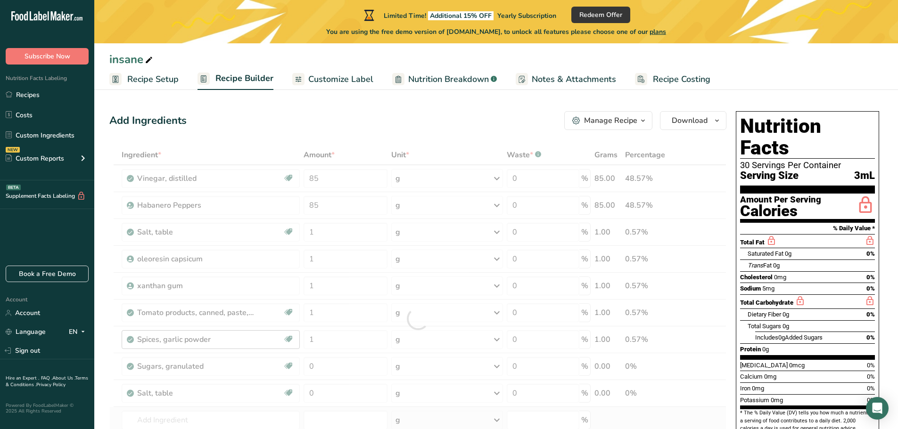
click at [321, 367] on div "Ingredient * Amount * Unit * Waste * .a-a{fill:#347362;}.b-a{fill:#fff;} Grams …" at bounding box center [417, 319] width 617 height 348
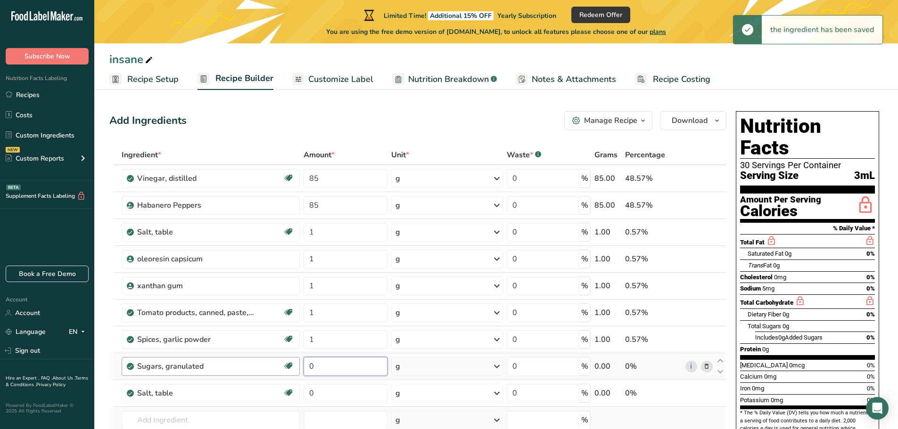
drag, startPoint x: 325, startPoint y: 367, endPoint x: 279, endPoint y: 364, distance: 45.8
click at [280, 364] on tr "Sugars, granulated Dairy free Gluten free Vegan Vegetarian Soy free 0 g Portion…" at bounding box center [418, 366] width 616 height 27
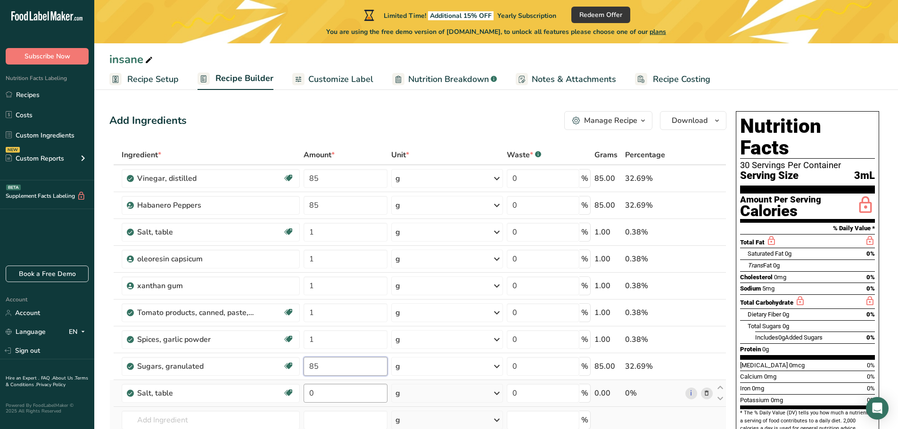
type input "85"
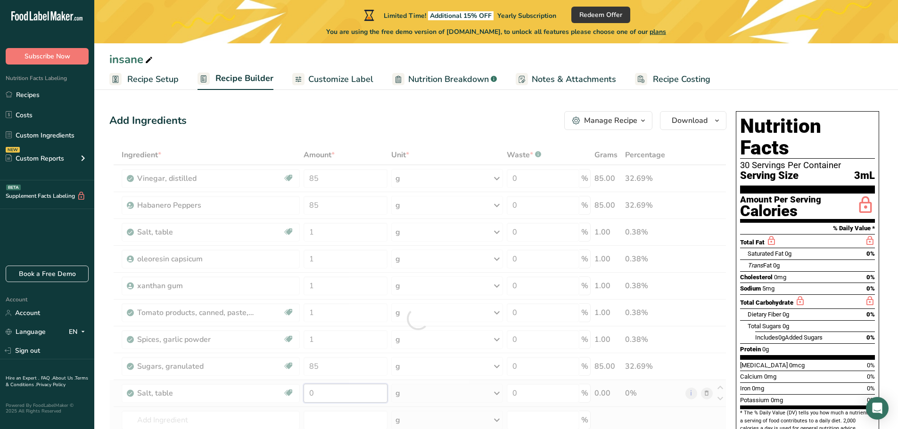
click at [358, 402] on div "Ingredient * Amount * Unit * Waste * .a-a{fill:#347362;}.b-a{fill:#fff;} Grams …" at bounding box center [417, 319] width 617 height 348
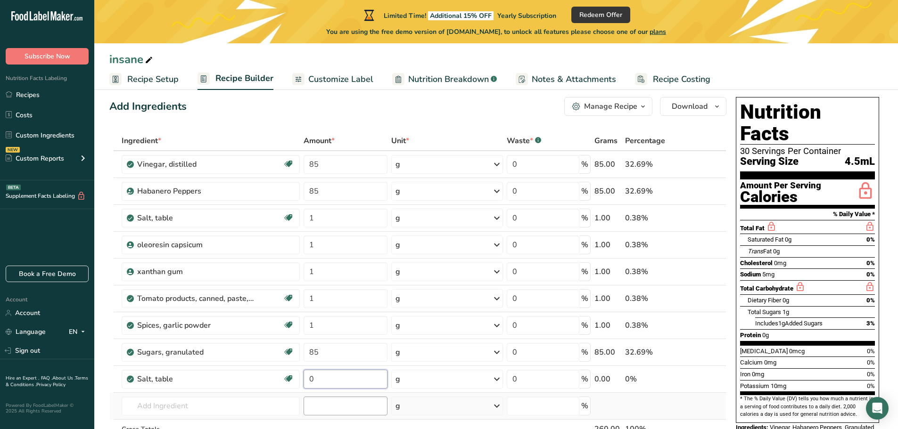
scroll to position [47, 0]
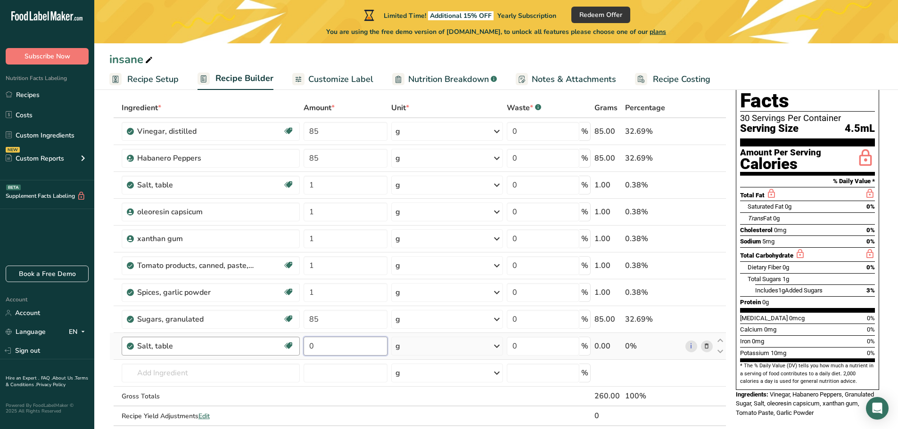
click at [266, 346] on tr "Salt, table Dairy free Gluten free Vegan Vegetarian Soy free 0 g Portions 1 tsp…" at bounding box center [418, 346] width 616 height 27
type input "1"
click at [349, 395] on div "Ingredient * Amount * Unit * Waste * .a-a{fill:#347362;}.b-a{fill:#fff;} Grams …" at bounding box center [417, 272] width 617 height 348
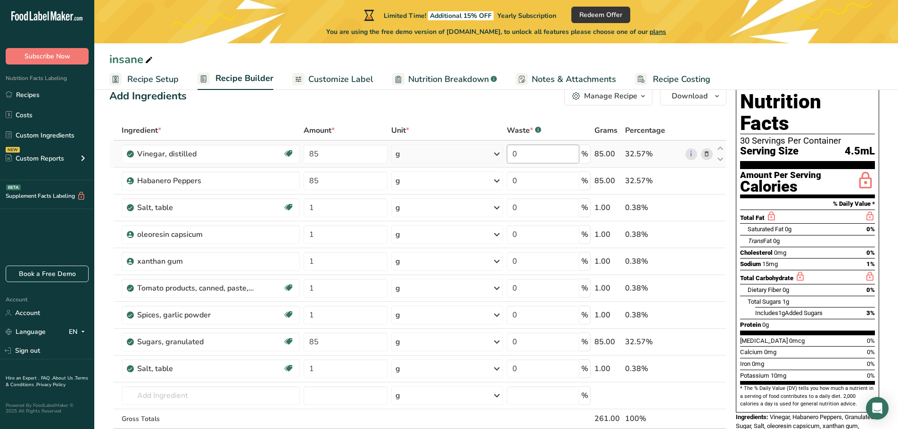
scroll to position [0, 0]
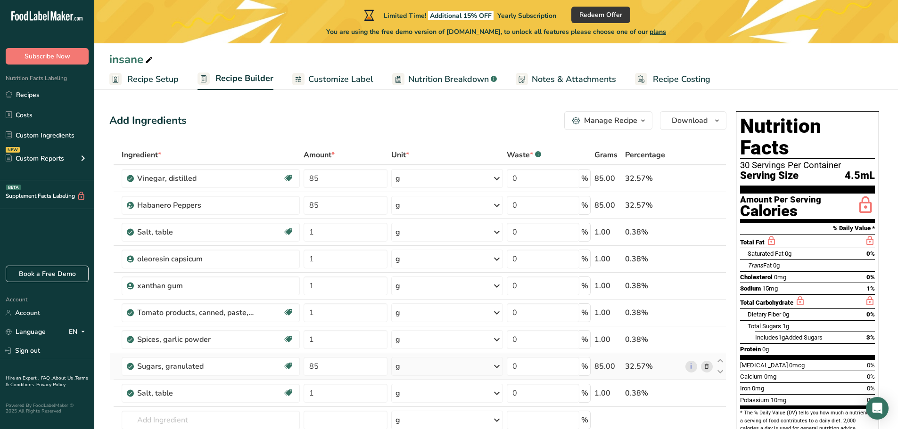
click at [441, 375] on div "g" at bounding box center [446, 366] width 111 height 19
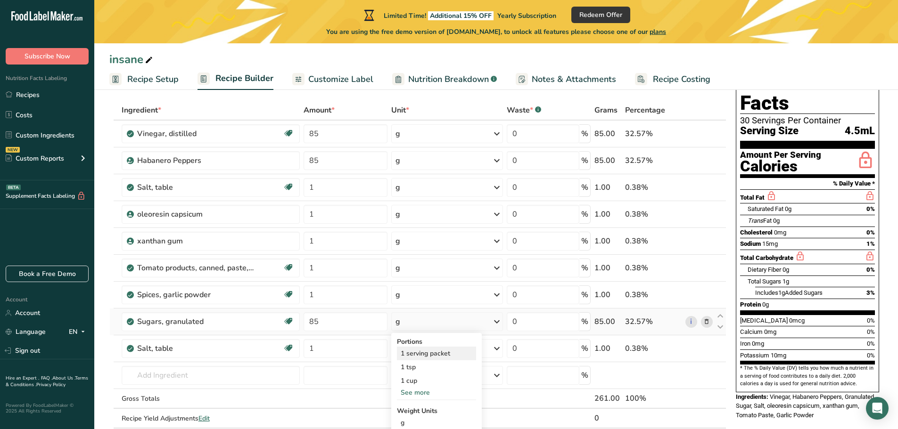
scroll to position [47, 0]
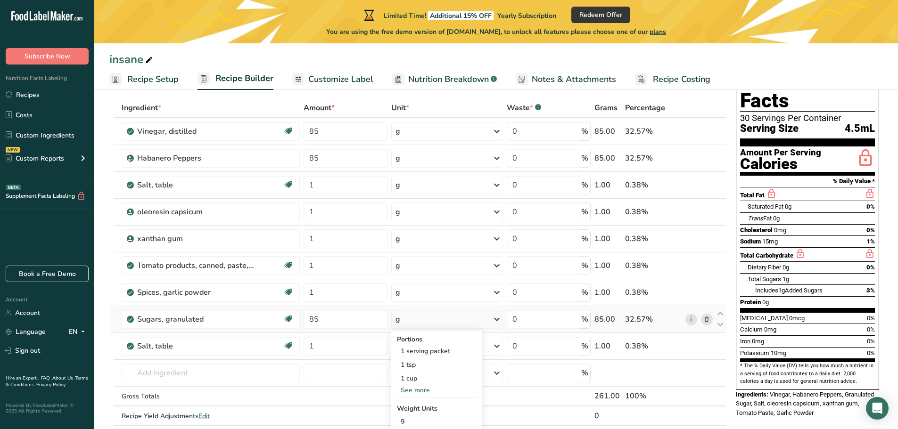
click at [440, 318] on div "g" at bounding box center [446, 319] width 111 height 19
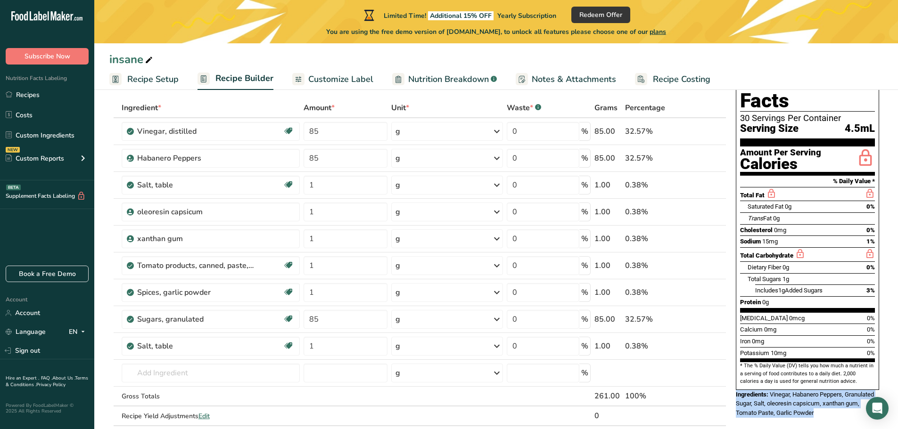
drag, startPoint x: 733, startPoint y: 371, endPoint x: 820, endPoint y: 392, distance: 89.7
click at [820, 392] on div "Nutrition Facts 30 Servings Per Container Serving Size 4.5mL Amount Per Serving…" at bounding box center [807, 240] width 151 height 361
copy div "Ingredients: Vinegar, Habanero Peppers, Granulated Sugar, Salt, oleoresin capsi…"
